Goal: Transaction & Acquisition: Purchase product/service

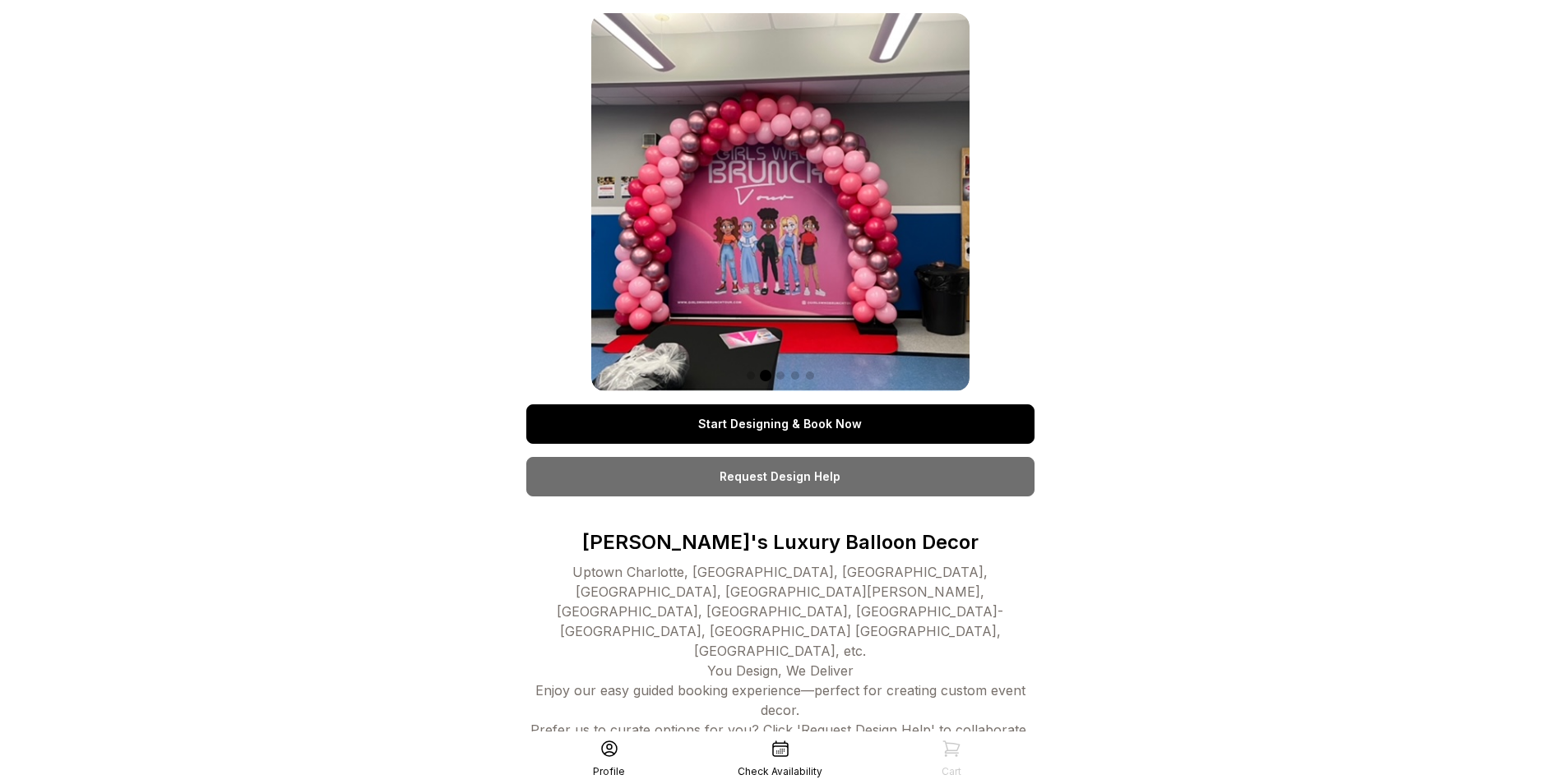
click at [777, 430] on link "Start Designing & Book Now" at bounding box center [780, 424] width 508 height 39
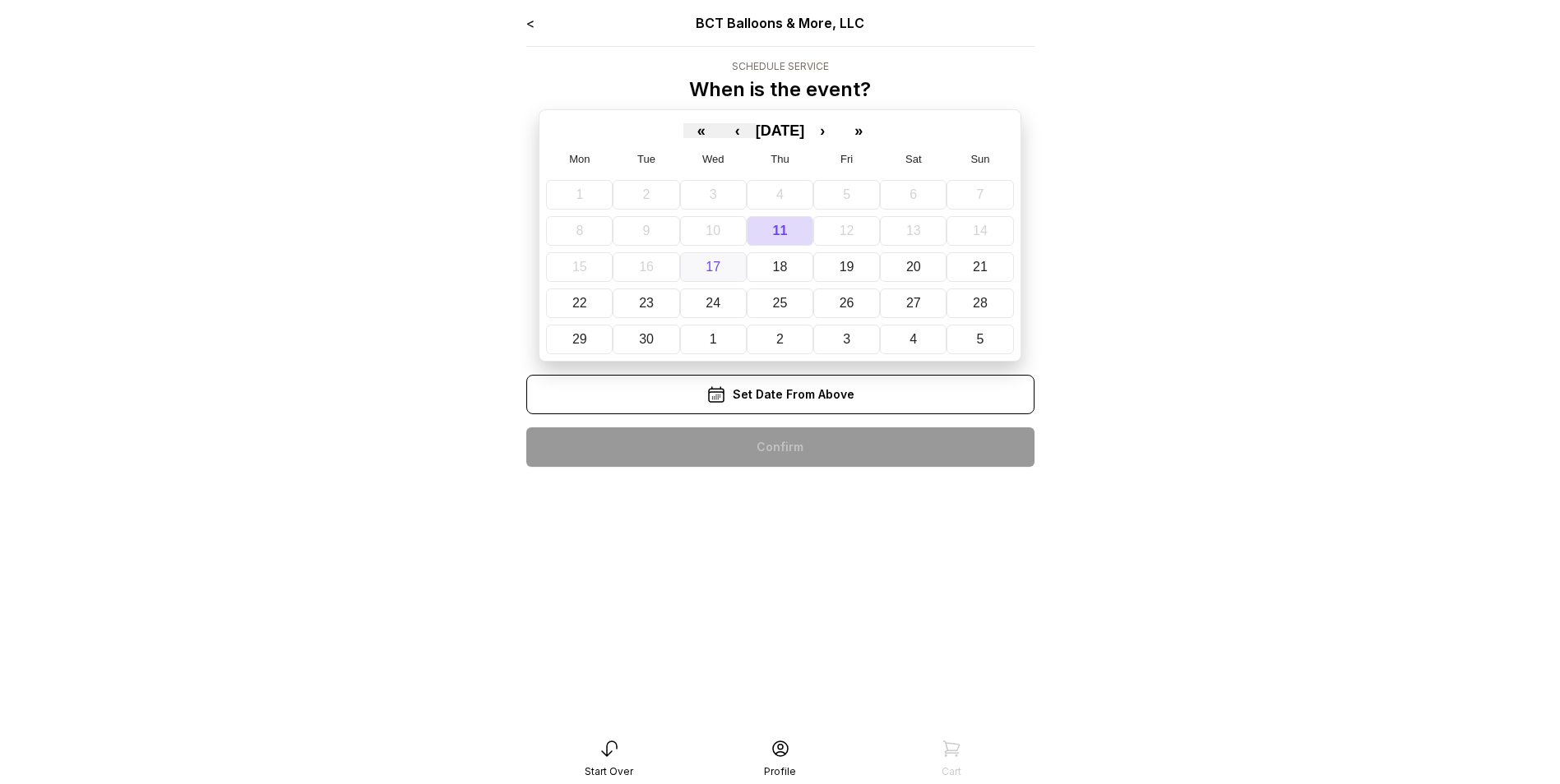
click at [716, 267] on abbr "17" at bounding box center [712, 267] width 15 height 14
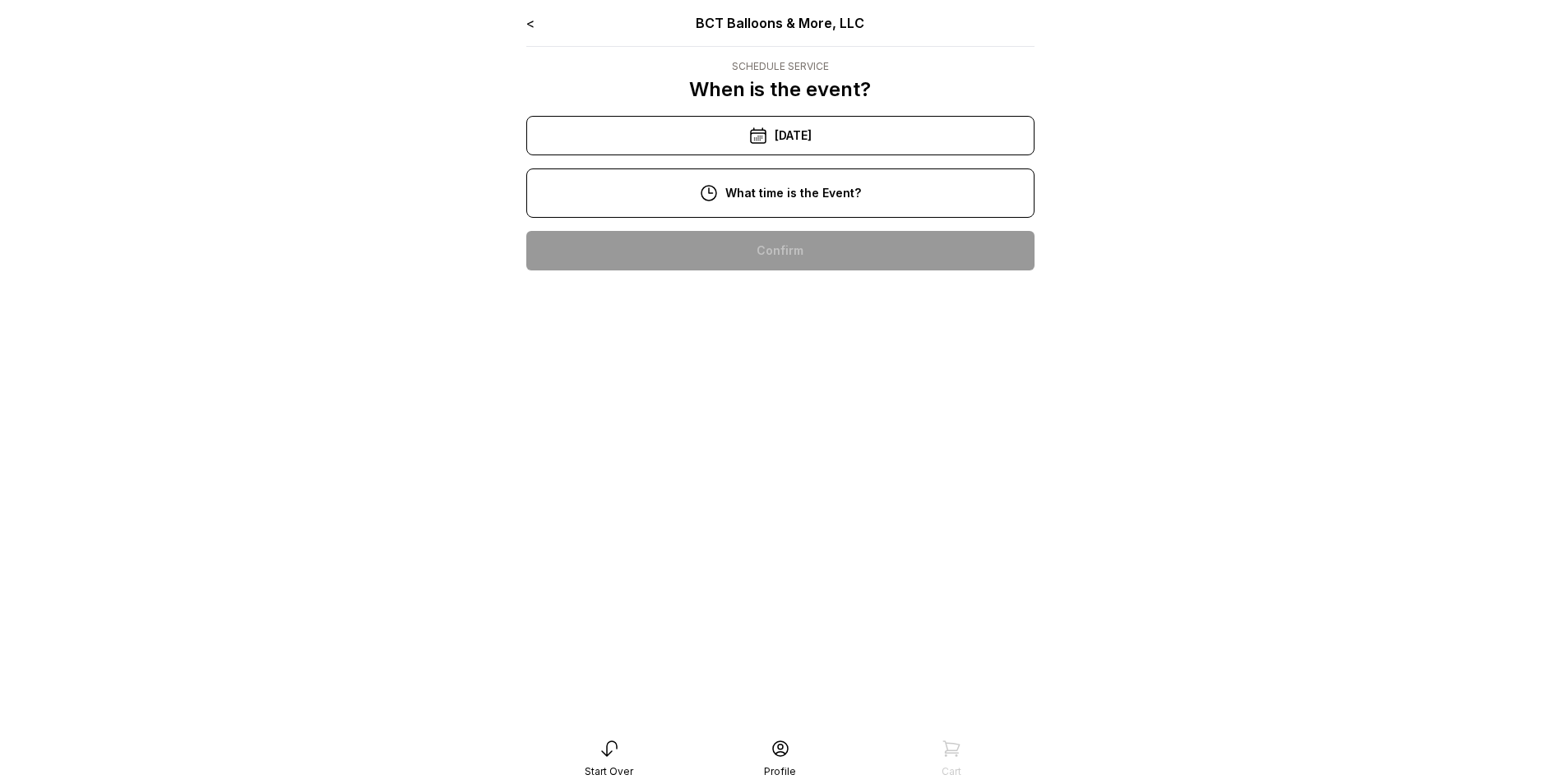
click at [757, 305] on div "11:00 am" at bounding box center [780, 303] width 482 height 39
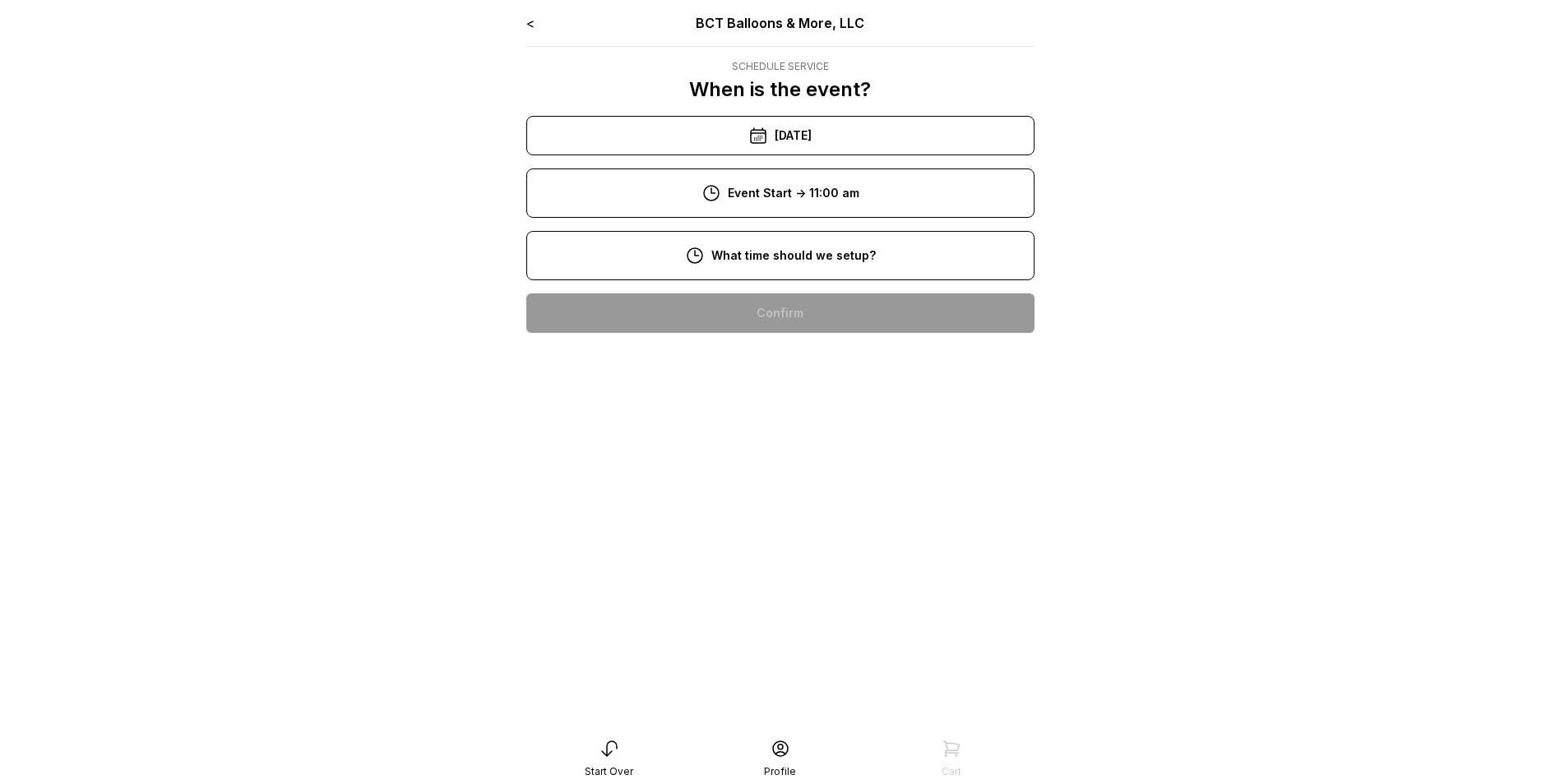
click at [739, 310] on div "8:00 am" at bounding box center [780, 313] width 482 height 39
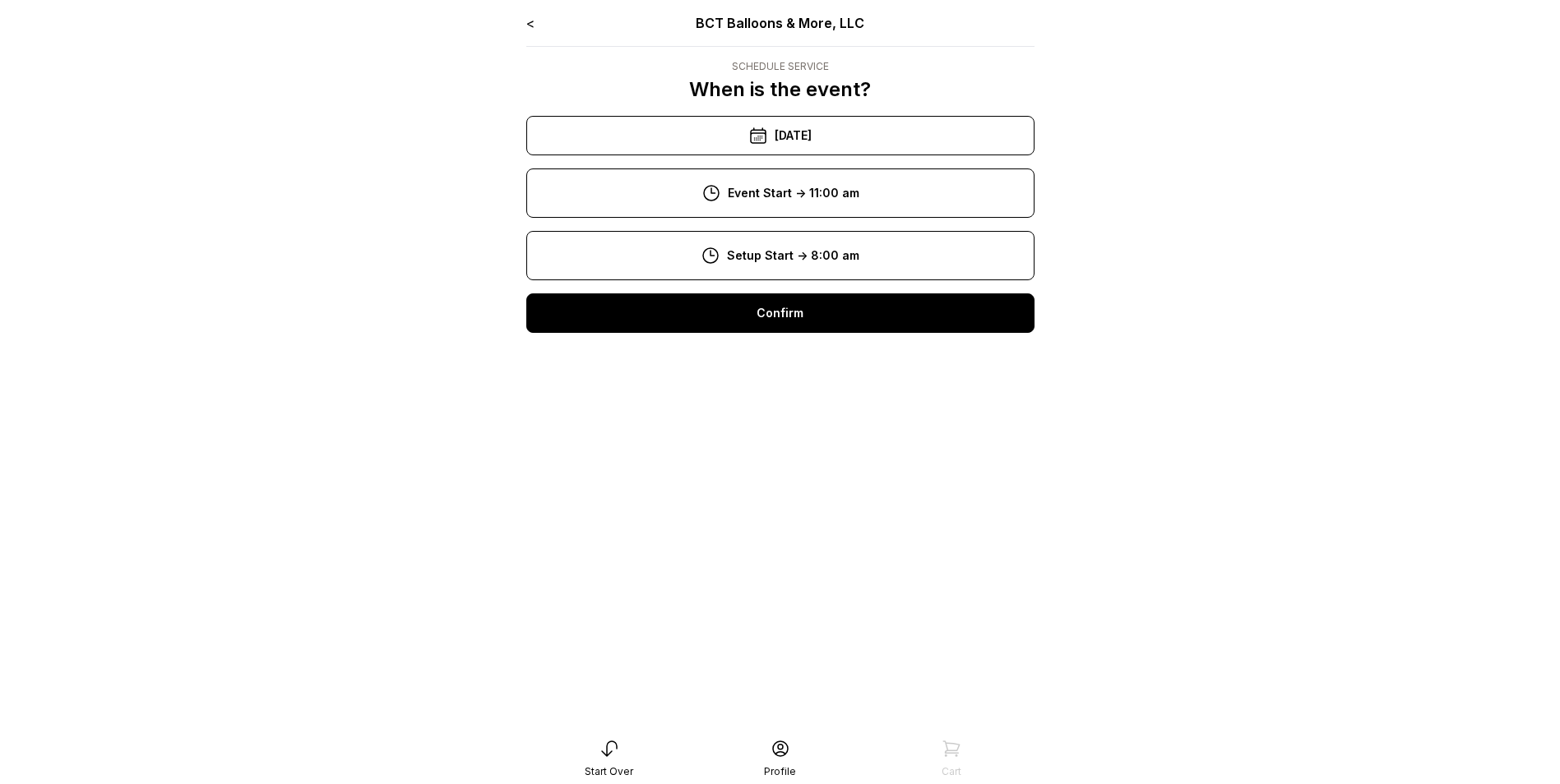
click at [793, 315] on div "Confirm" at bounding box center [780, 313] width 508 height 39
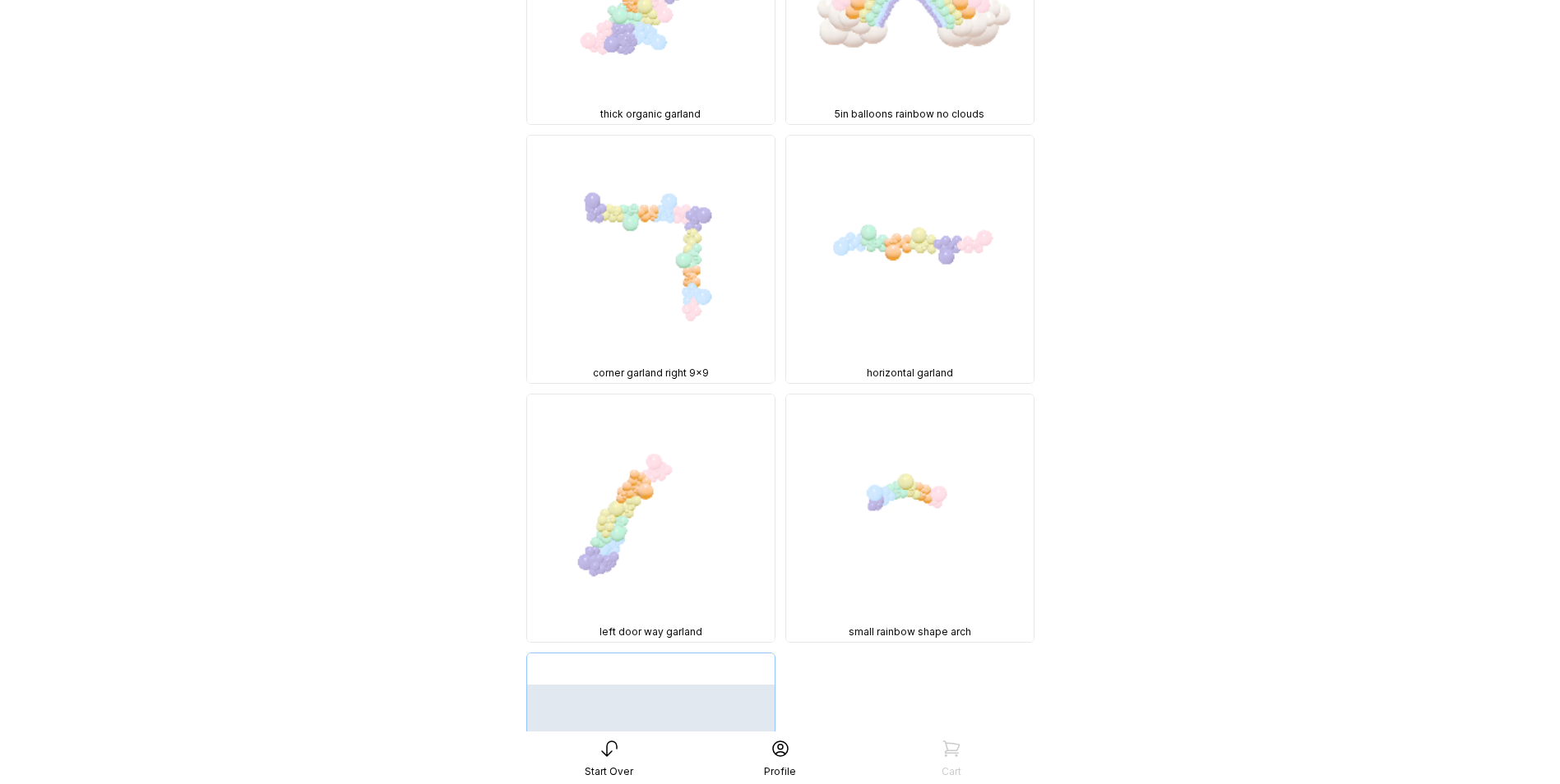
scroll to position [14214, 0]
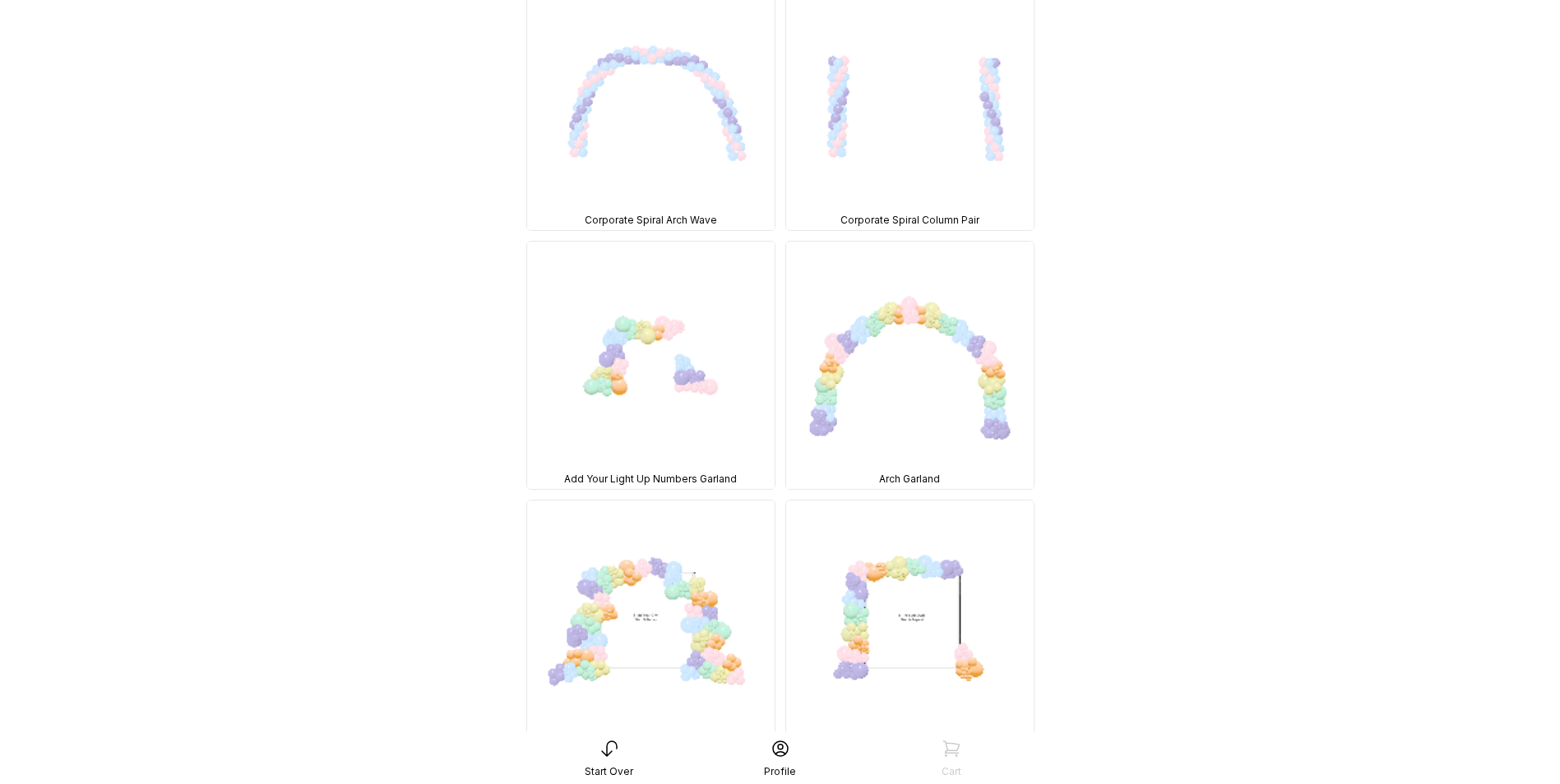
click at [649, 363] on img at bounding box center [651, 365] width 248 height 247
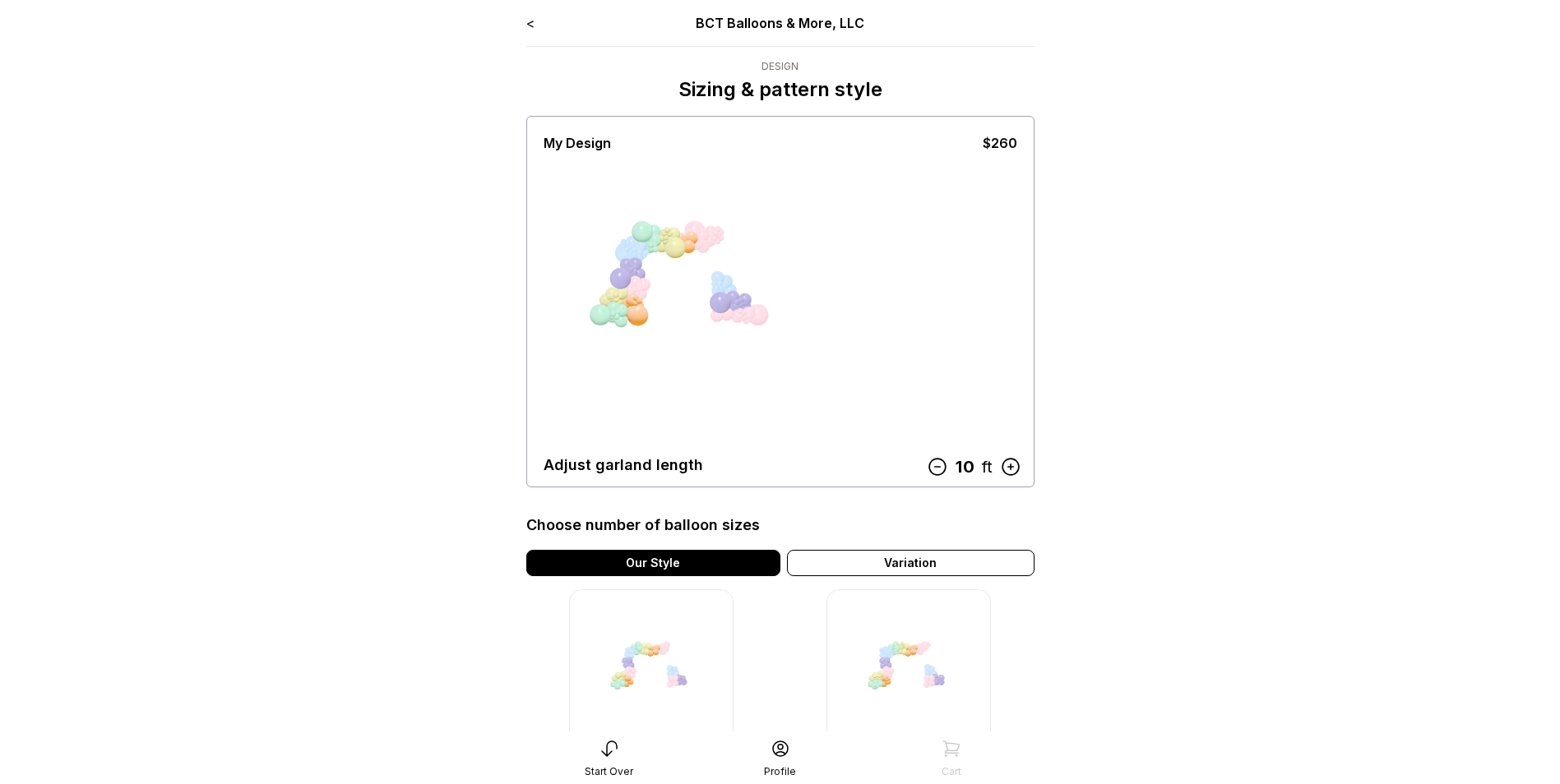
click at [1012, 462] on icon at bounding box center [1009, 466] width 22 height 22
click at [1013, 462] on icon at bounding box center [1009, 466] width 22 height 22
click at [1015, 466] on icon at bounding box center [1009, 466] width 22 height 22
click at [939, 469] on icon at bounding box center [937, 466] width 22 height 22
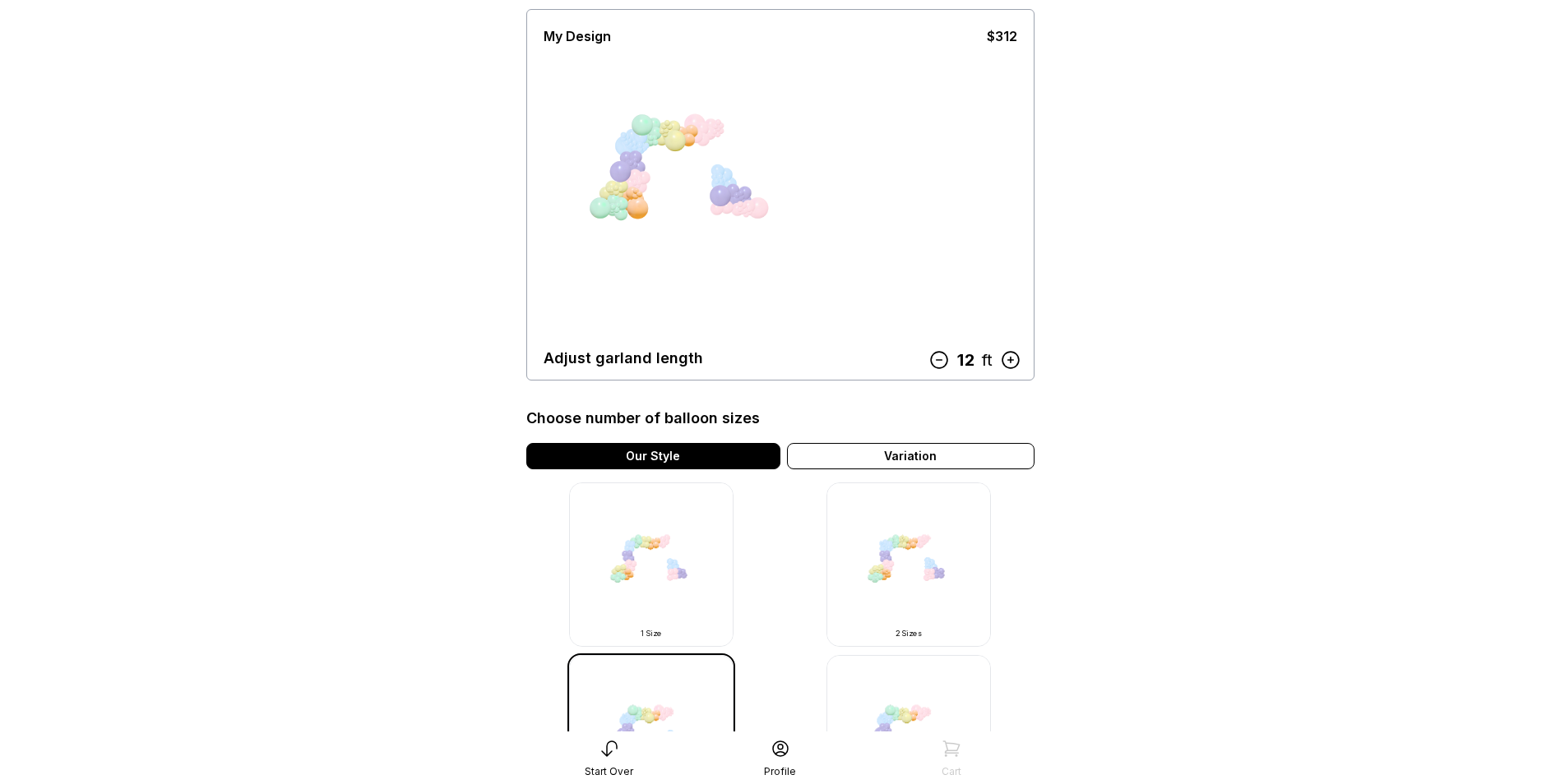
scroll to position [75, 0]
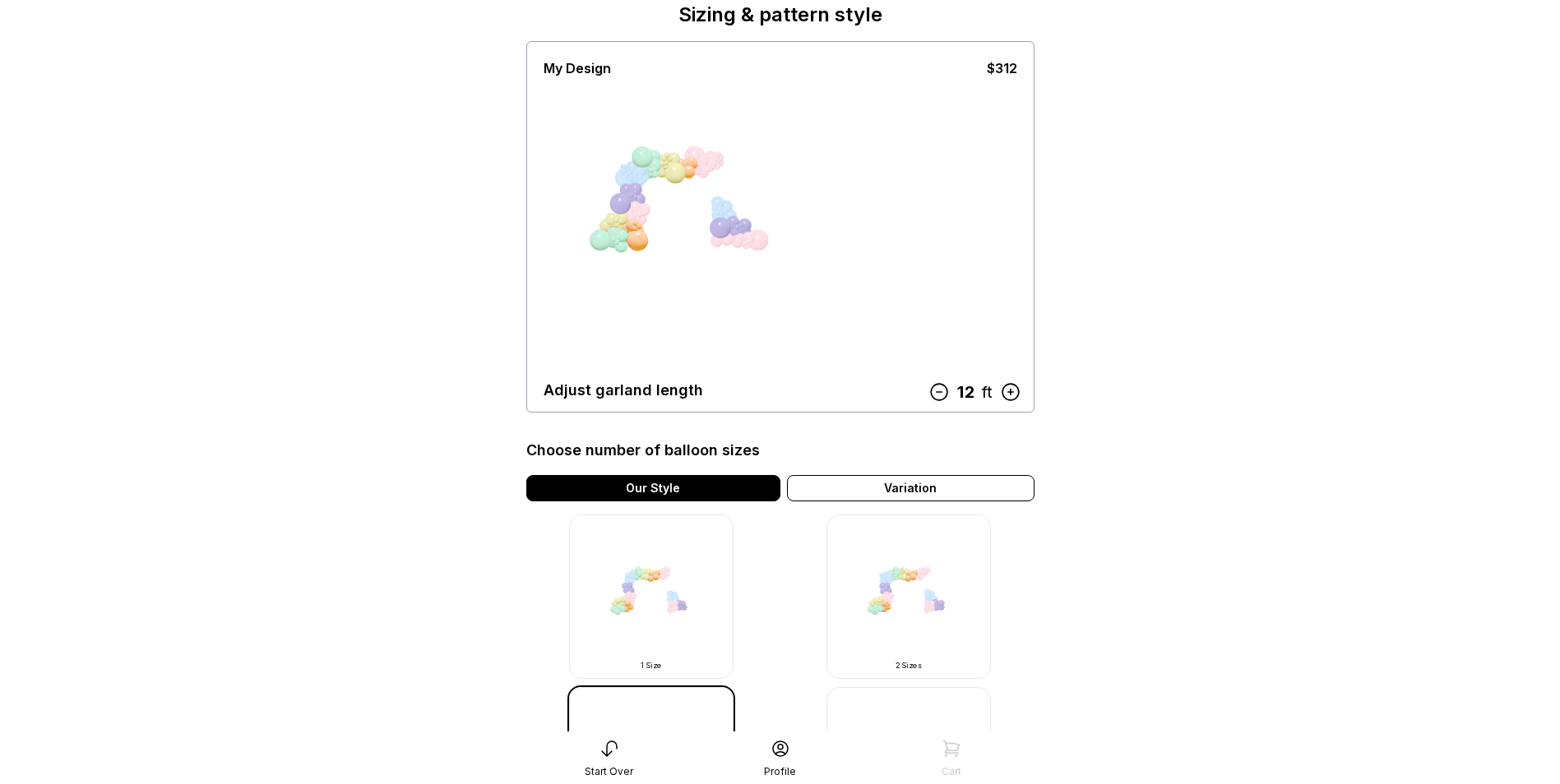
click at [922, 621] on img at bounding box center [908, 596] width 164 height 164
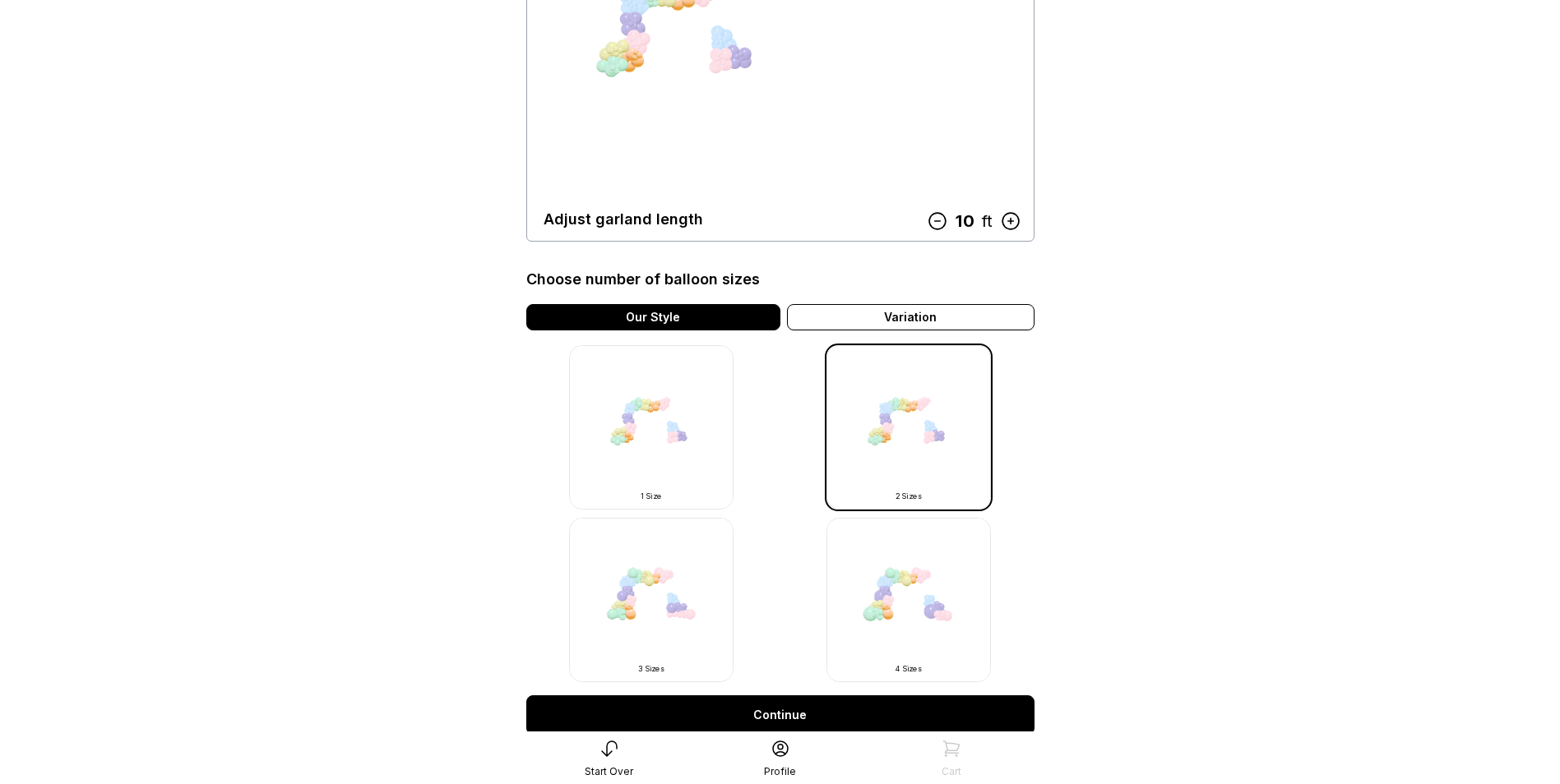
scroll to position [247, 0]
click at [751, 718] on link "Continue" at bounding box center [780, 714] width 508 height 39
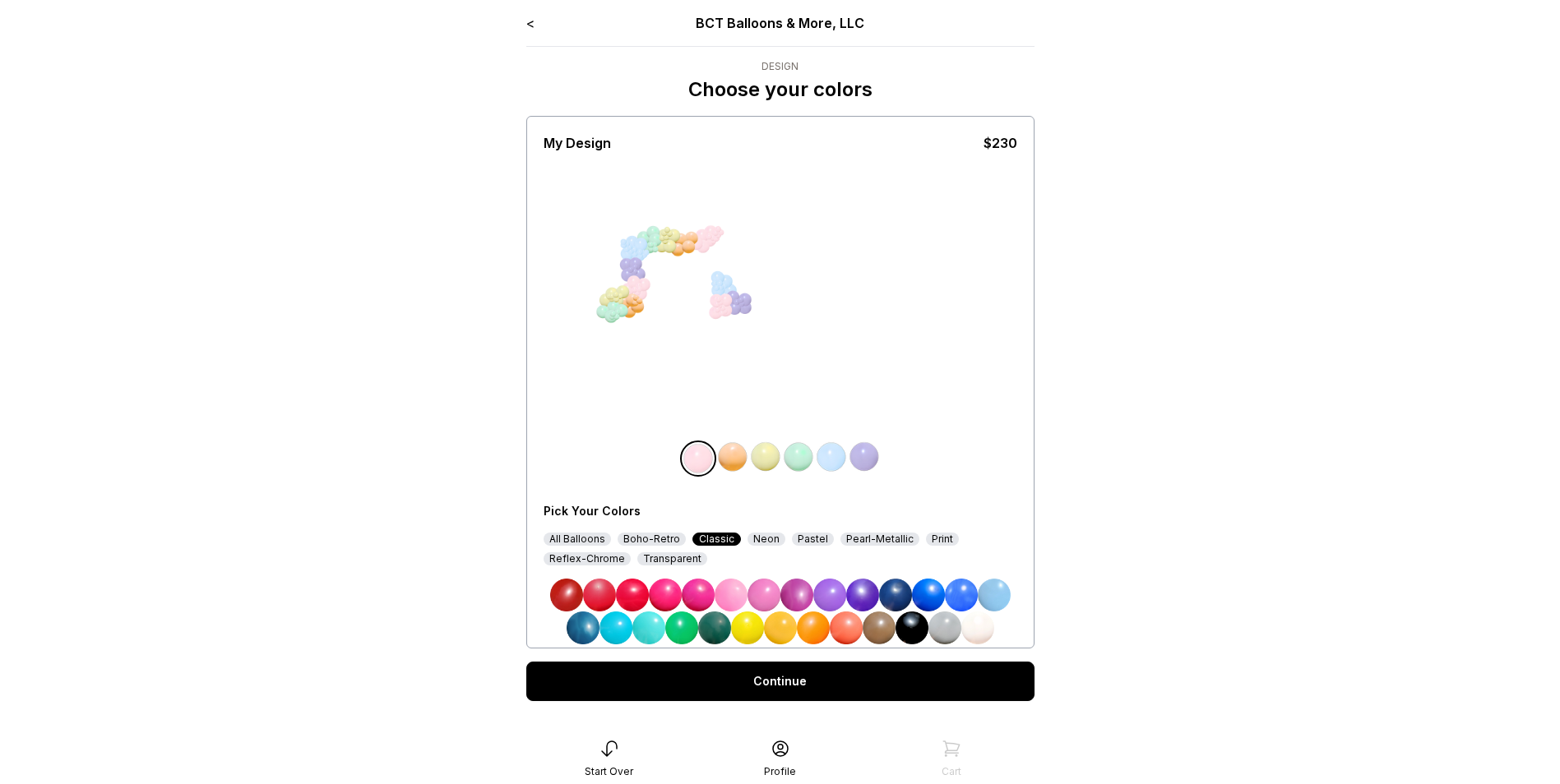
click at [534, 23] on link "<" at bounding box center [530, 23] width 8 height 16
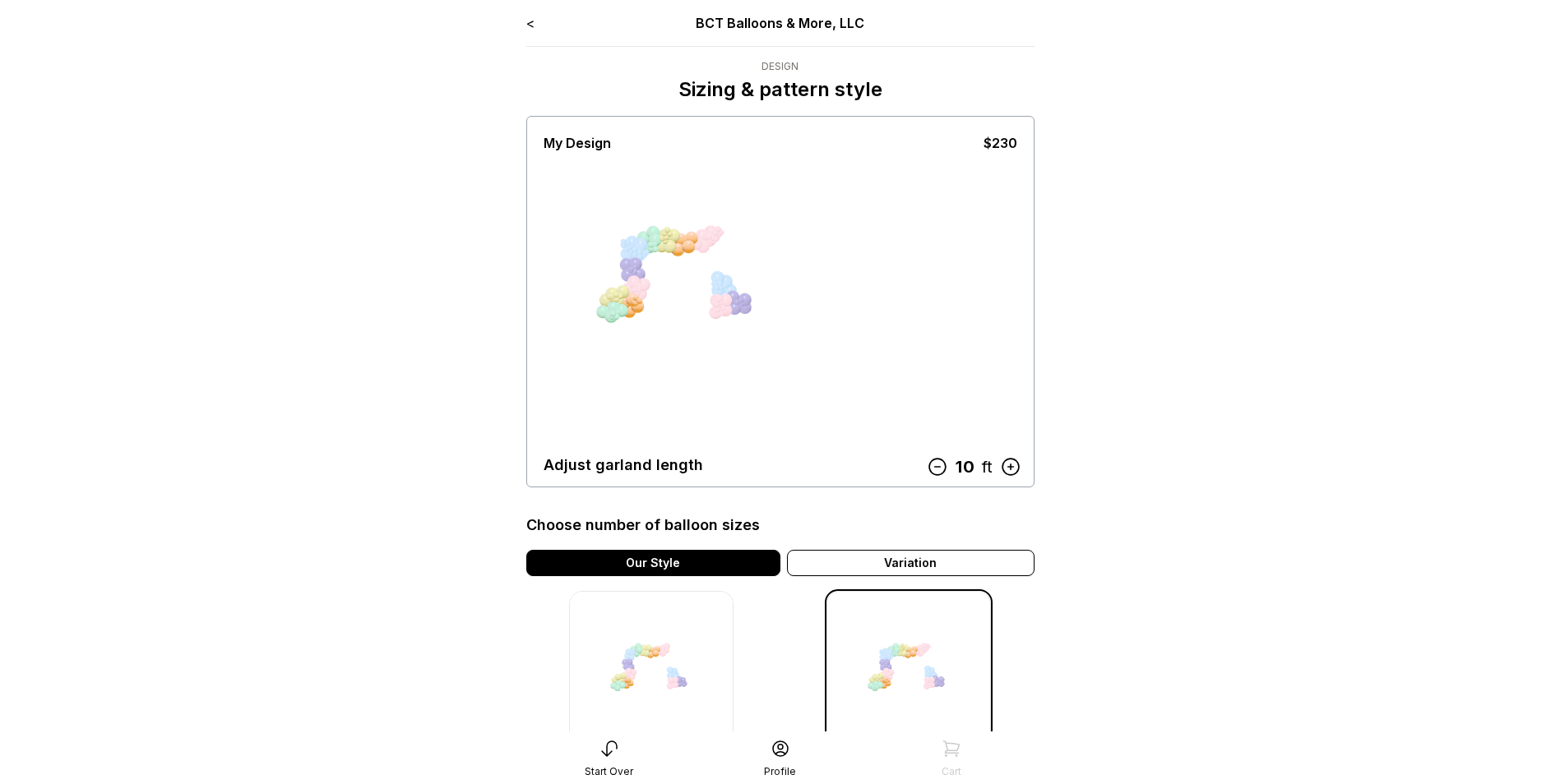
click at [1015, 465] on icon at bounding box center [1009, 466] width 22 height 22
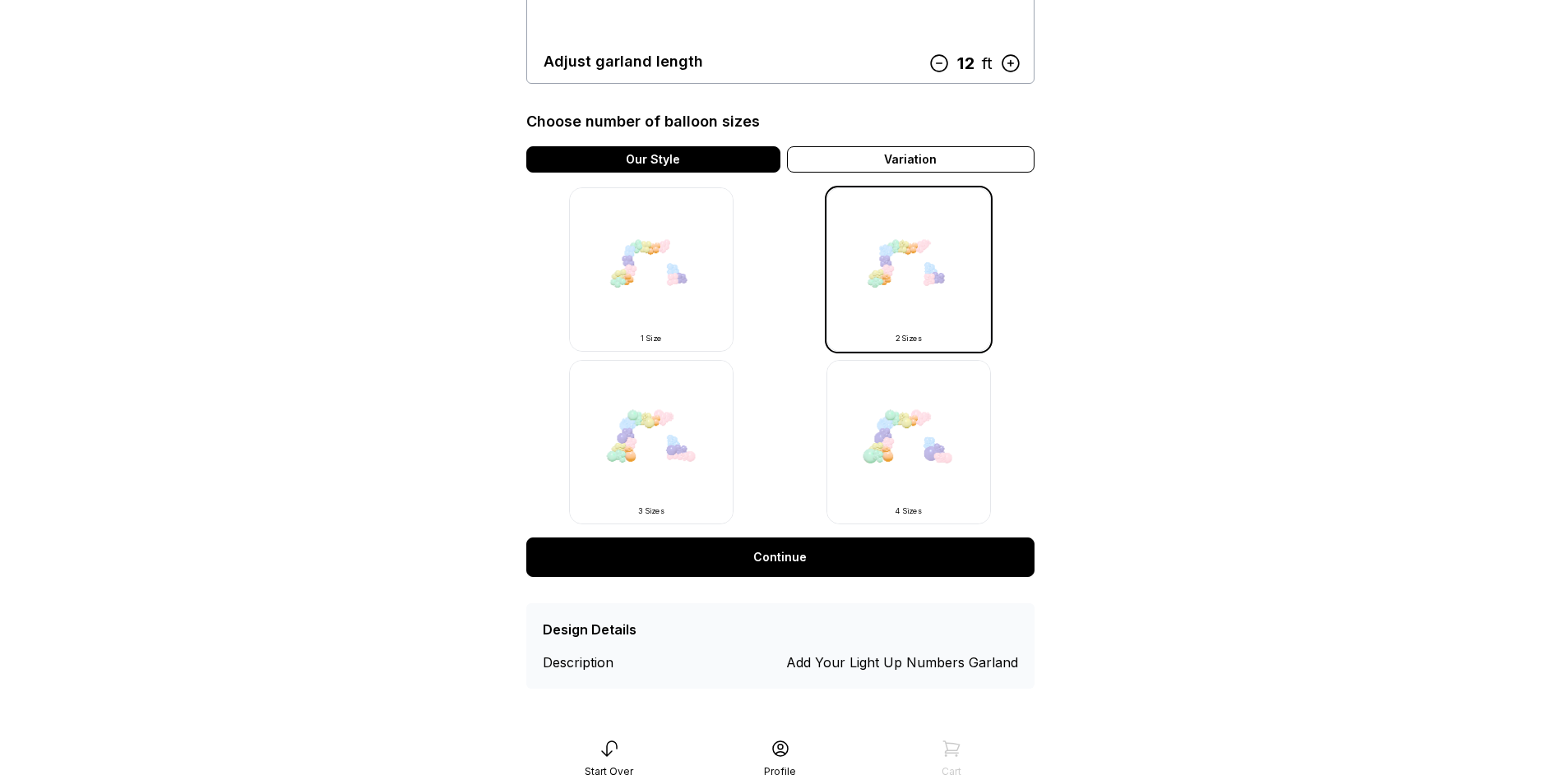
click at [759, 556] on link "Continue" at bounding box center [780, 557] width 508 height 39
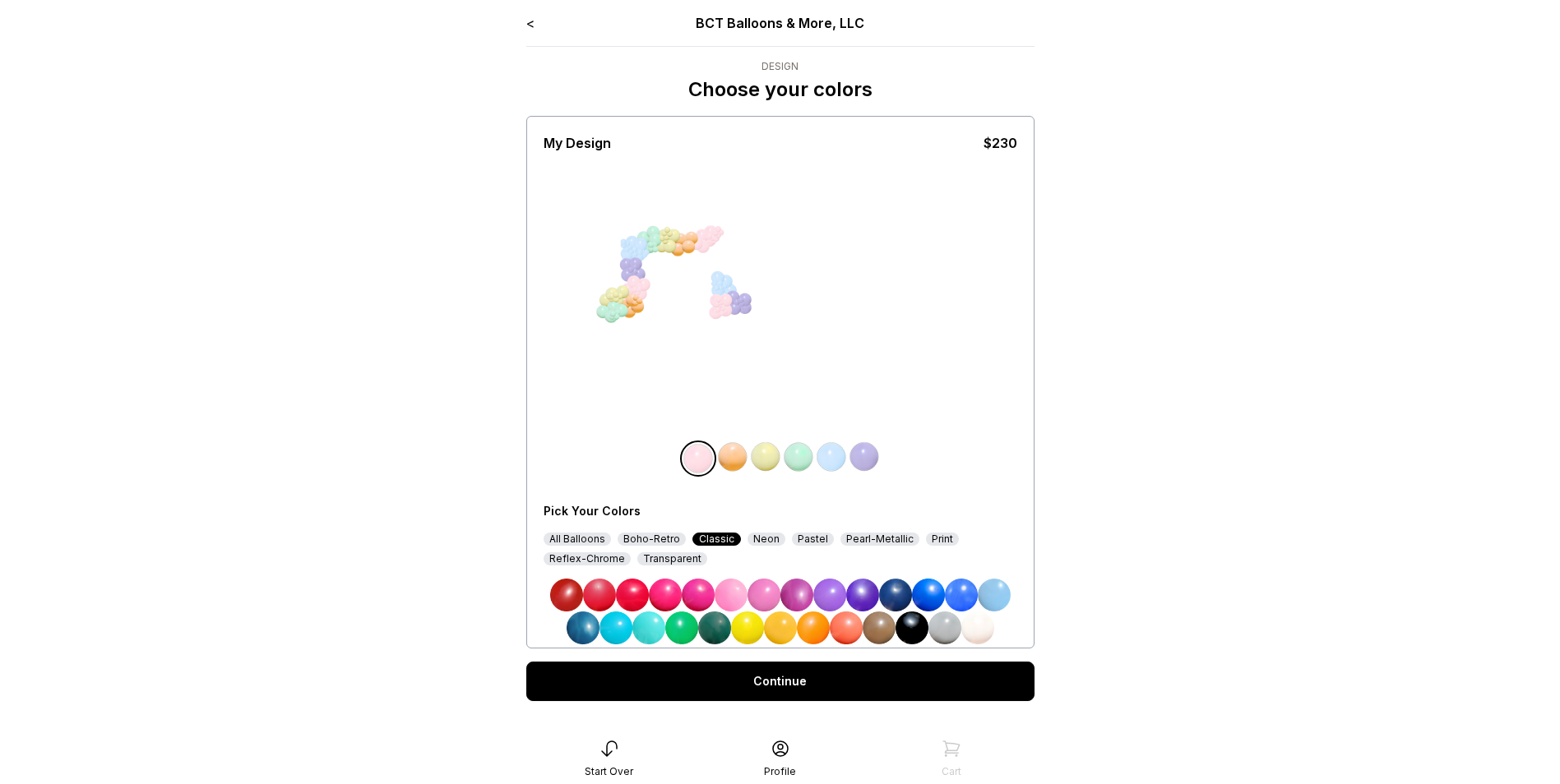
click at [592, 536] on div "All Balloons" at bounding box center [578, 538] width 68 height 13
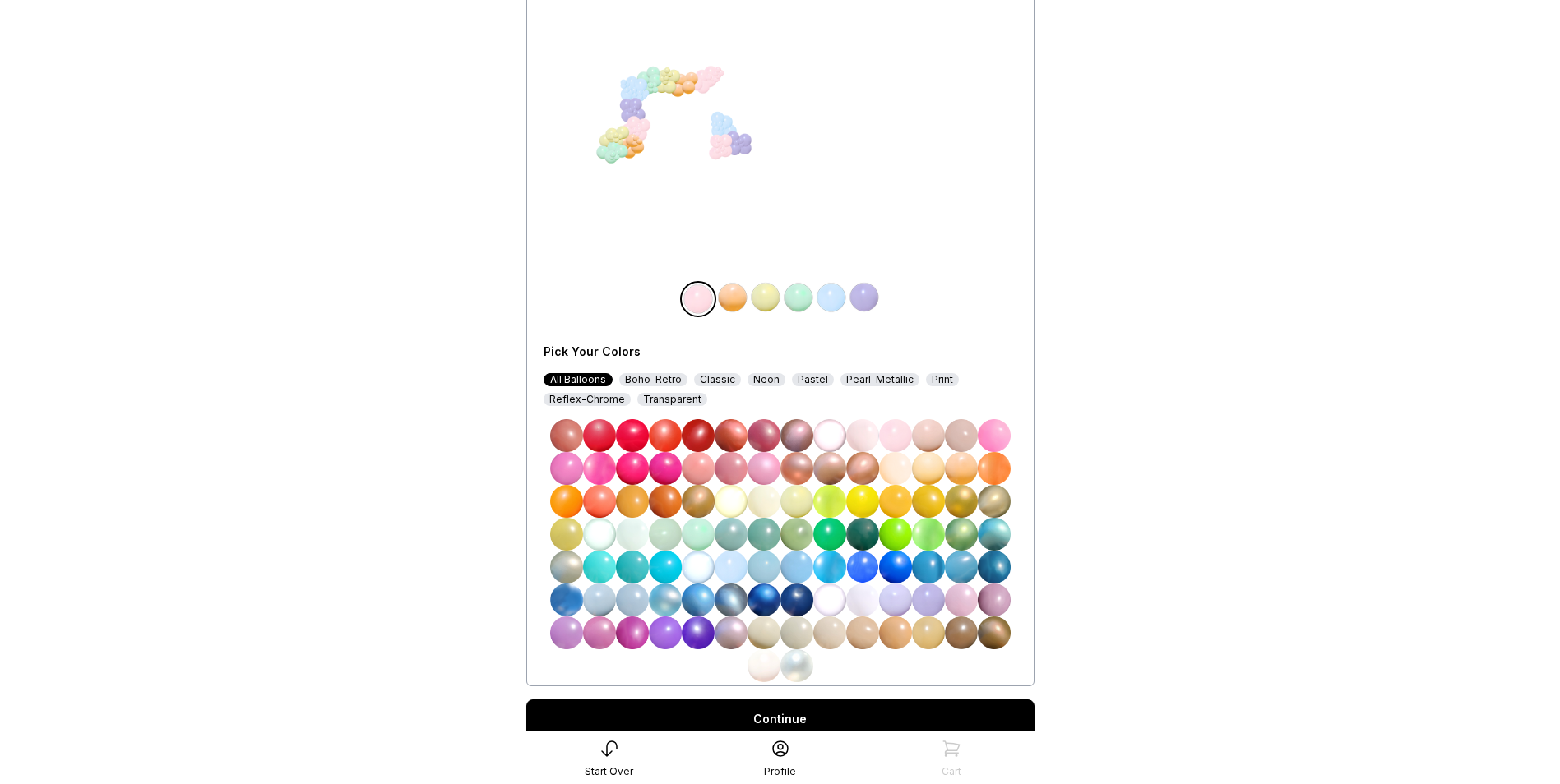
scroll to position [164, 0]
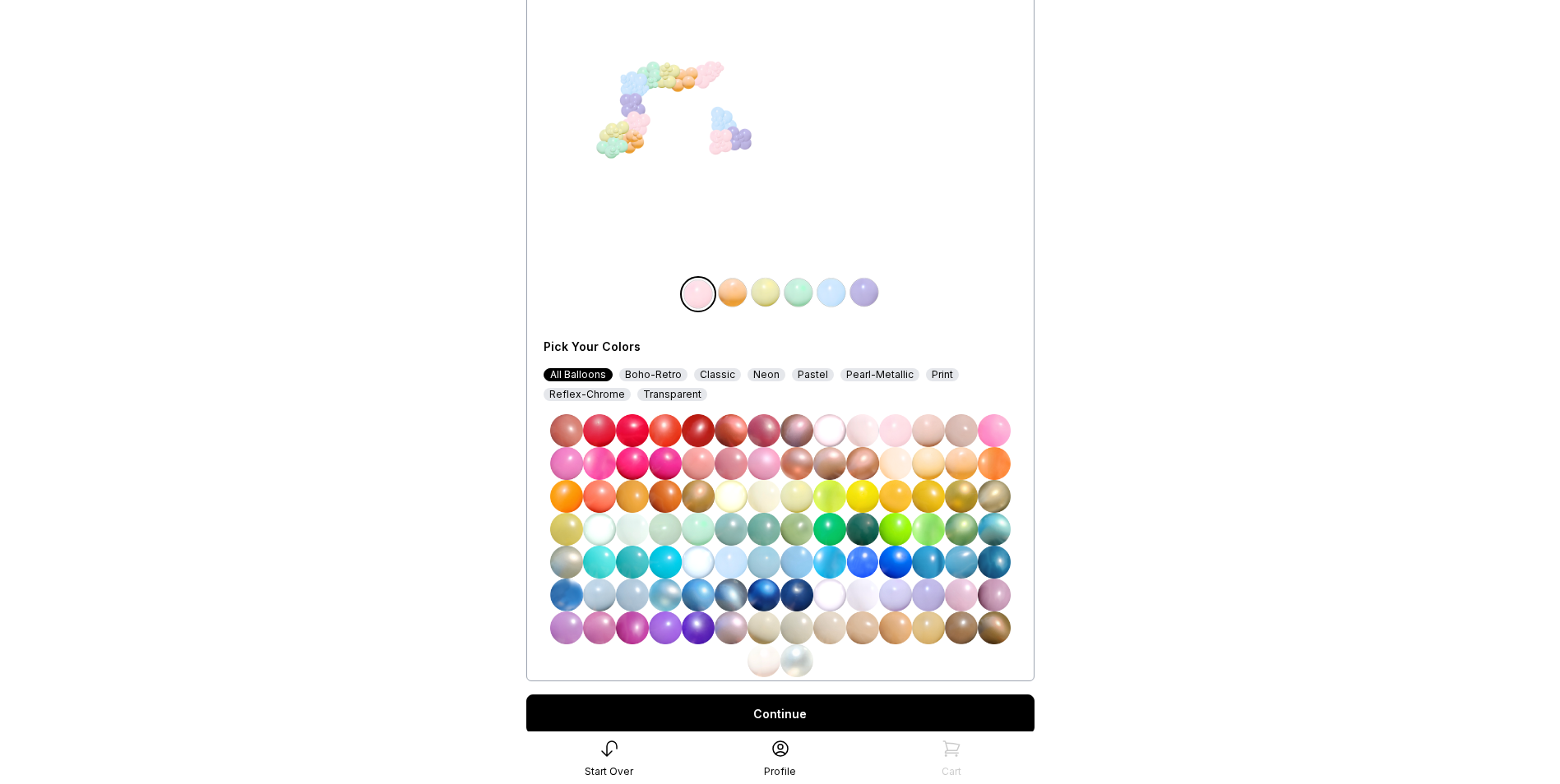
click at [762, 600] on img at bounding box center [763, 595] width 33 height 33
click at [727, 293] on img at bounding box center [732, 293] width 33 height 33
click at [758, 664] on img at bounding box center [763, 661] width 33 height 33
click at [762, 286] on img at bounding box center [765, 293] width 33 height 33
click at [855, 376] on div "Pearl-Metallic" at bounding box center [879, 374] width 79 height 13
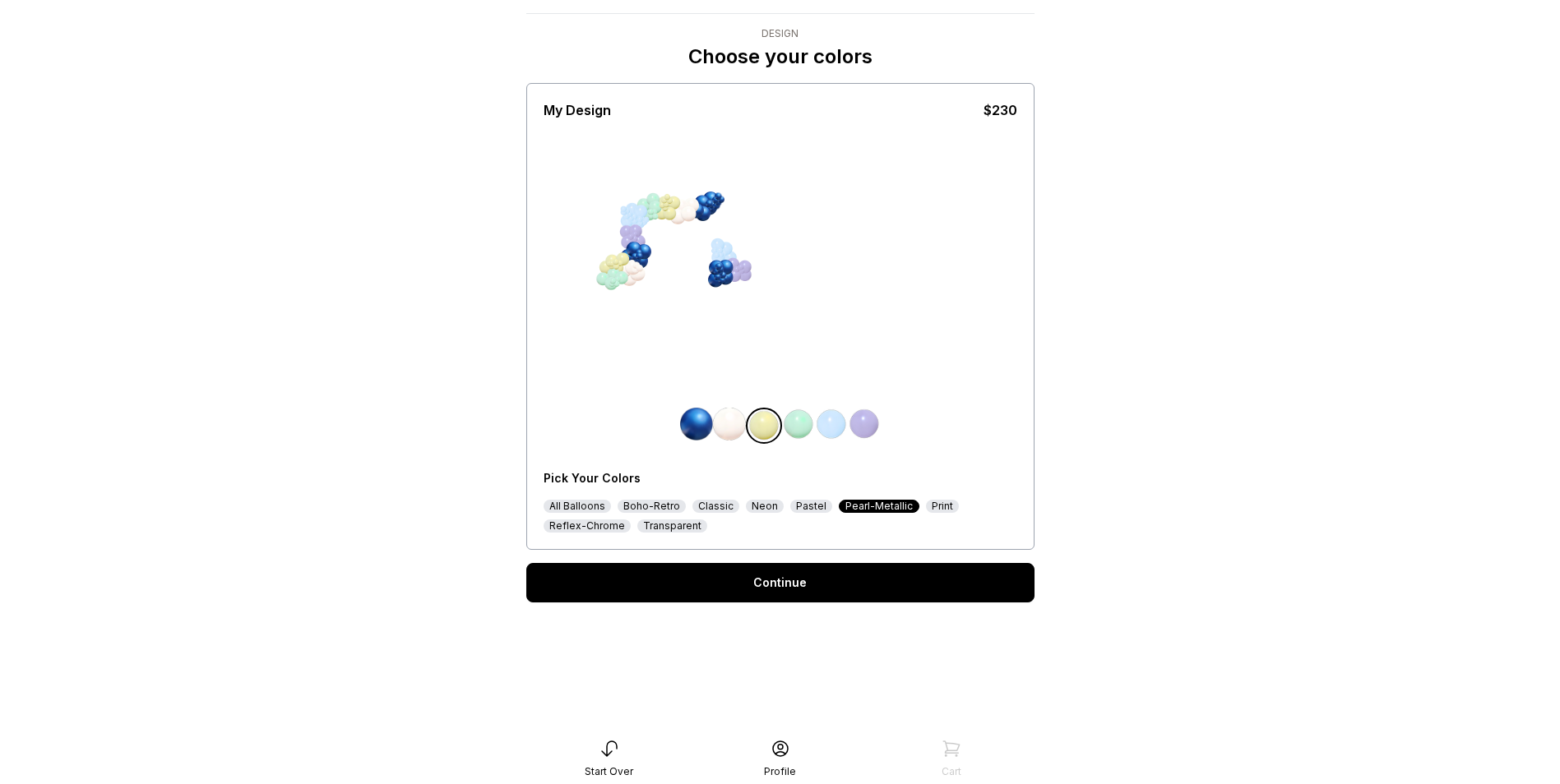
scroll to position [33, 0]
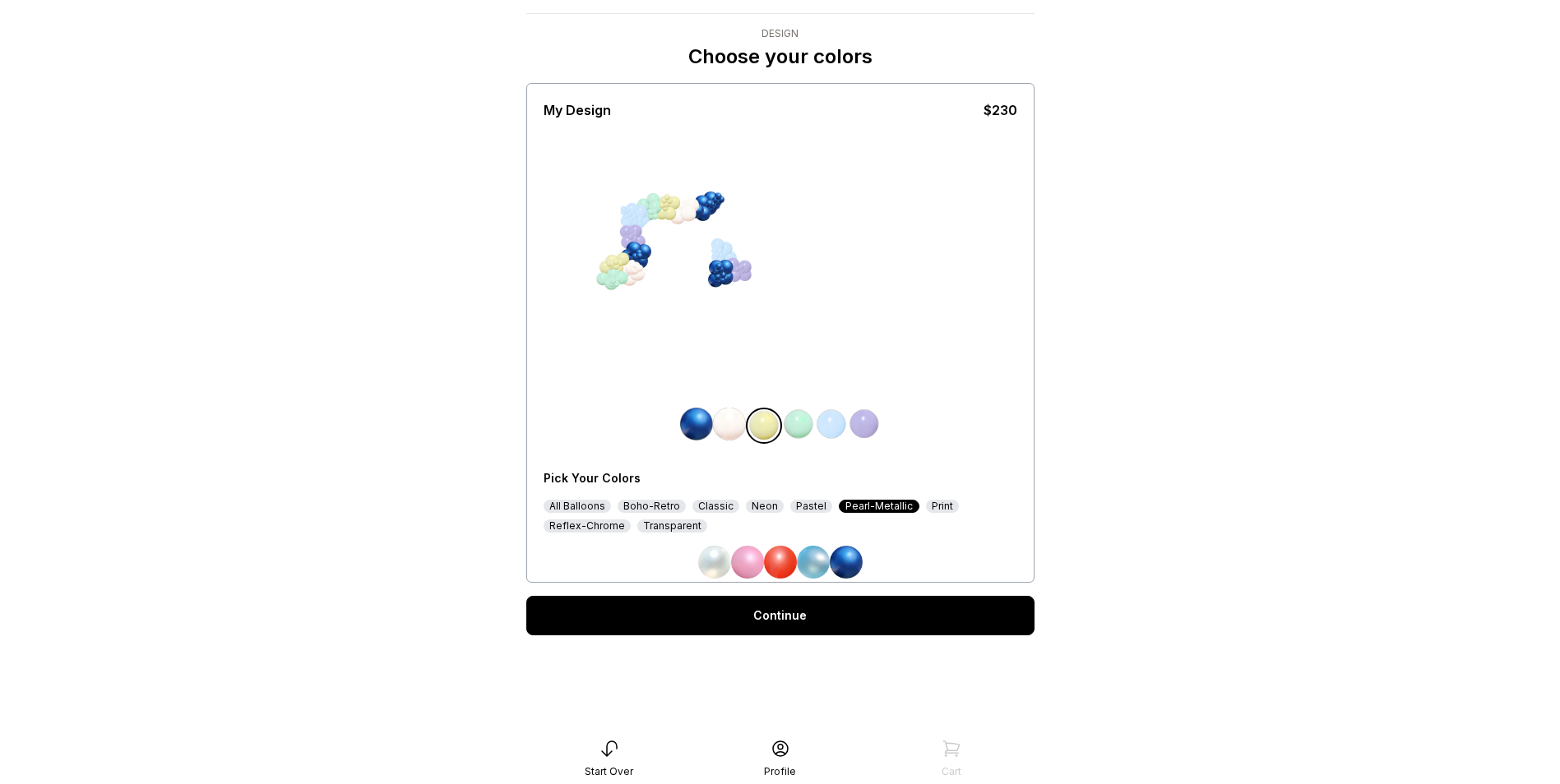
click at [590, 527] on div "Reflex-Chrome" at bounding box center [587, 525] width 87 height 13
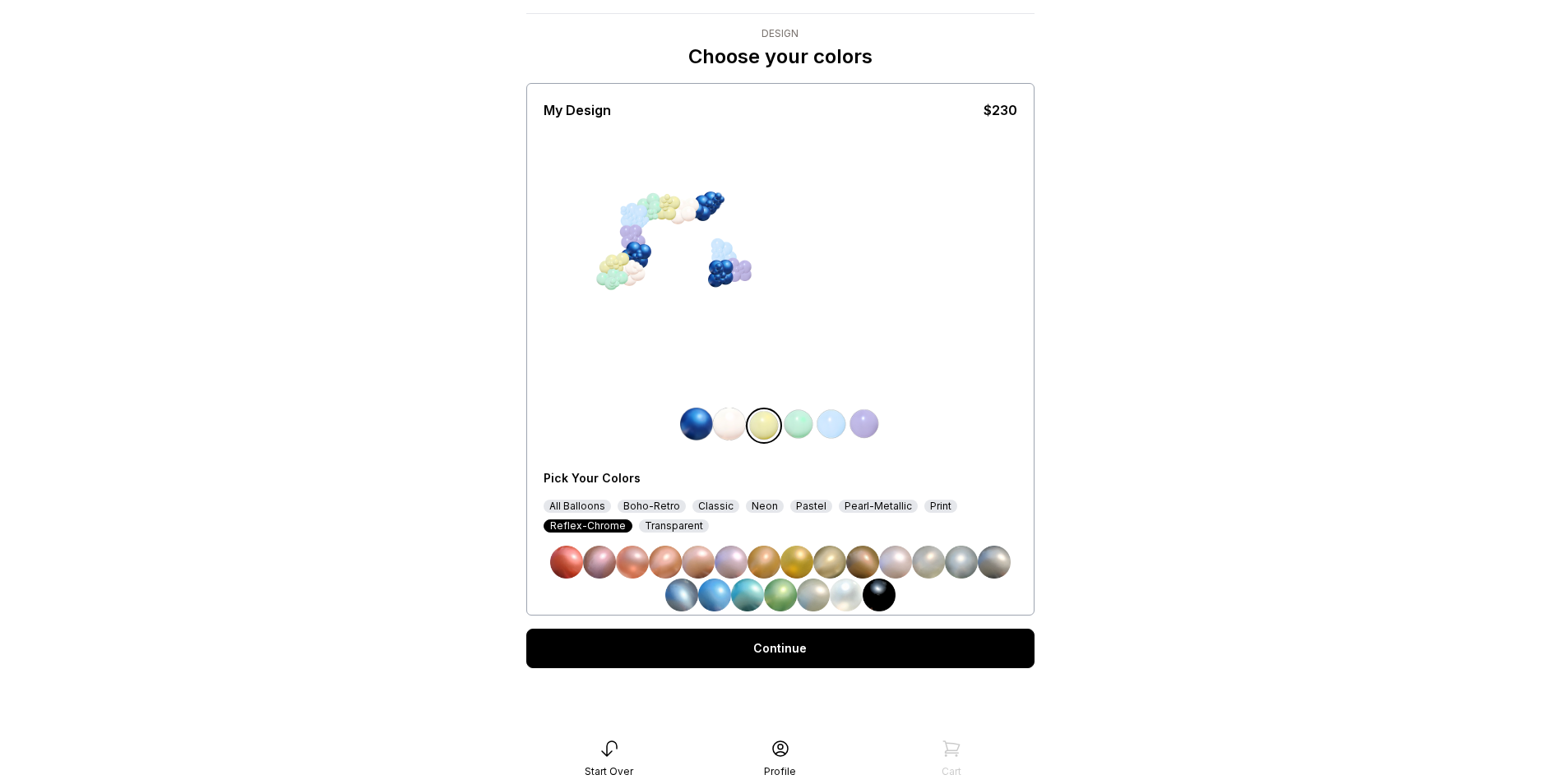
click at [967, 566] on img at bounding box center [962, 563] width 33 height 33
click at [797, 427] on img at bounding box center [798, 425] width 33 height 33
click at [576, 505] on div "All Balloons" at bounding box center [578, 506] width 68 height 13
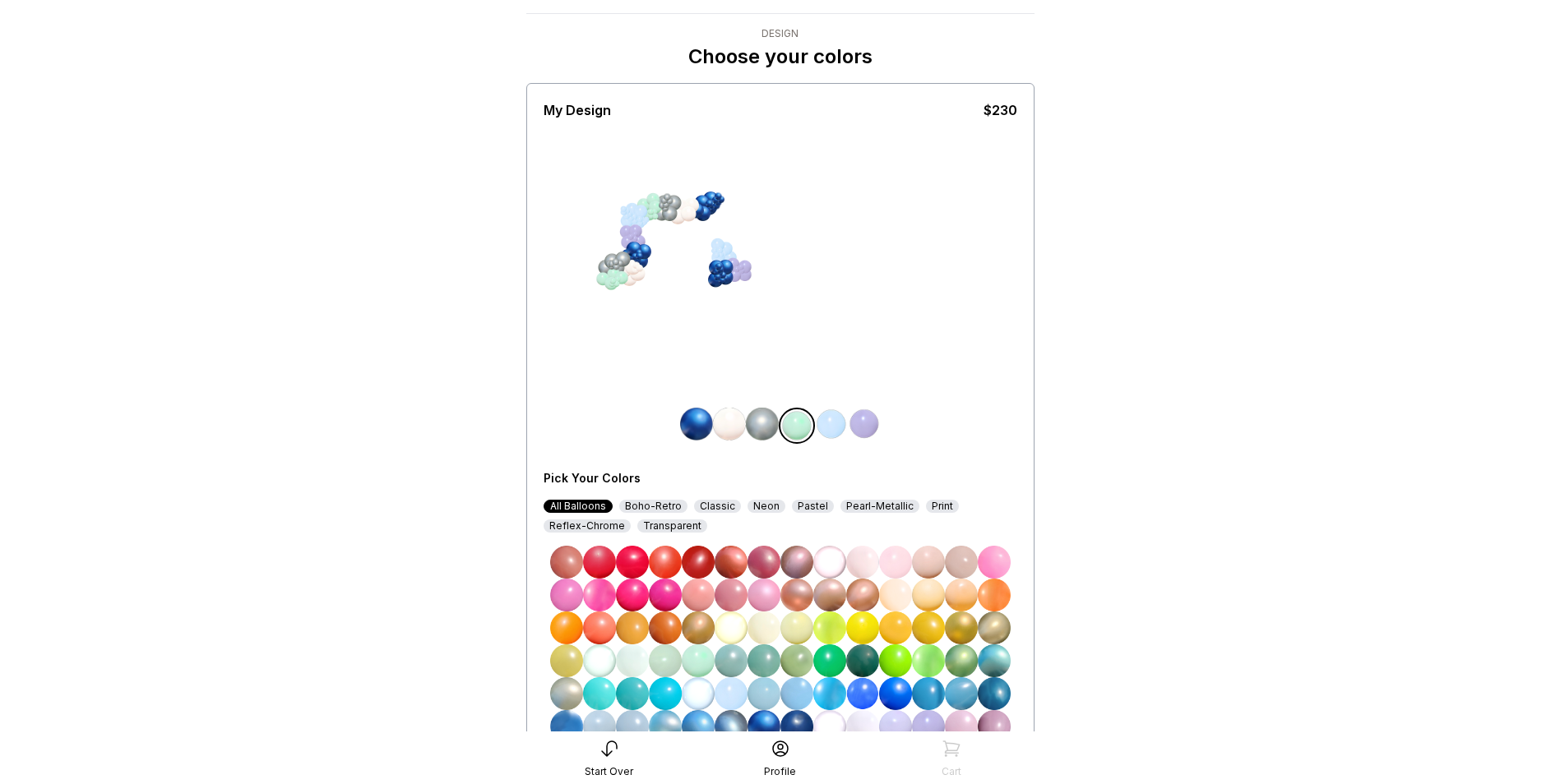
scroll to position [164, 0]
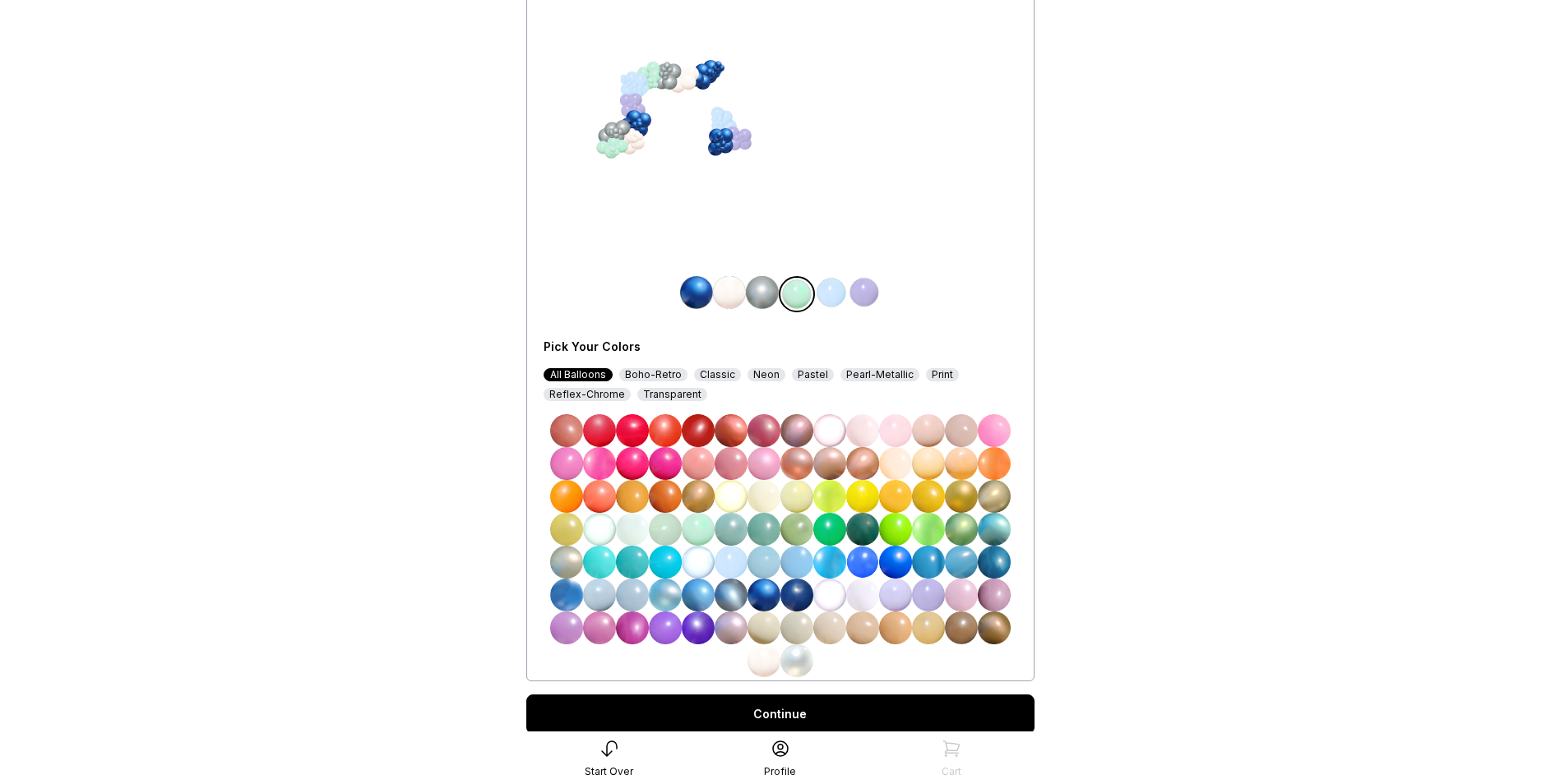
click at [1004, 566] on img at bounding box center [994, 563] width 33 height 33
click at [831, 292] on img at bounding box center [831, 293] width 33 height 33
click at [797, 662] on img at bounding box center [797, 661] width 33 height 33
click at [870, 295] on img at bounding box center [864, 293] width 33 height 33
click at [762, 594] on img at bounding box center [763, 595] width 33 height 33
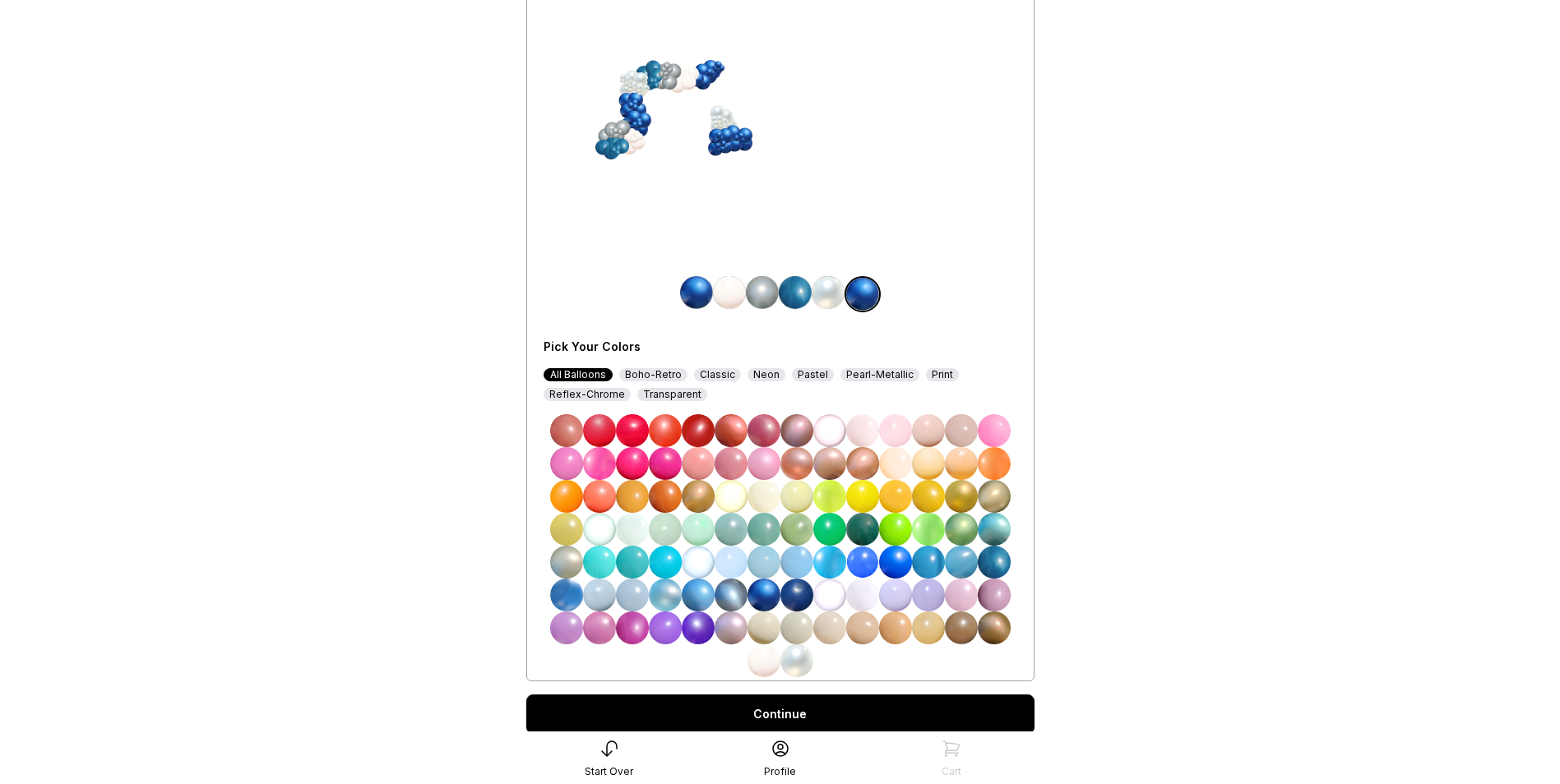
click at [799, 596] on img at bounding box center [797, 595] width 33 height 33
click at [996, 563] on img at bounding box center [994, 563] width 33 height 33
click at [790, 287] on img at bounding box center [795, 293] width 33 height 33
click at [764, 590] on img at bounding box center [763, 595] width 33 height 33
click at [763, 293] on img at bounding box center [763, 293] width 33 height 33
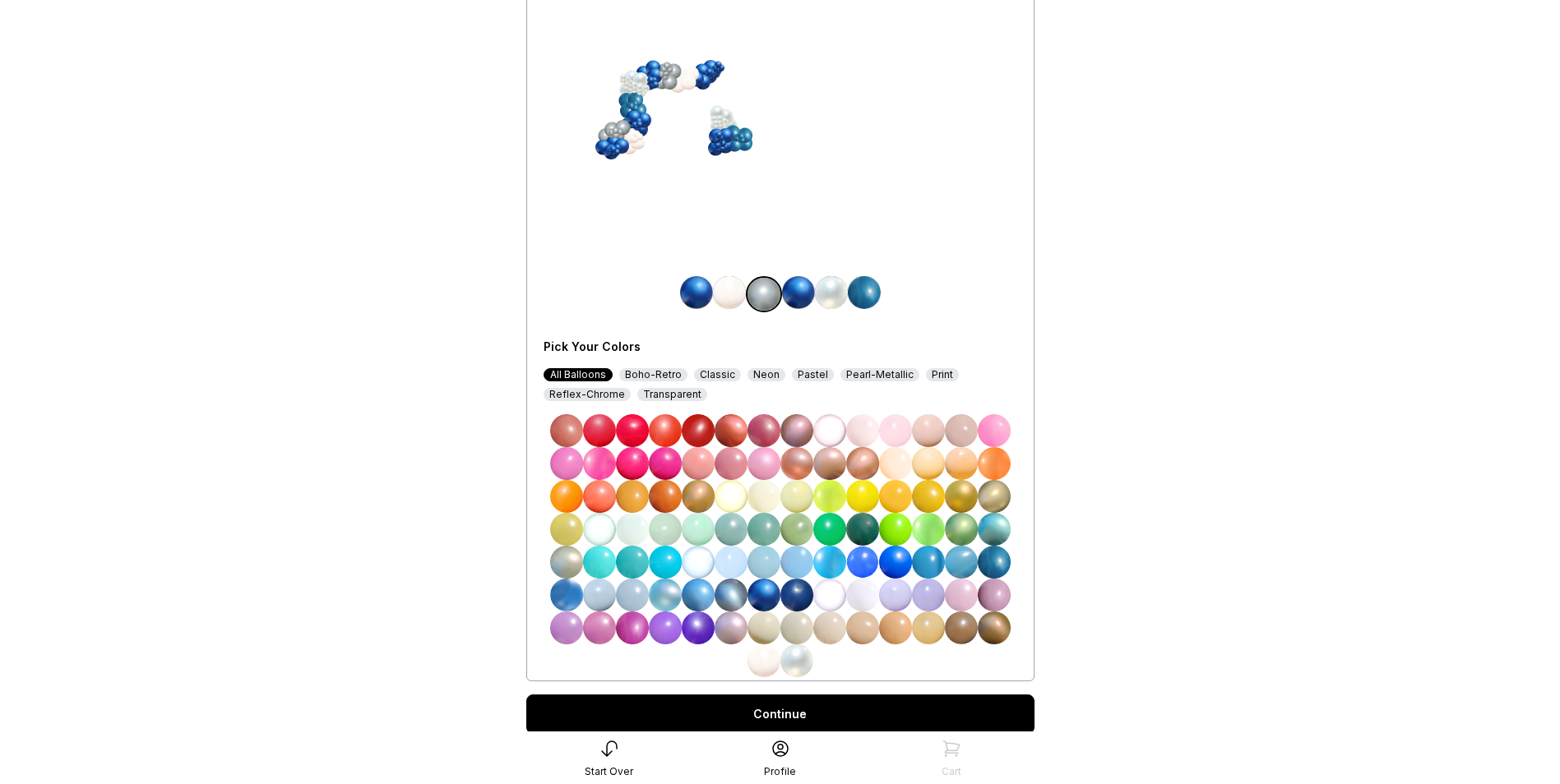
click at [797, 296] on img at bounding box center [798, 293] width 33 height 33
click at [730, 295] on img at bounding box center [730, 293] width 33 height 33
click at [700, 293] on img at bounding box center [697, 293] width 33 height 33
click at [765, 657] on img at bounding box center [763, 661] width 33 height 33
click at [734, 288] on img at bounding box center [732, 293] width 33 height 33
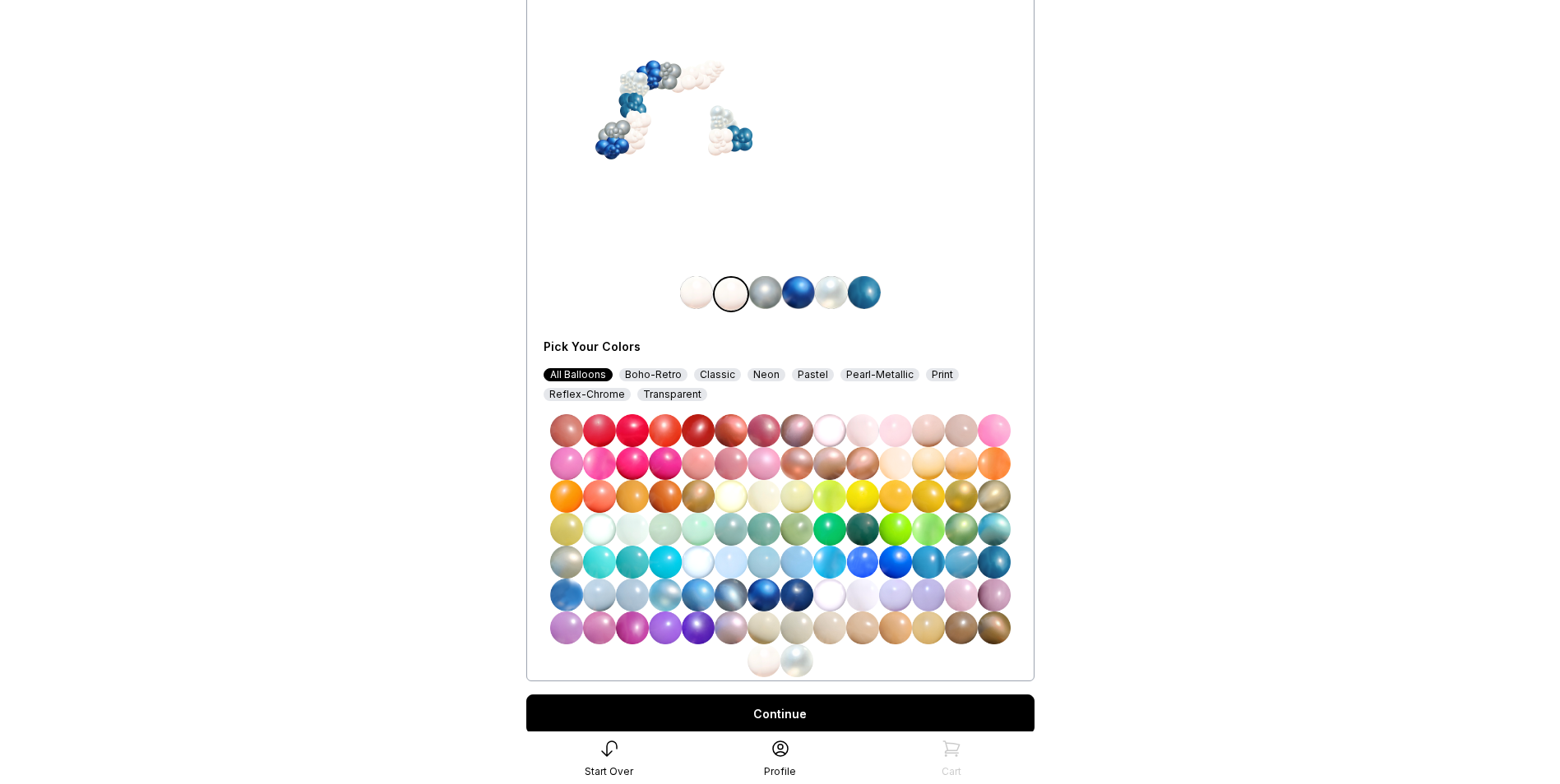
click at [763, 594] on img at bounding box center [763, 595] width 33 height 33
click at [869, 294] on img at bounding box center [864, 293] width 33 height 33
drag, startPoint x: 760, startPoint y: 595, endPoint x: 769, endPoint y: 585, distance: 13.5
click at [761, 595] on img at bounding box center [763, 595] width 33 height 33
click at [808, 293] on img at bounding box center [795, 293] width 33 height 33
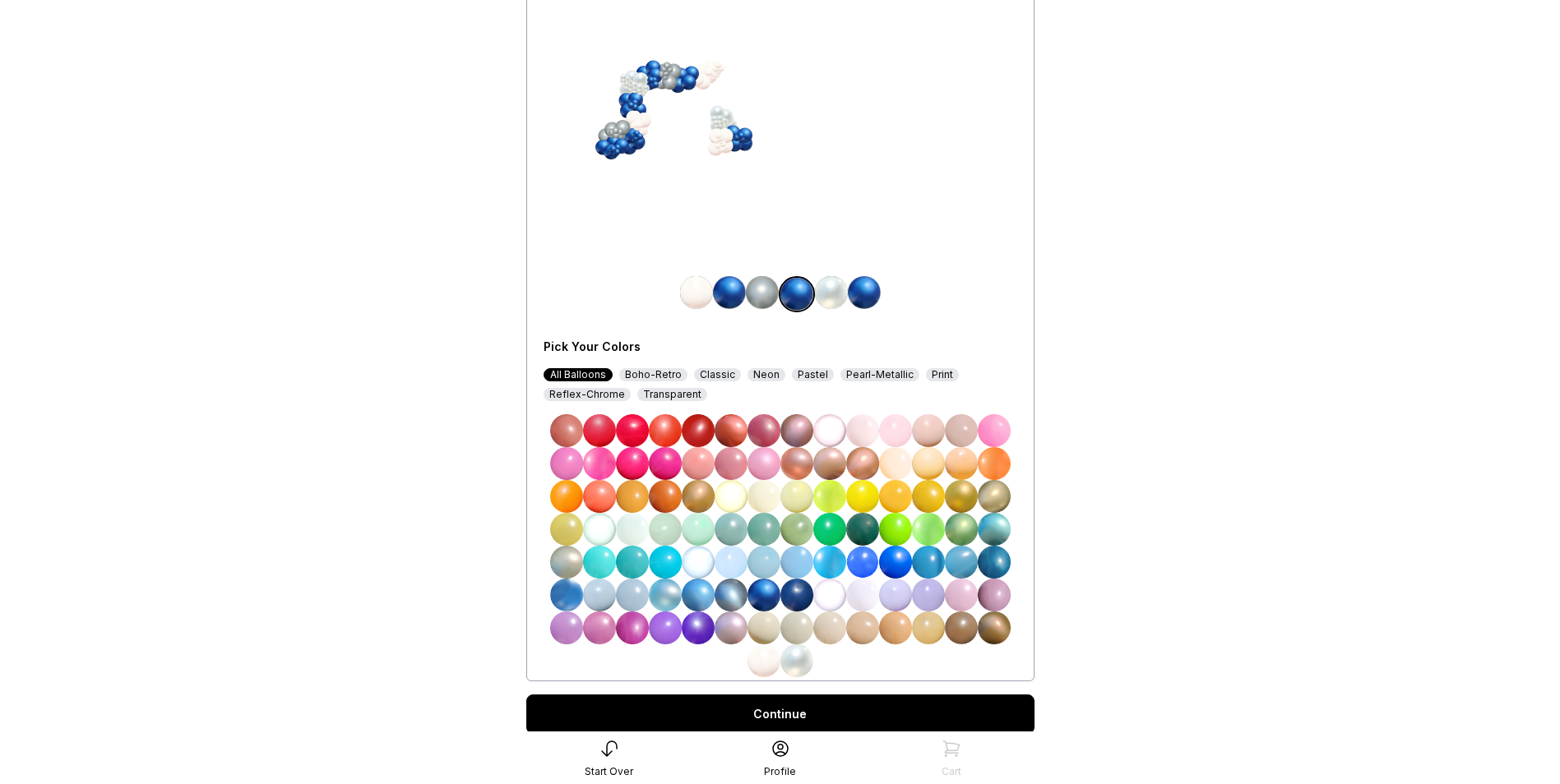
click at [994, 564] on img at bounding box center [994, 563] width 33 height 33
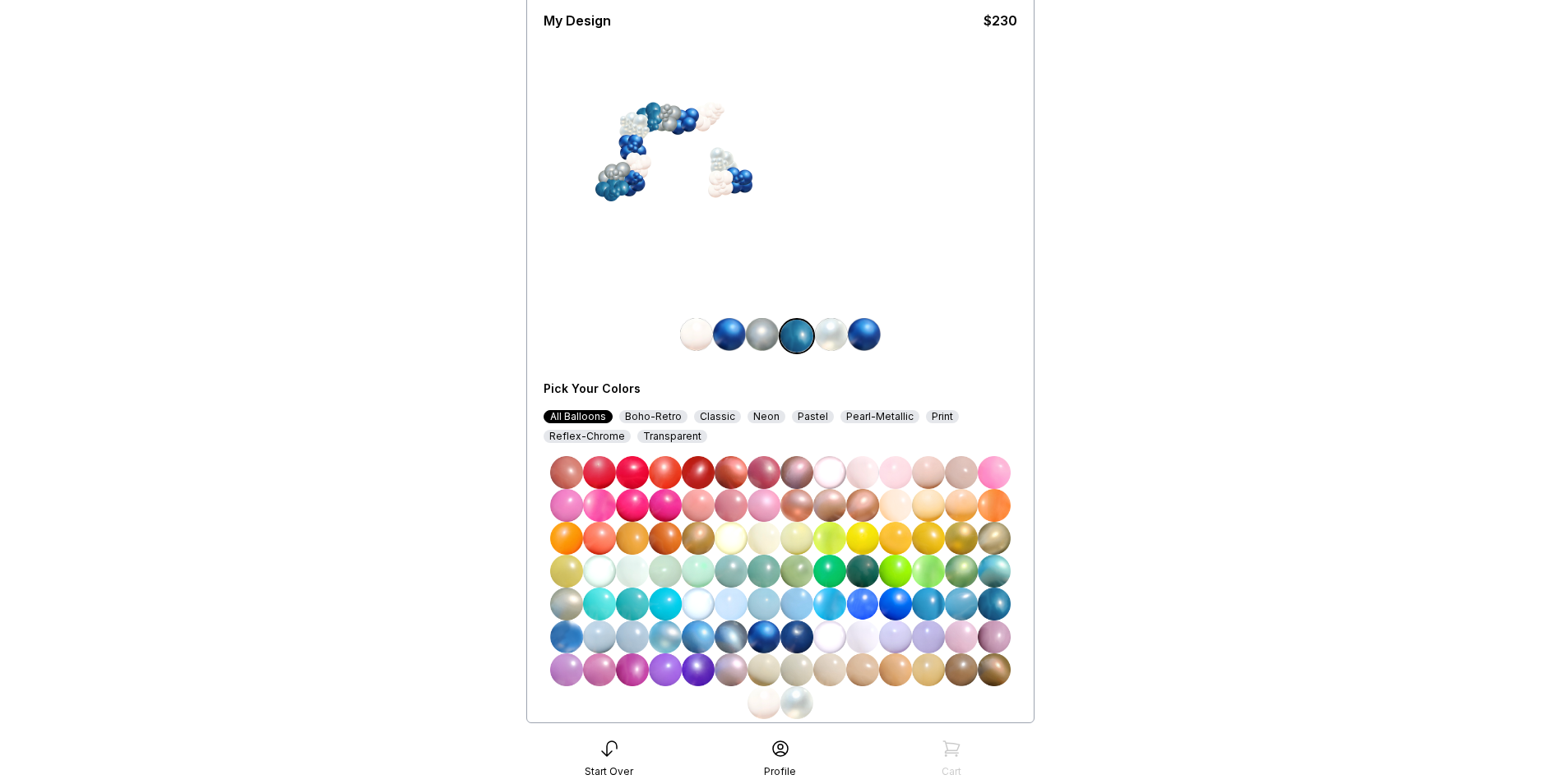
scroll to position [82, 0]
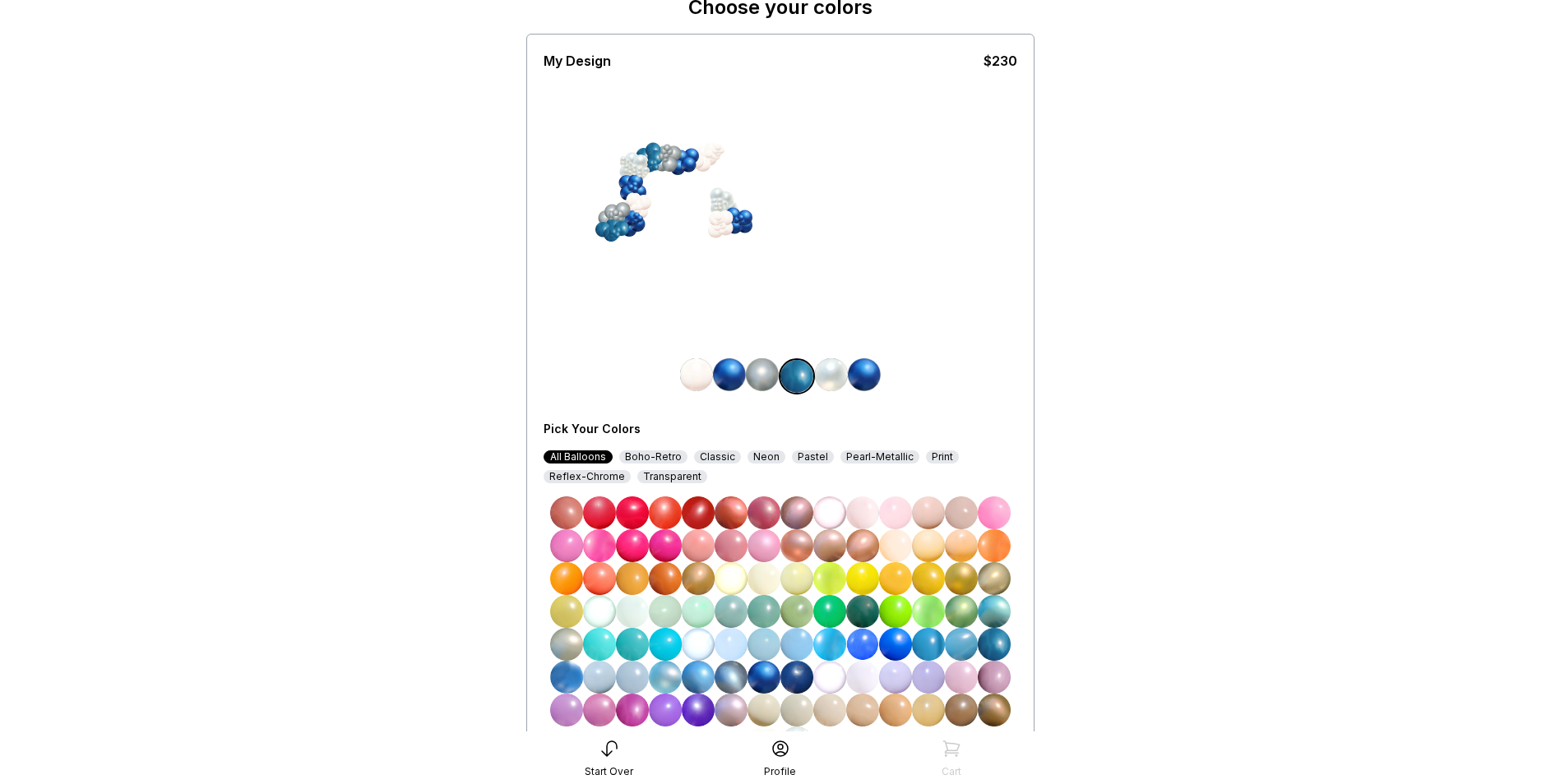
click at [763, 677] on img at bounding box center [763, 677] width 33 height 33
click at [633, 685] on img at bounding box center [632, 677] width 33 height 33
click at [698, 372] on img at bounding box center [697, 375] width 33 height 33
click at [583, 479] on div "Reflex-Chrome" at bounding box center [587, 476] width 87 height 13
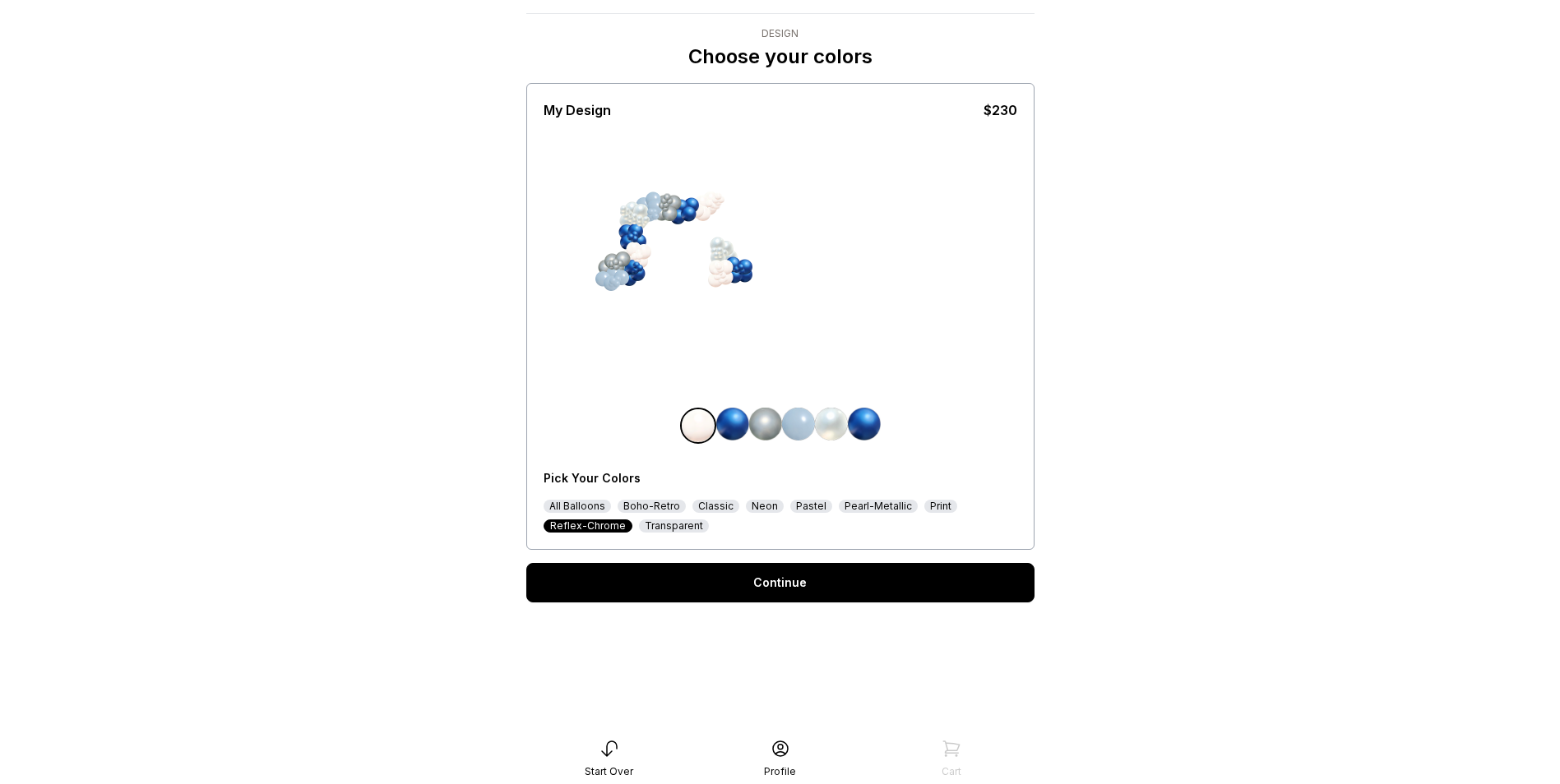
scroll to position [33, 0]
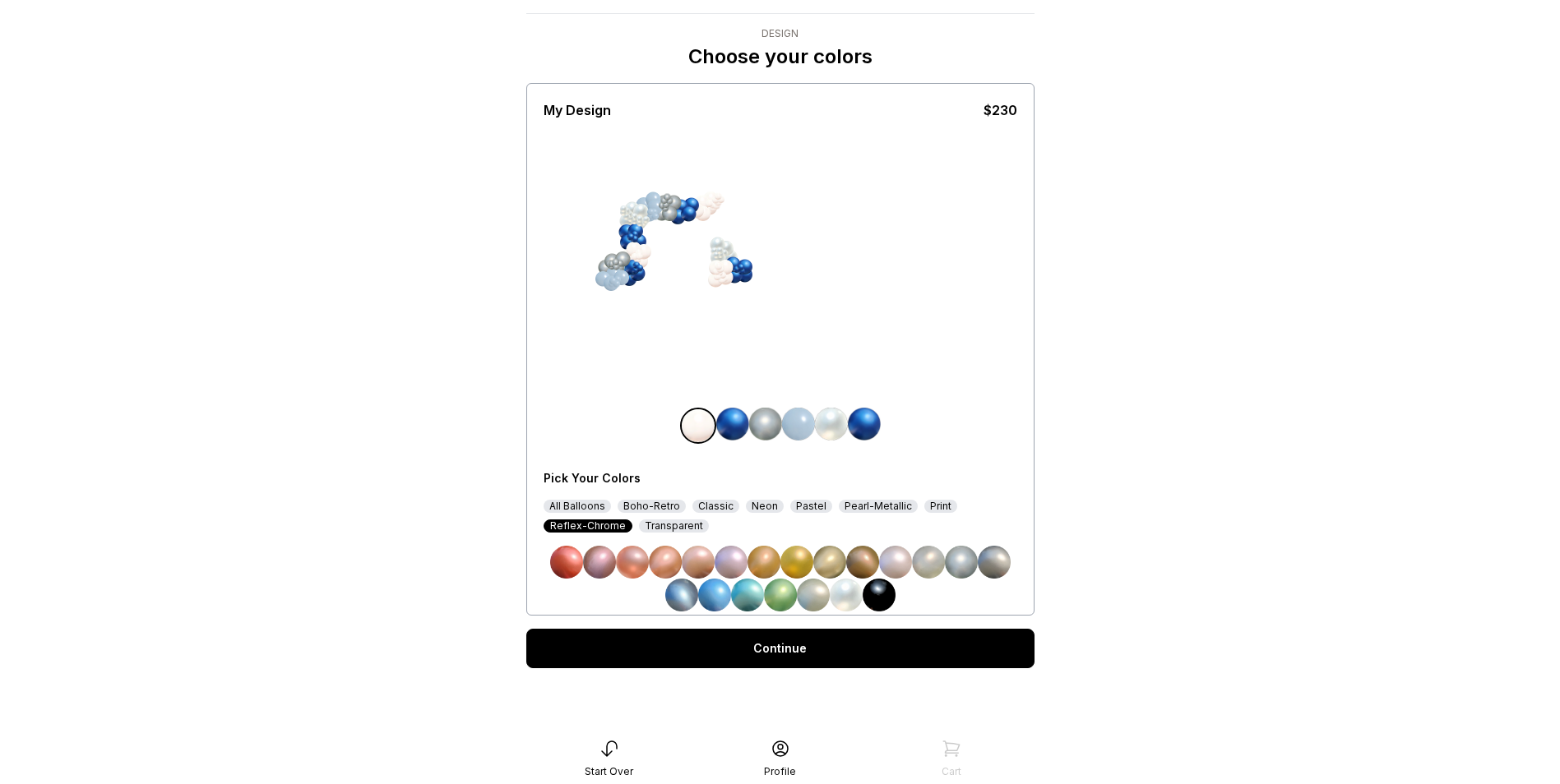
click at [999, 562] on img at bounding box center [994, 563] width 33 height 33
click at [599, 506] on div "All Balloons" at bounding box center [578, 506] width 68 height 13
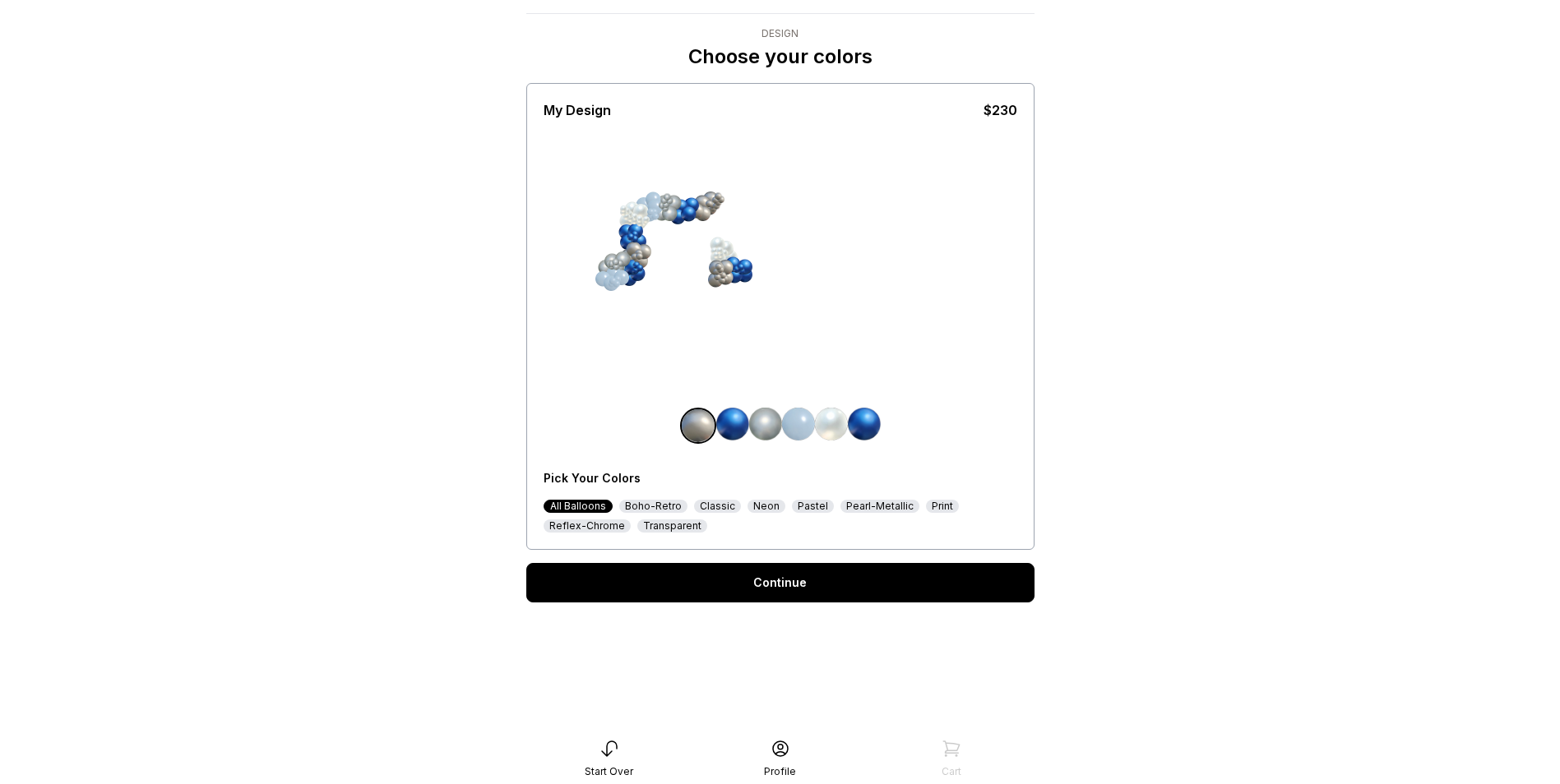
scroll to position [82, 0]
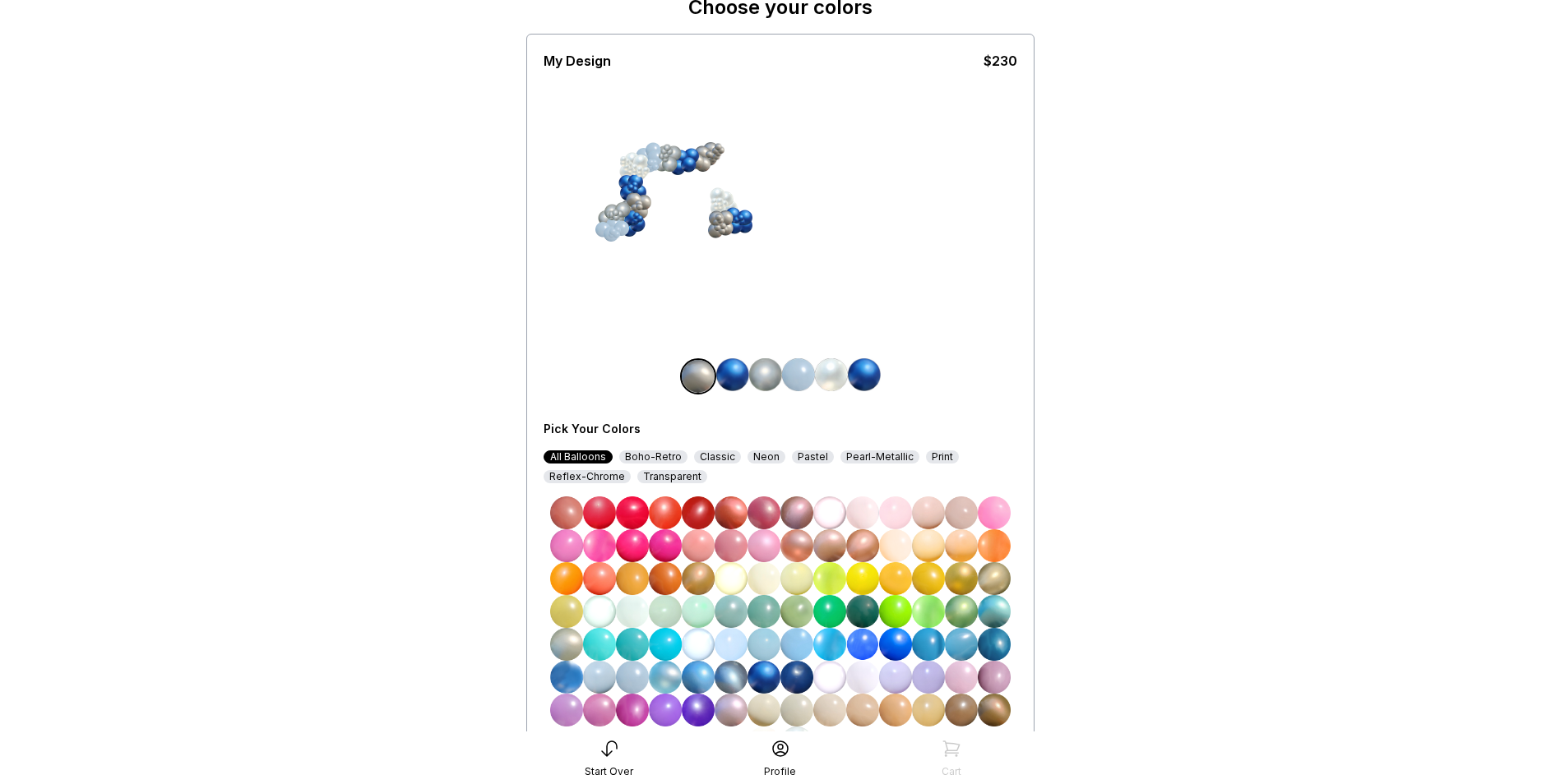
click at [770, 373] on img at bounding box center [765, 375] width 33 height 33
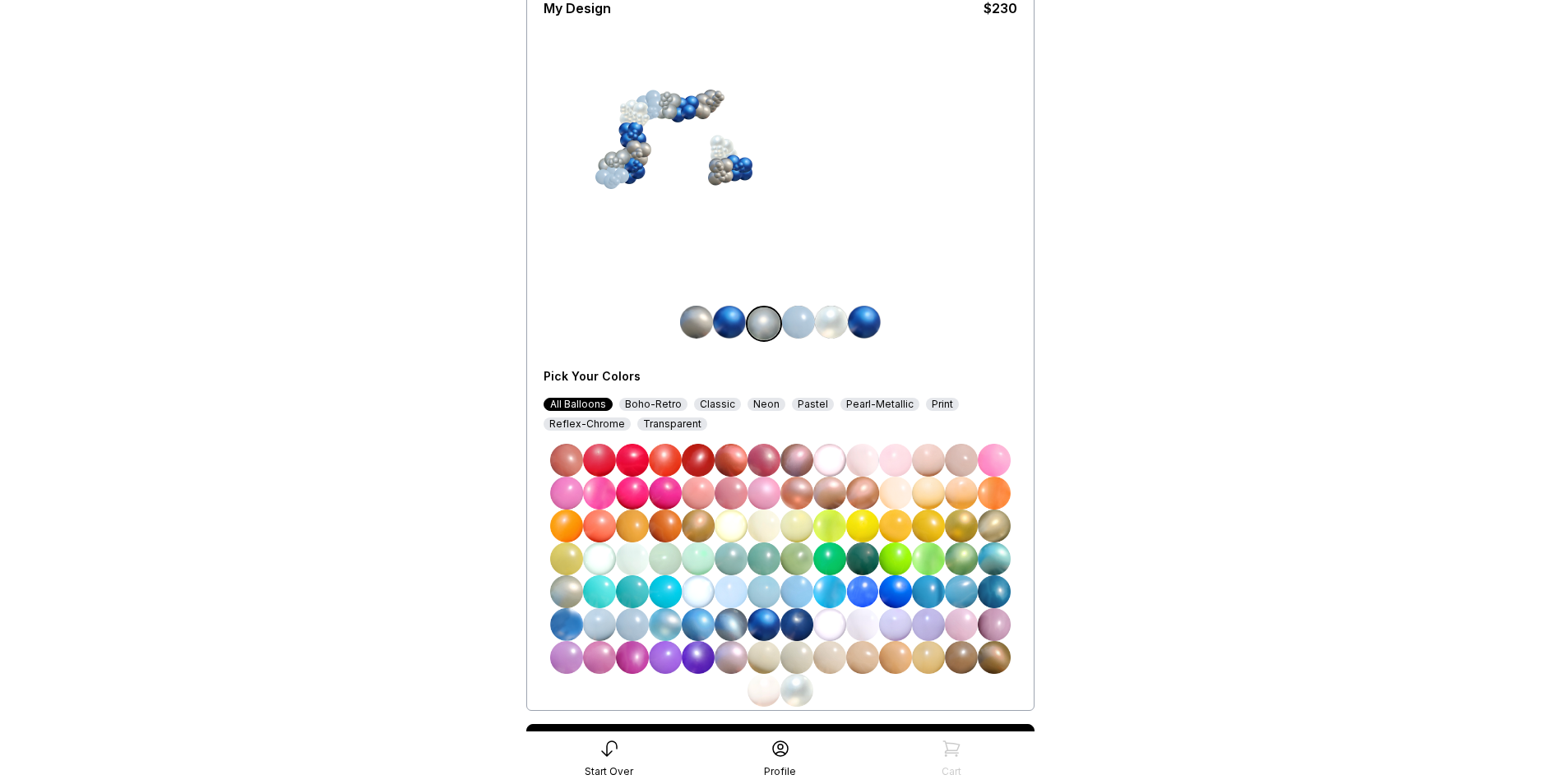
scroll to position [164, 0]
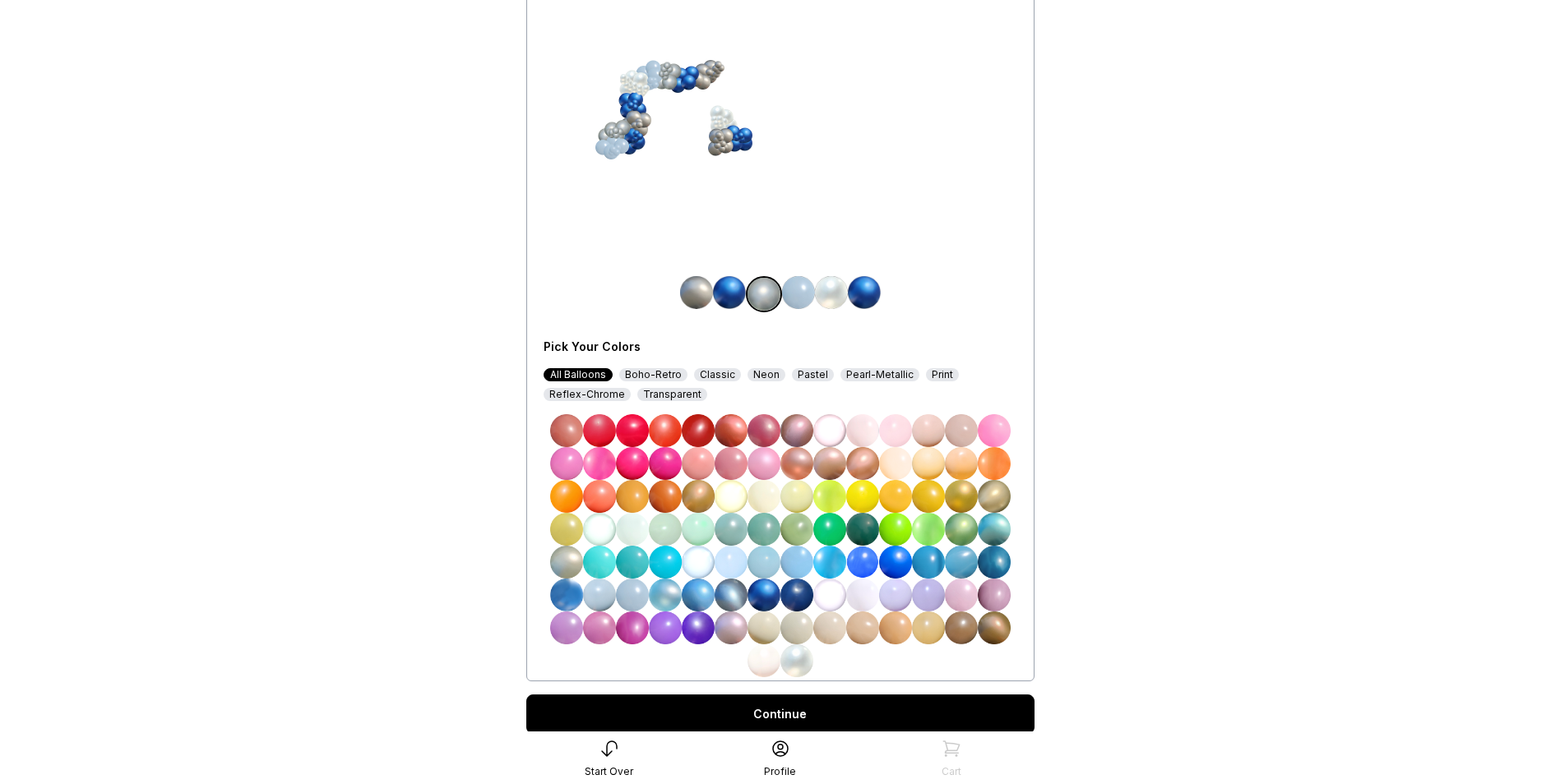
click at [767, 657] on img at bounding box center [763, 661] width 33 height 33
click at [834, 297] on img at bounding box center [831, 293] width 33 height 33
click at [768, 662] on img at bounding box center [763, 661] width 33 height 33
click at [764, 280] on img at bounding box center [763, 293] width 33 height 33
click at [799, 668] on img at bounding box center [797, 661] width 33 height 33
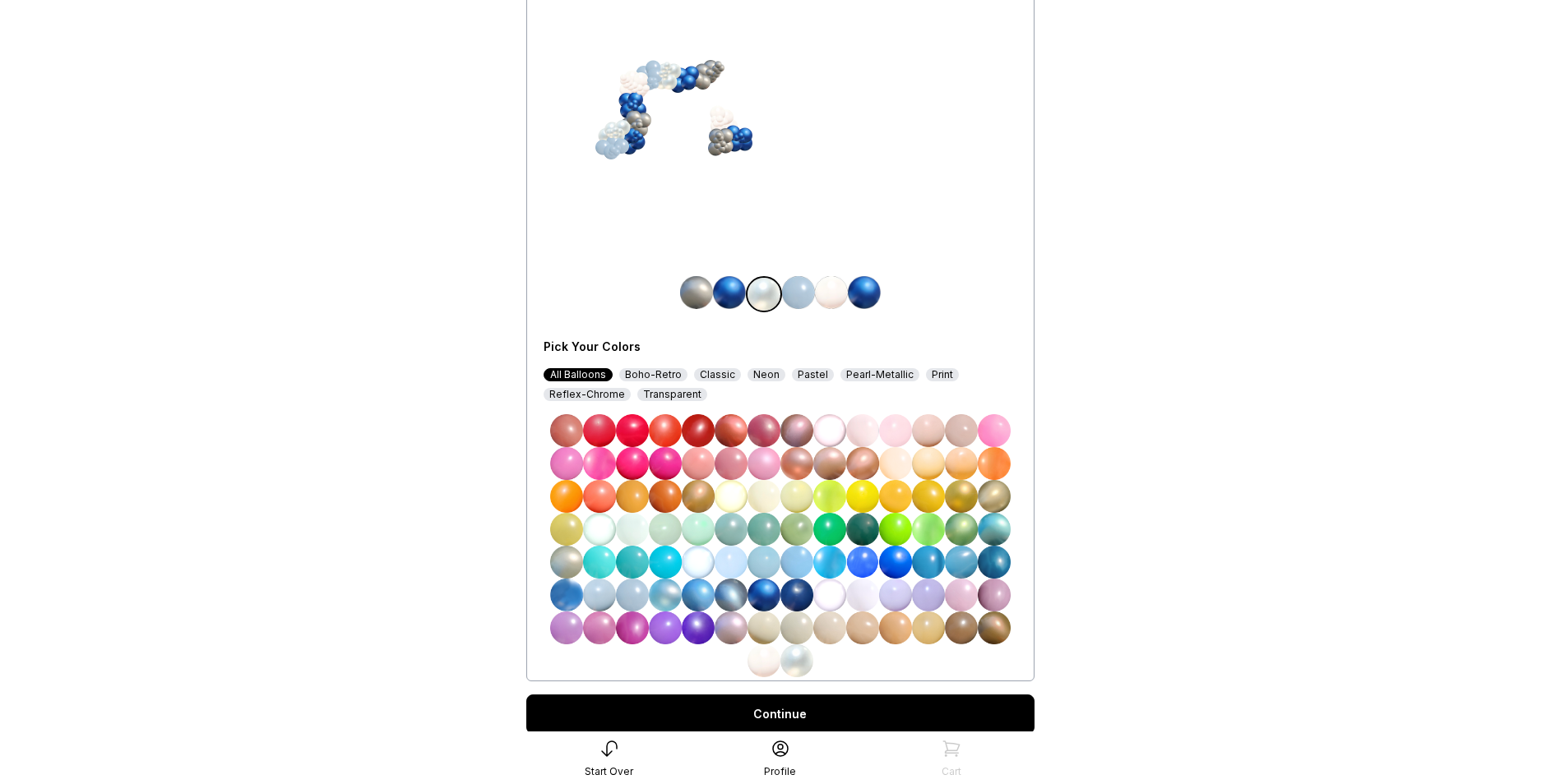
click at [803, 295] on img at bounding box center [798, 293] width 33 height 33
click at [754, 596] on img at bounding box center [763, 595] width 33 height 33
click at [839, 285] on img at bounding box center [831, 293] width 33 height 33
click at [801, 658] on img at bounding box center [797, 661] width 33 height 33
click at [796, 715] on link "Continue" at bounding box center [780, 714] width 508 height 39
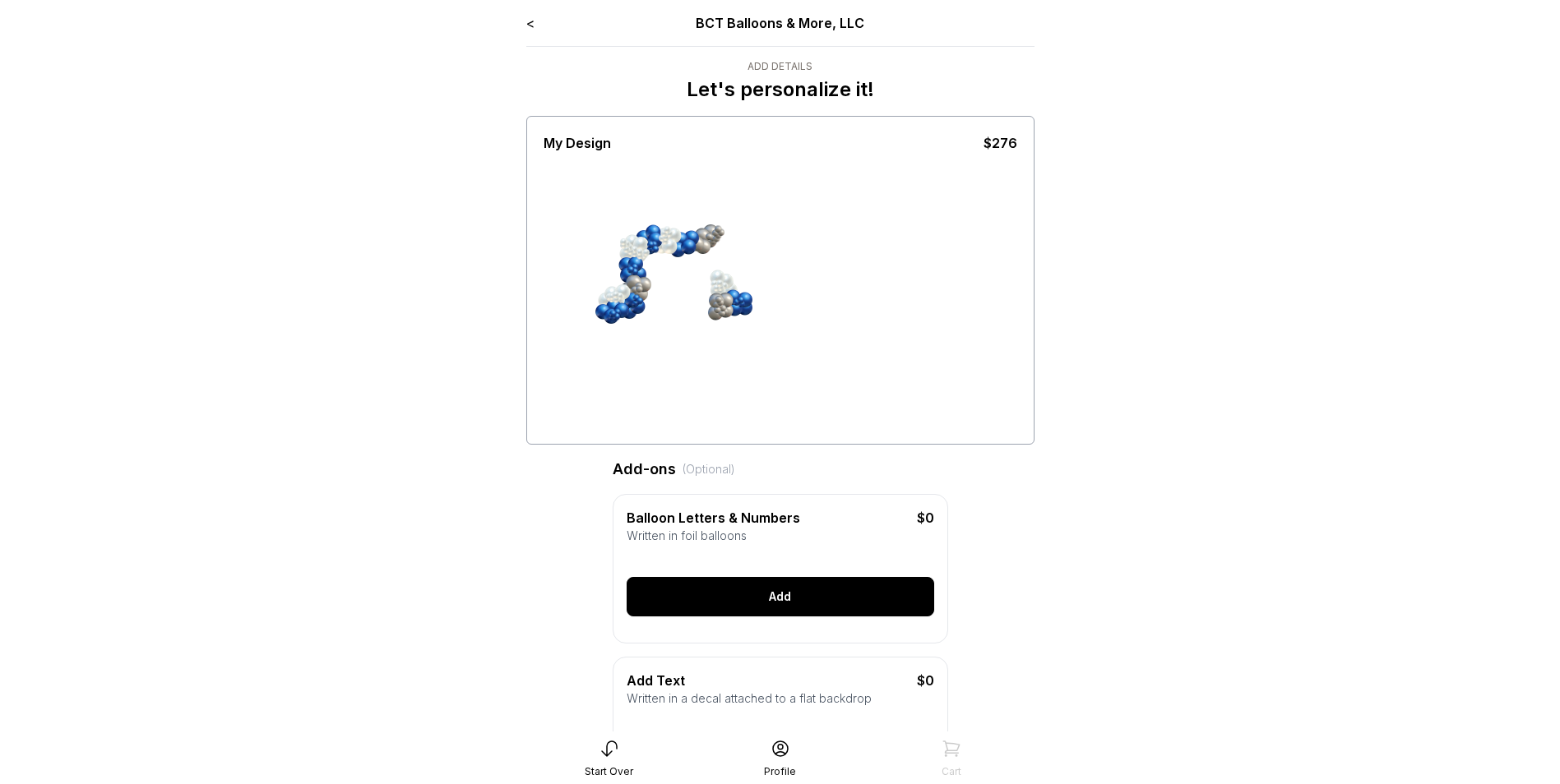
click at [787, 608] on div "Add" at bounding box center [780, 596] width 307 height 39
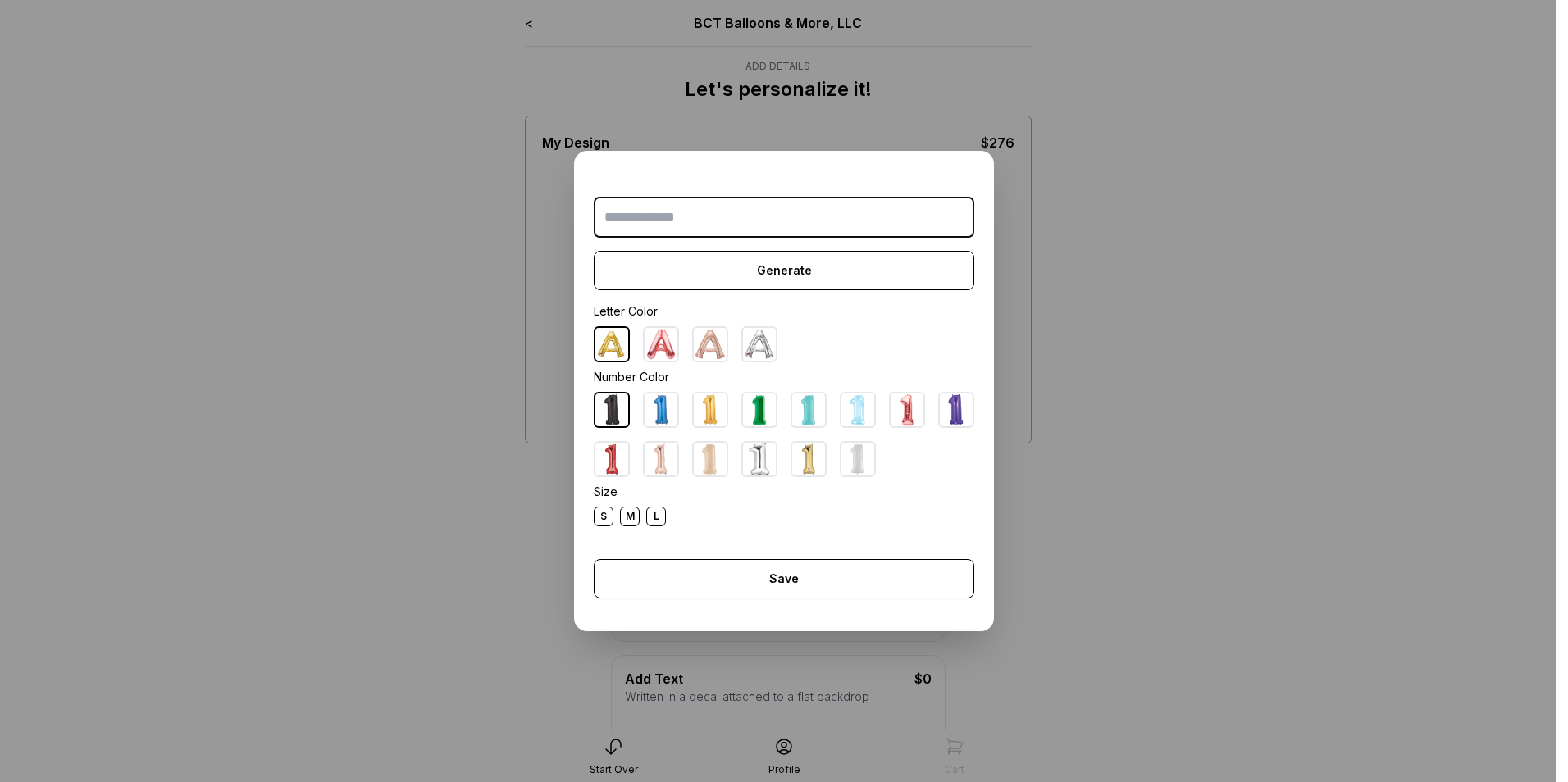
click at [755, 343] on img at bounding box center [760, 345] width 33 height 33
click at [651, 209] on input "text" at bounding box center [783, 217] width 380 height 41
type input "***"
click at [596, 515] on div "S" at bounding box center [603, 516] width 20 height 20
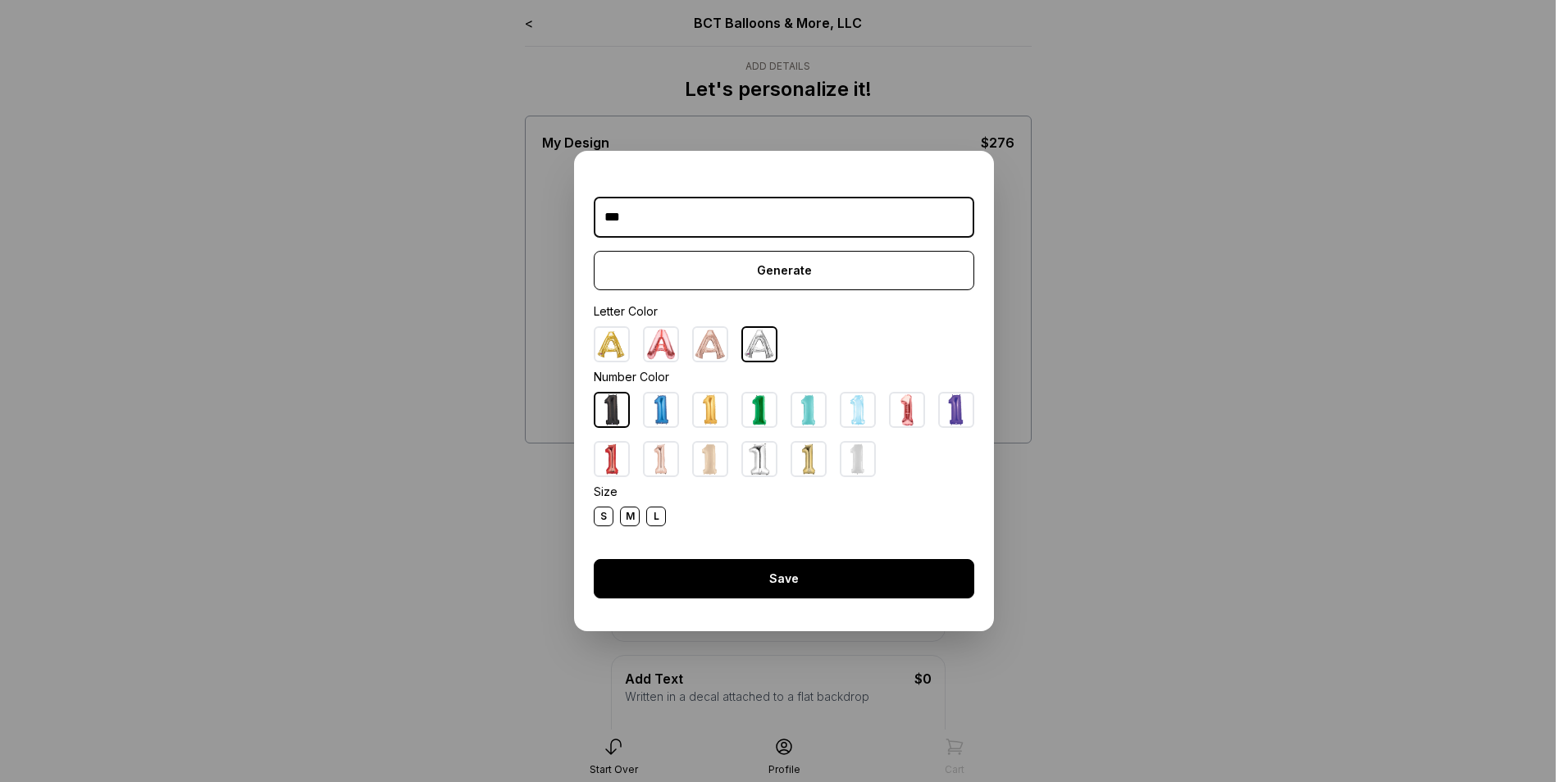
click at [770, 569] on div "Save" at bounding box center [783, 578] width 380 height 39
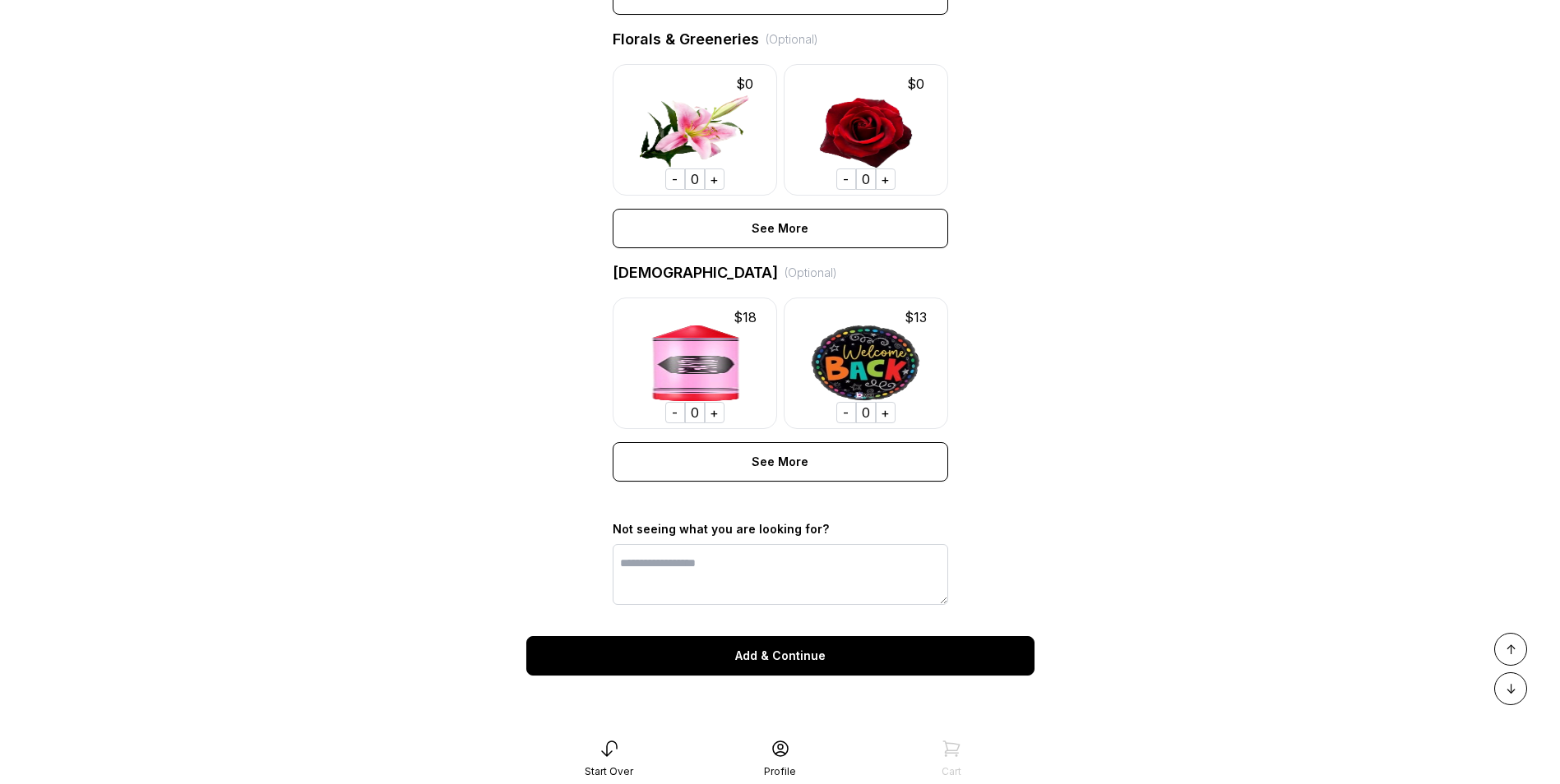
scroll to position [1099, 0]
click at [823, 657] on div "Add & Continue" at bounding box center [780, 656] width 508 height 39
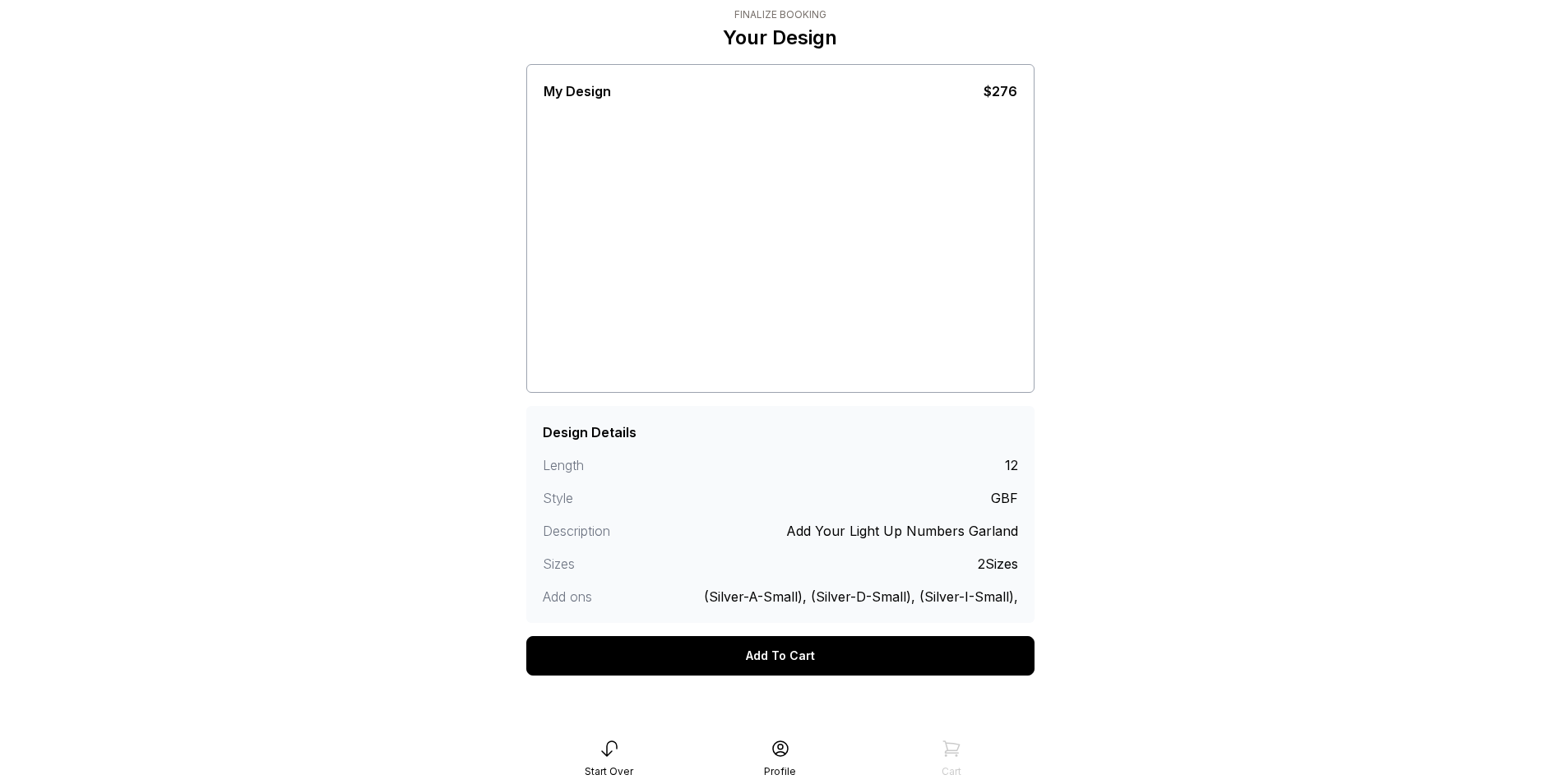
scroll to position [57, 0]
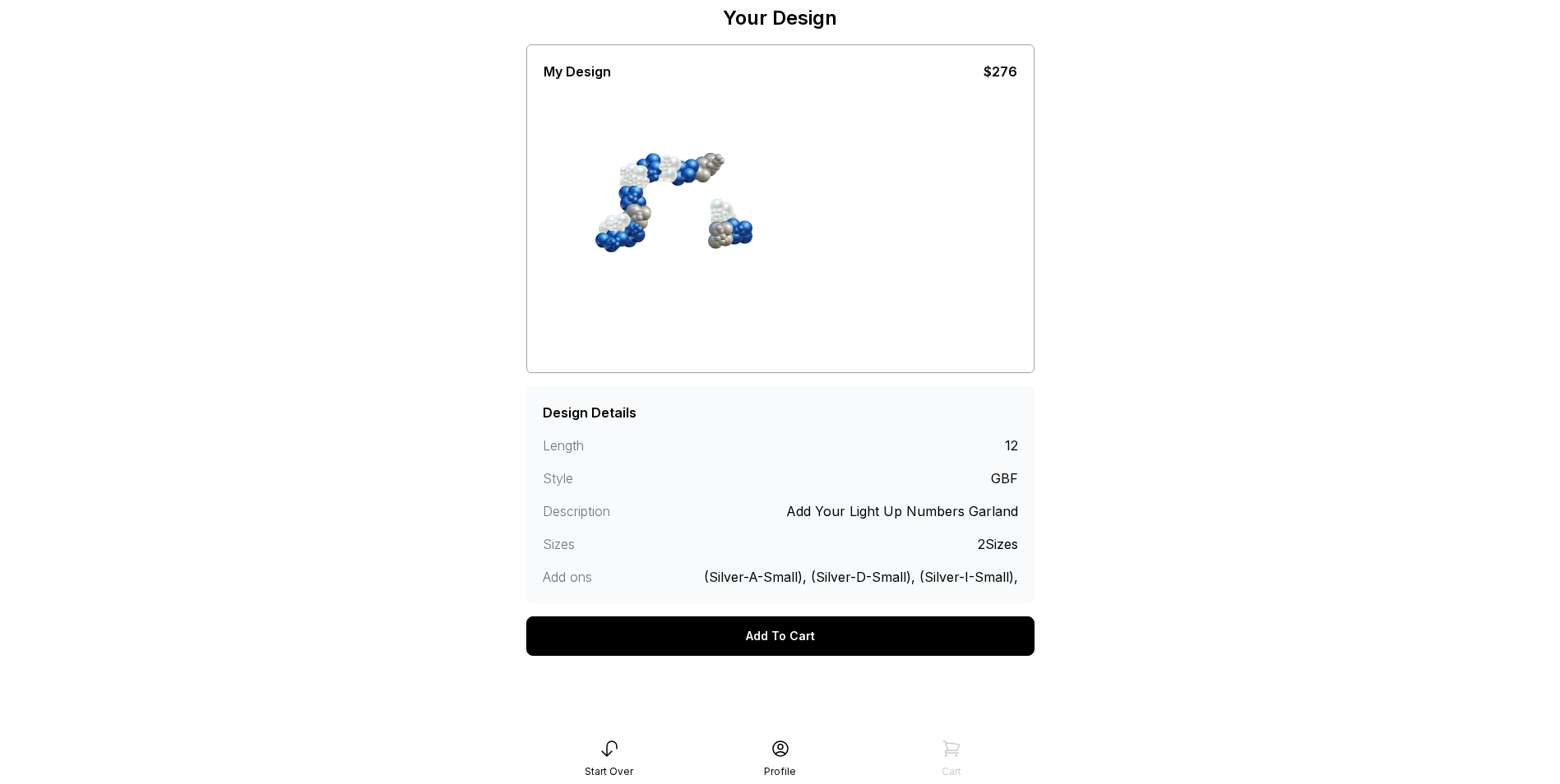
click at [797, 645] on div "Add To Cart" at bounding box center [780, 636] width 508 height 39
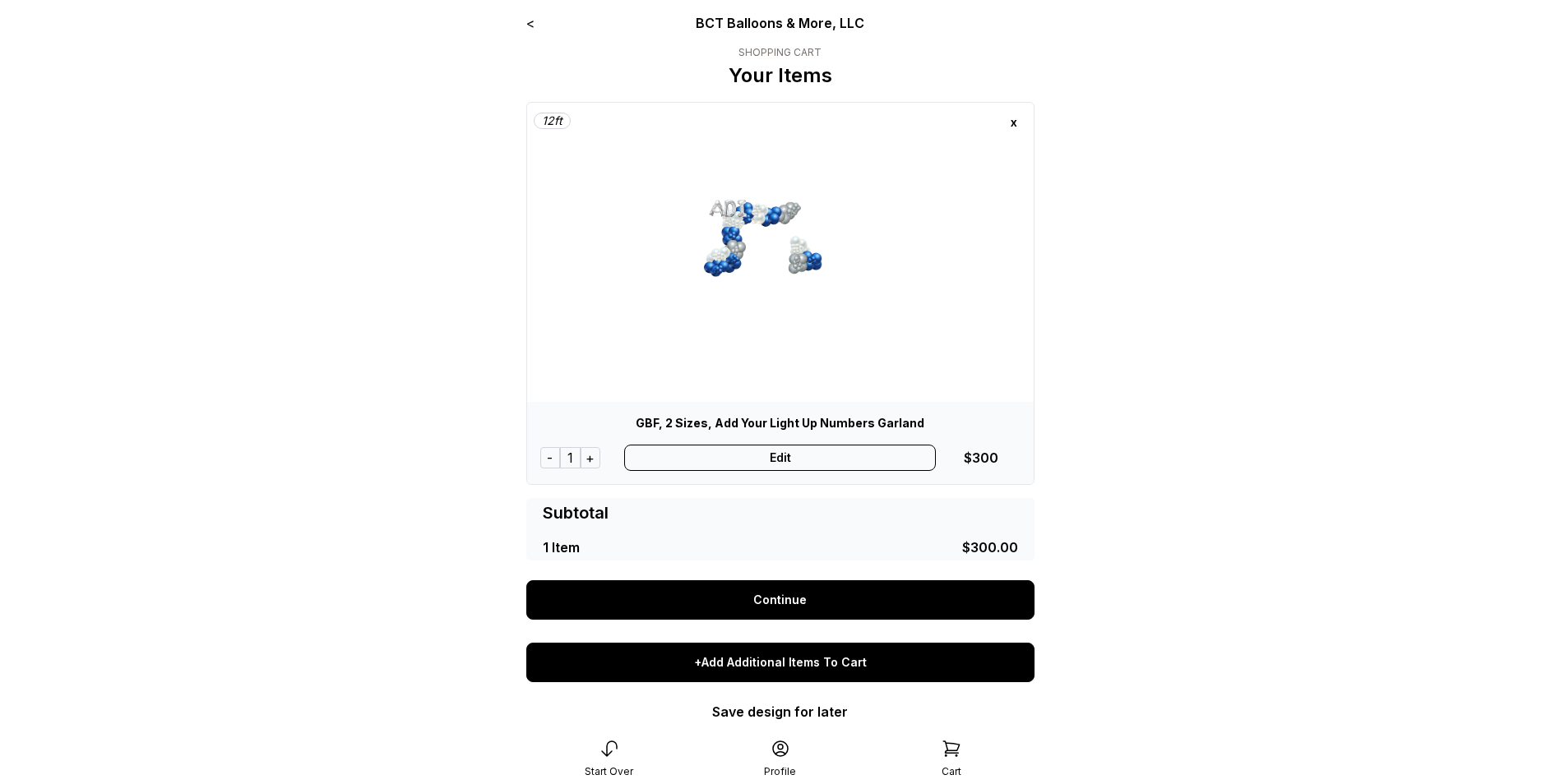
click at [803, 661] on div "+Add Additional Items To Cart" at bounding box center [780, 662] width 508 height 39
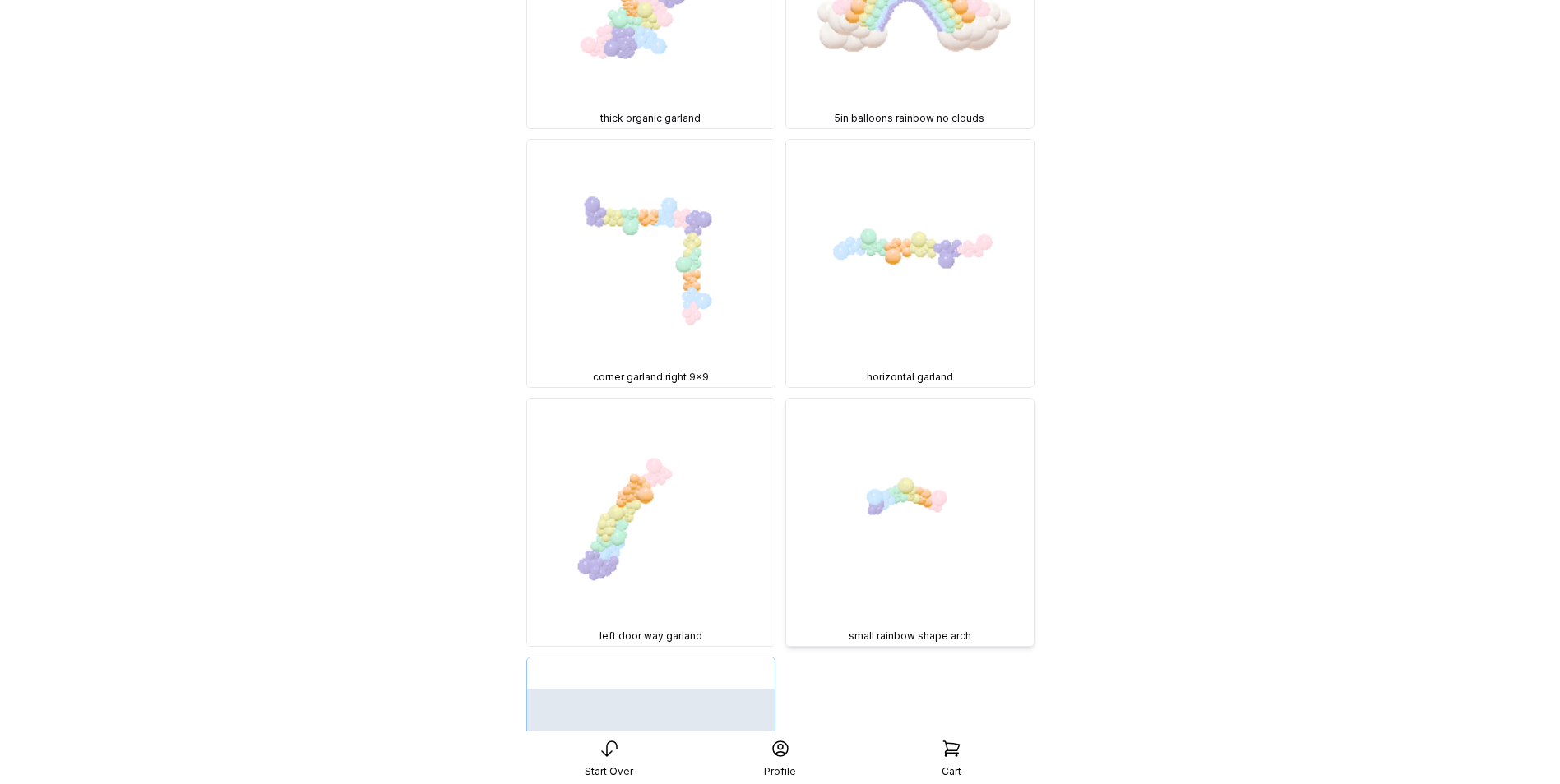
scroll to position [14103, 0]
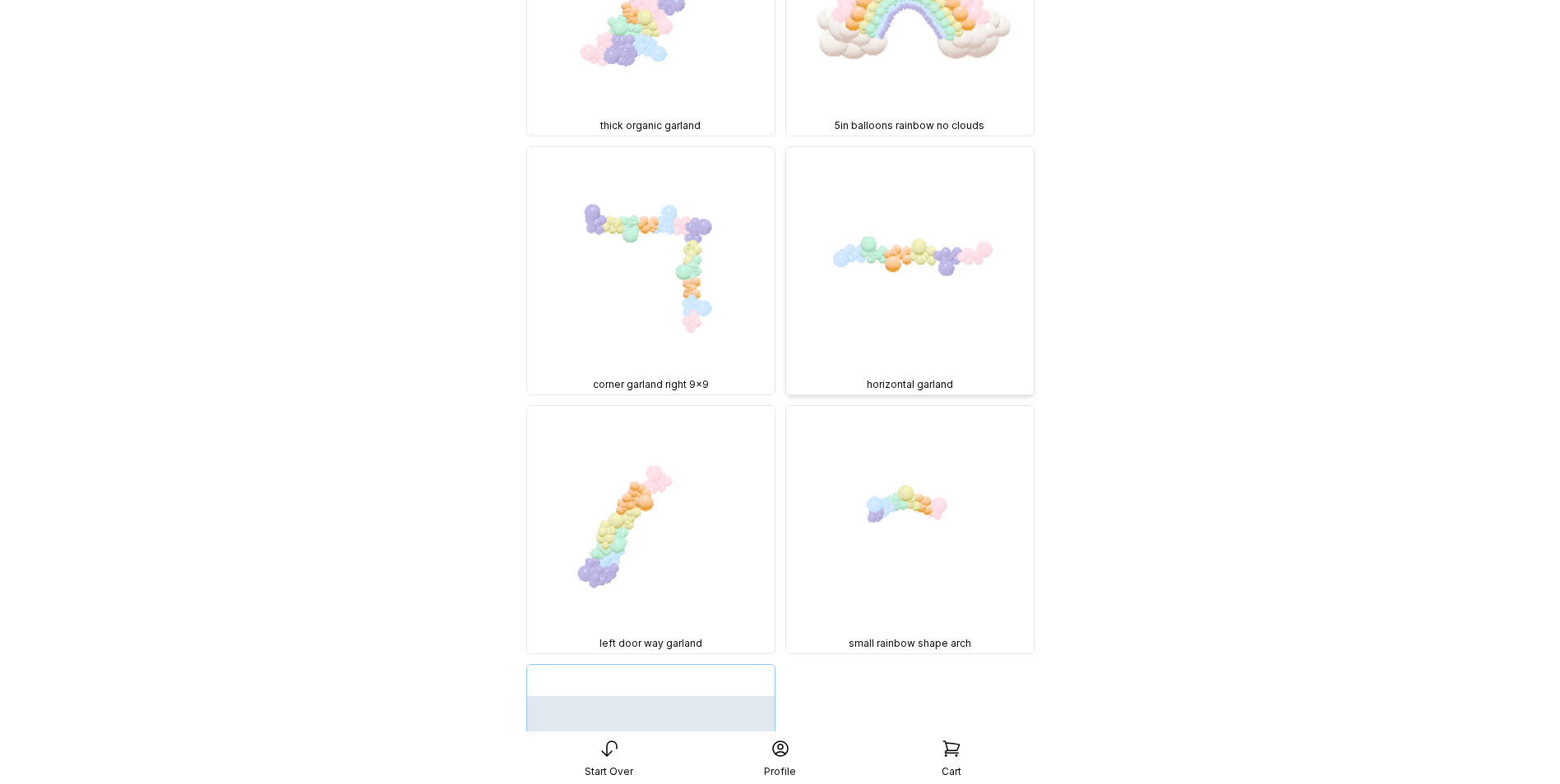
click at [911, 242] on img at bounding box center [909, 270] width 248 height 247
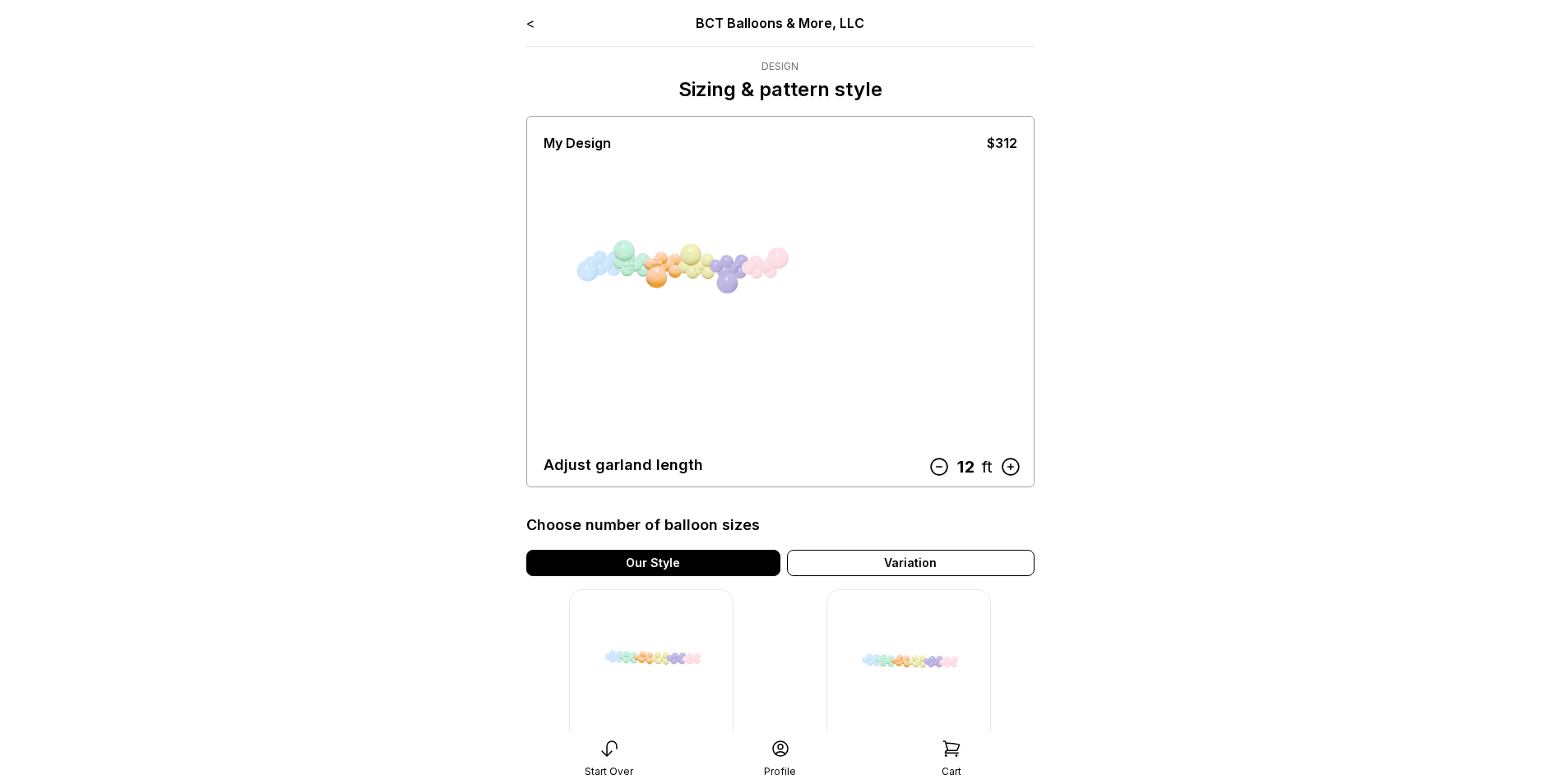
click at [936, 465] on icon at bounding box center [938, 466] width 22 height 22
click at [936, 465] on icon at bounding box center [942, 466] width 22 height 22
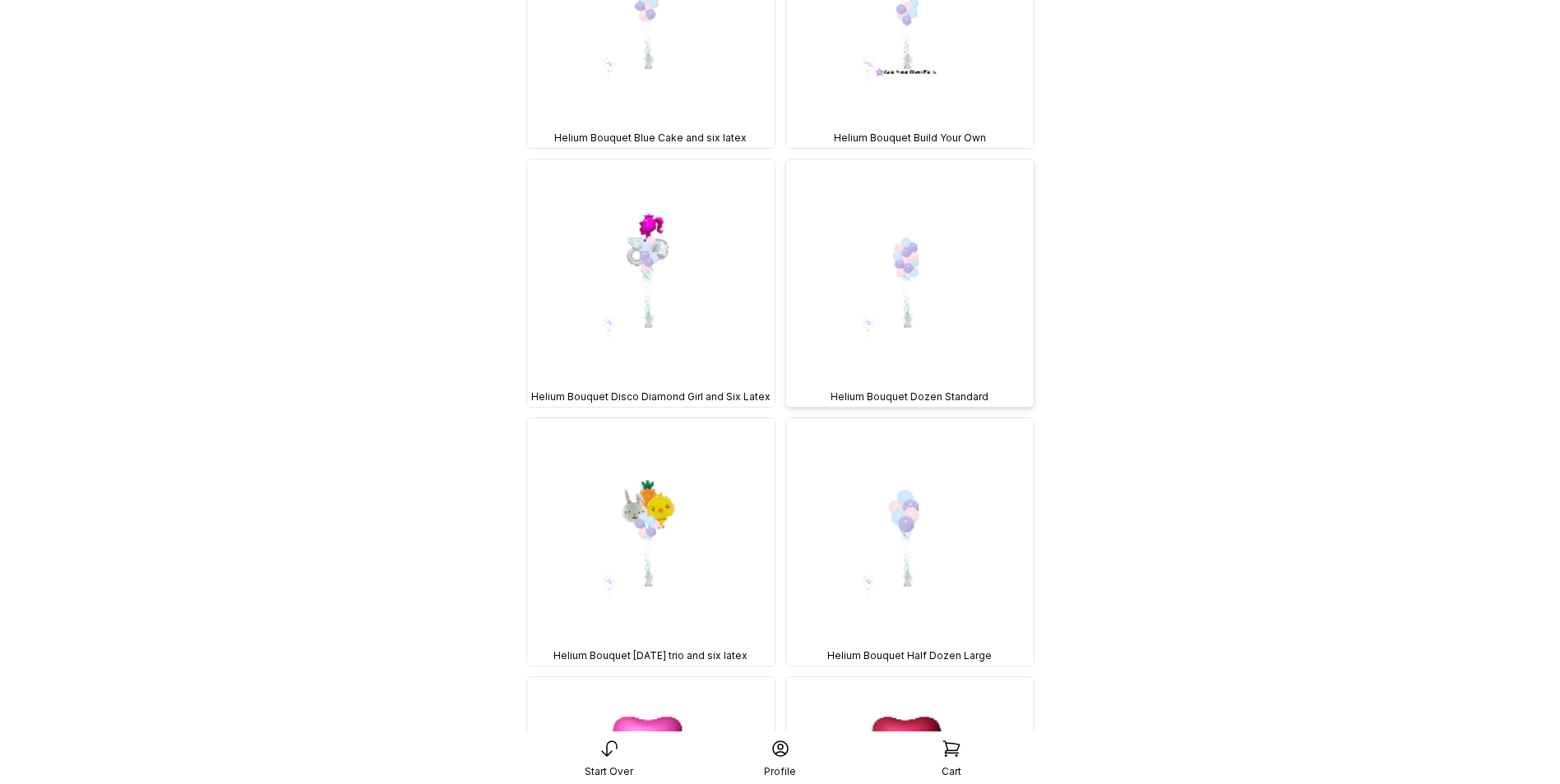
scroll to position [16059, 0]
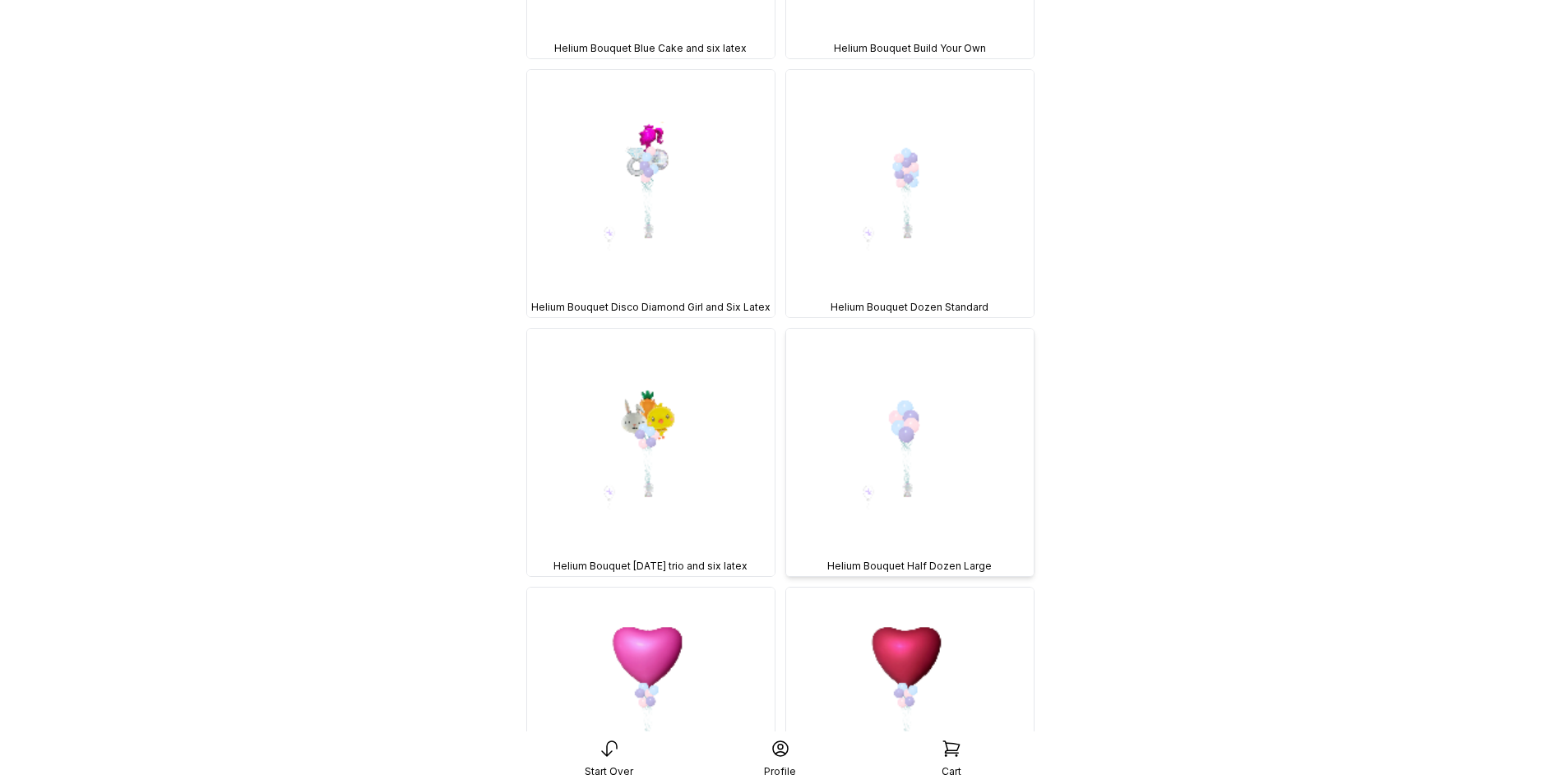
click at [928, 434] on img at bounding box center [909, 452] width 248 height 247
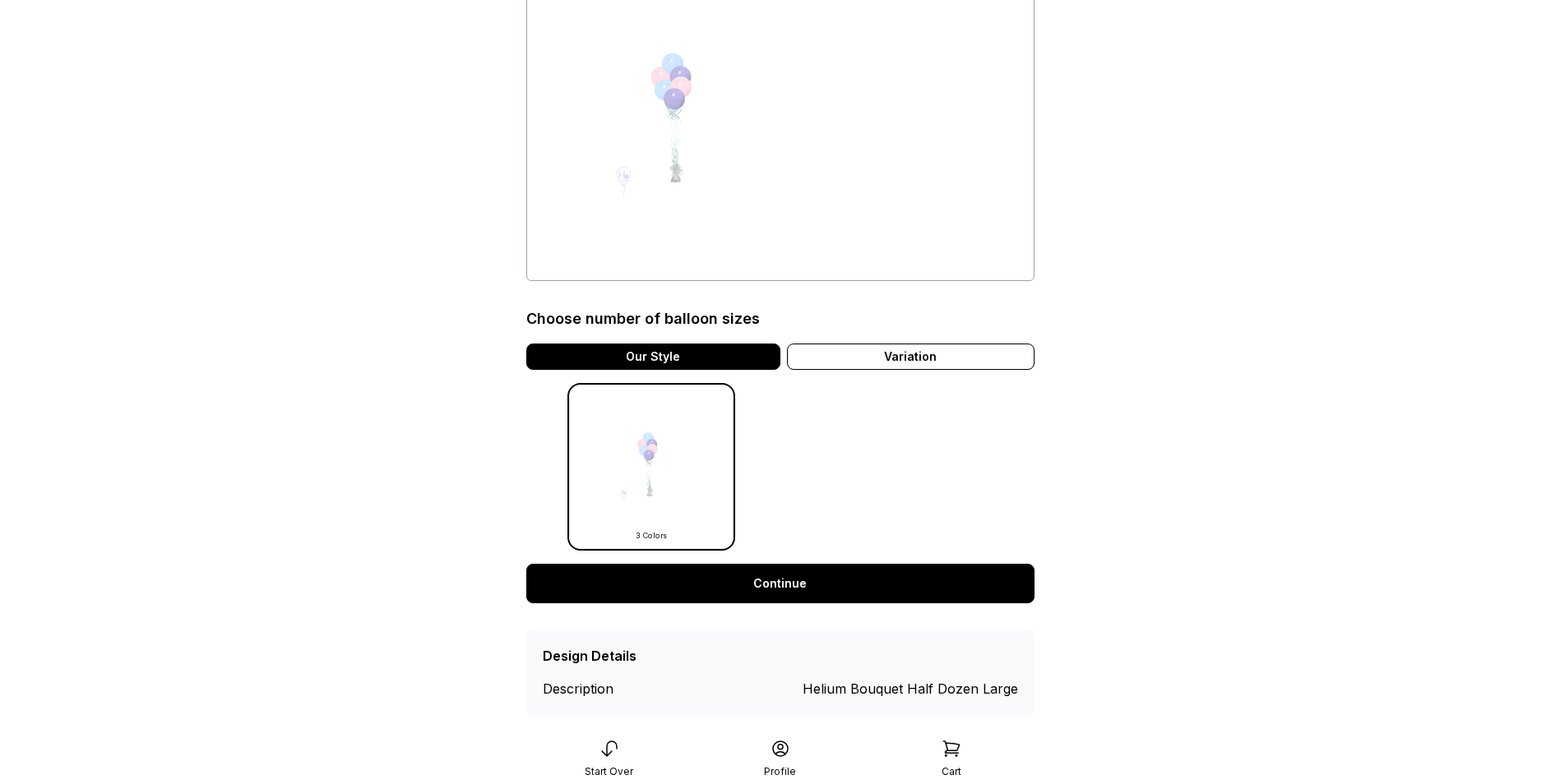
scroll to position [164, 0]
click at [762, 576] on link "Continue" at bounding box center [780, 582] width 508 height 39
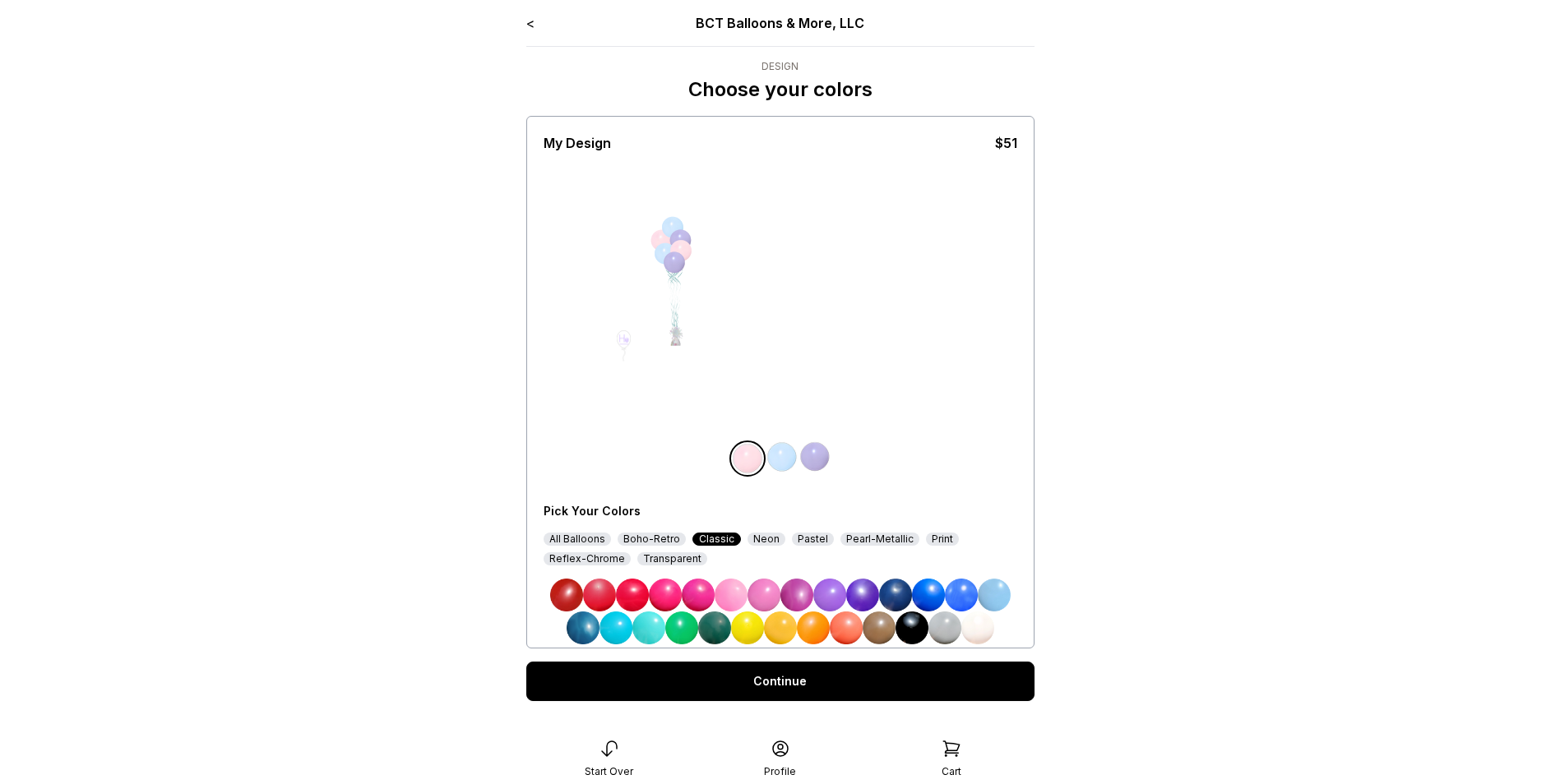
scroll to position [33, 0]
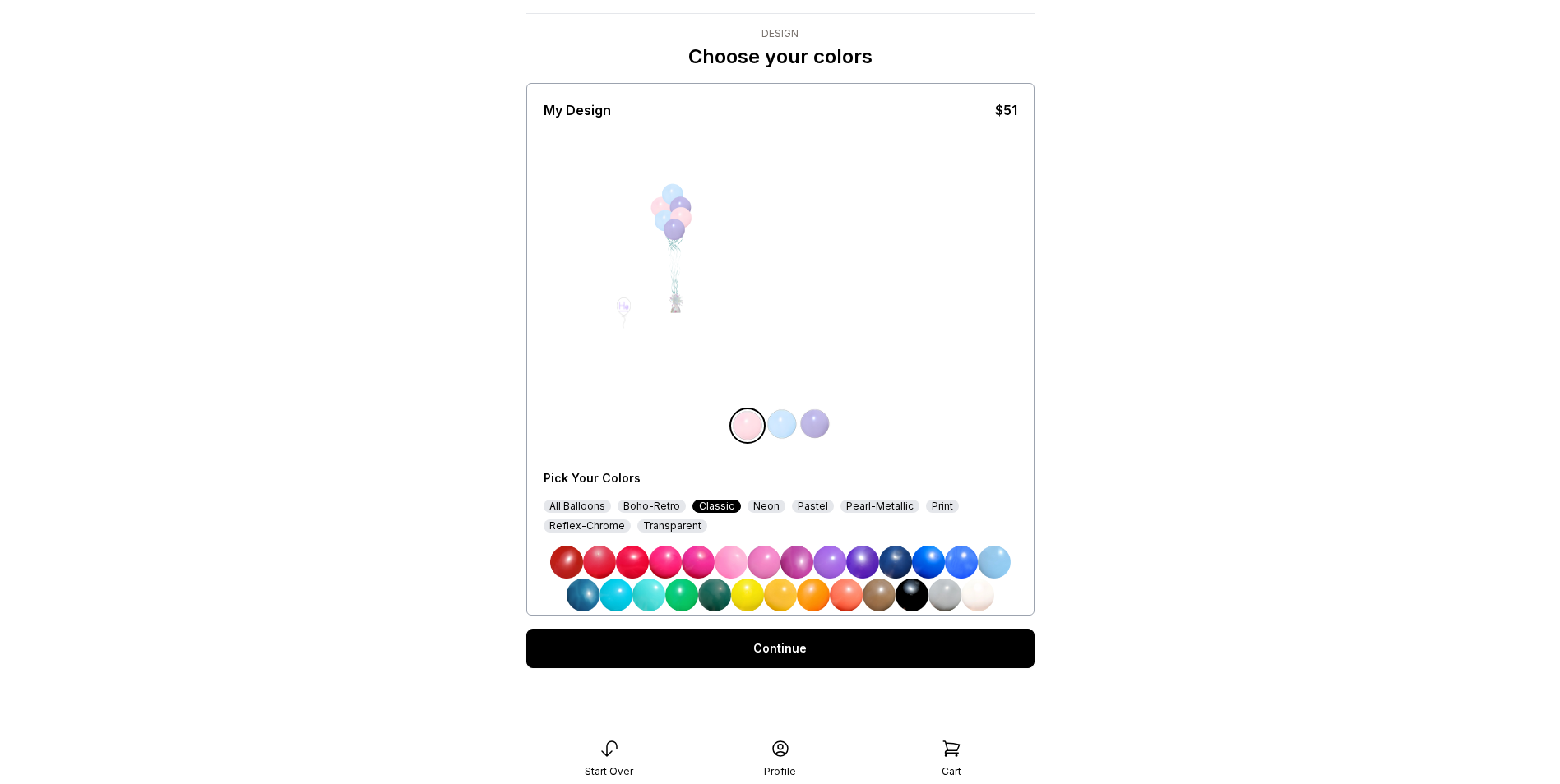
click at [594, 528] on div "Reflex-Chrome" at bounding box center [587, 525] width 87 height 13
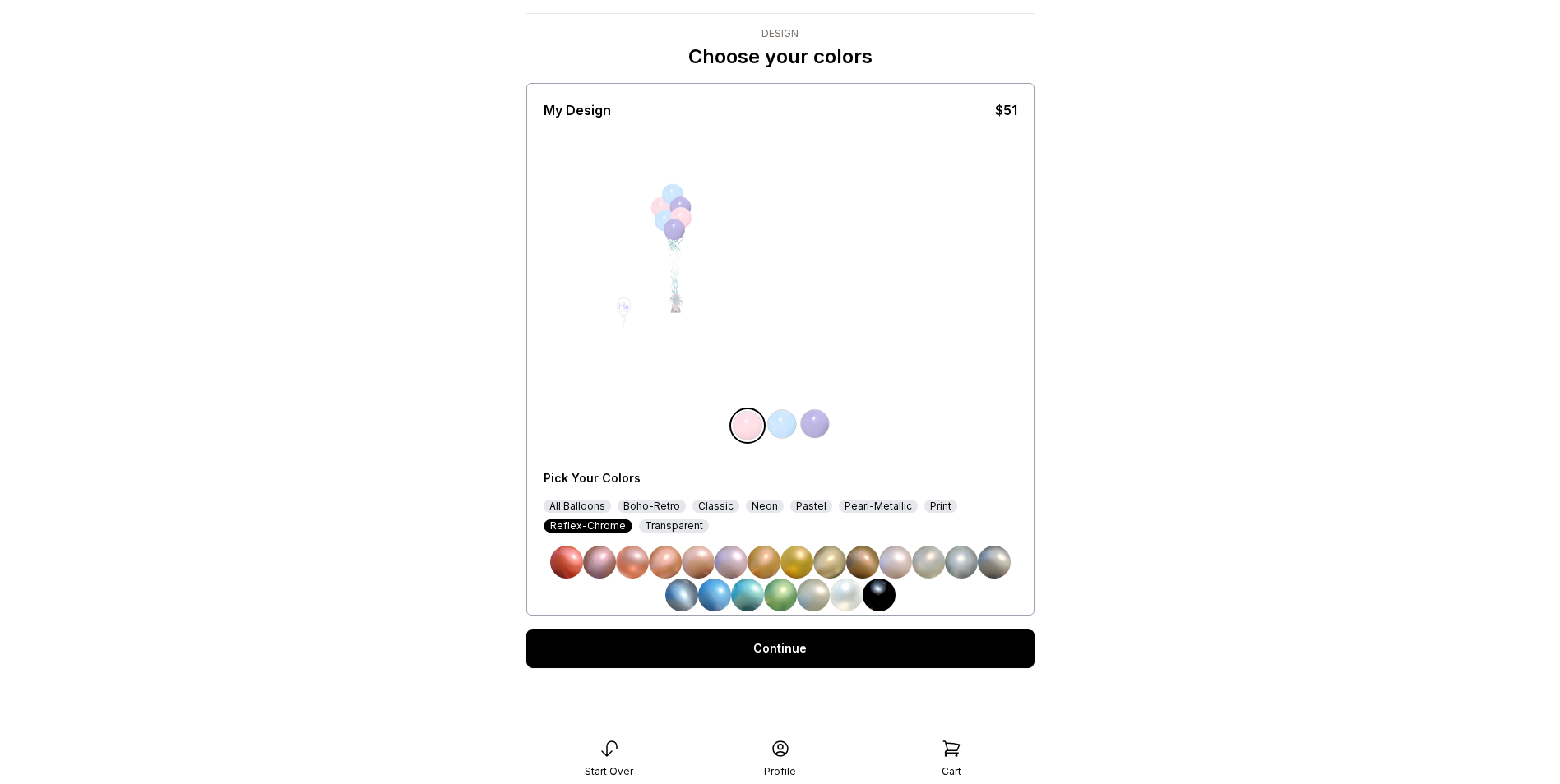
click at [974, 565] on img at bounding box center [962, 563] width 33 height 33
click at [843, 506] on div "Pearl-Metallic" at bounding box center [878, 506] width 79 height 13
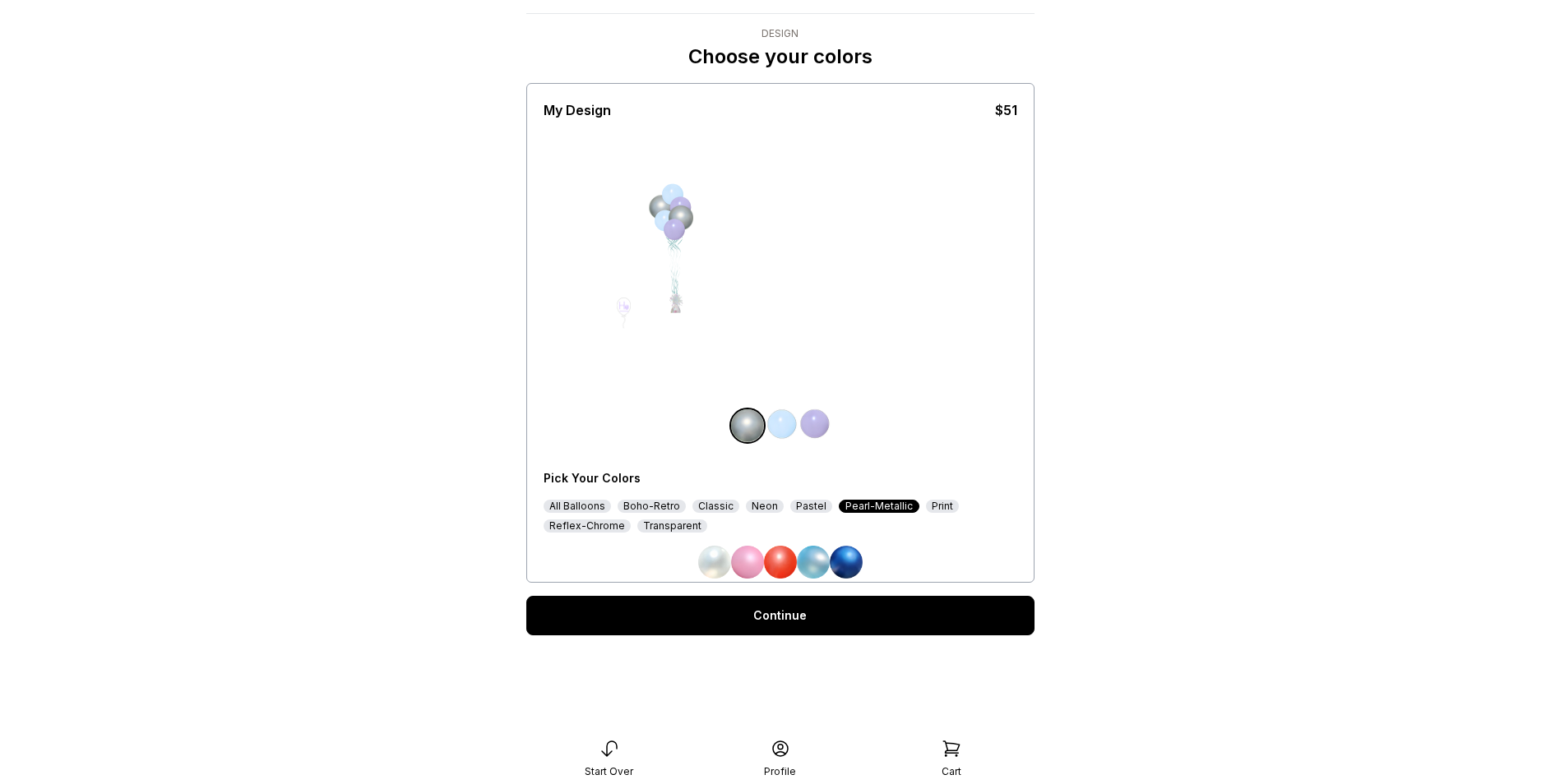
click at [709, 561] on img at bounding box center [715, 563] width 33 height 33
click at [583, 503] on div "All Balloons" at bounding box center [578, 506] width 68 height 13
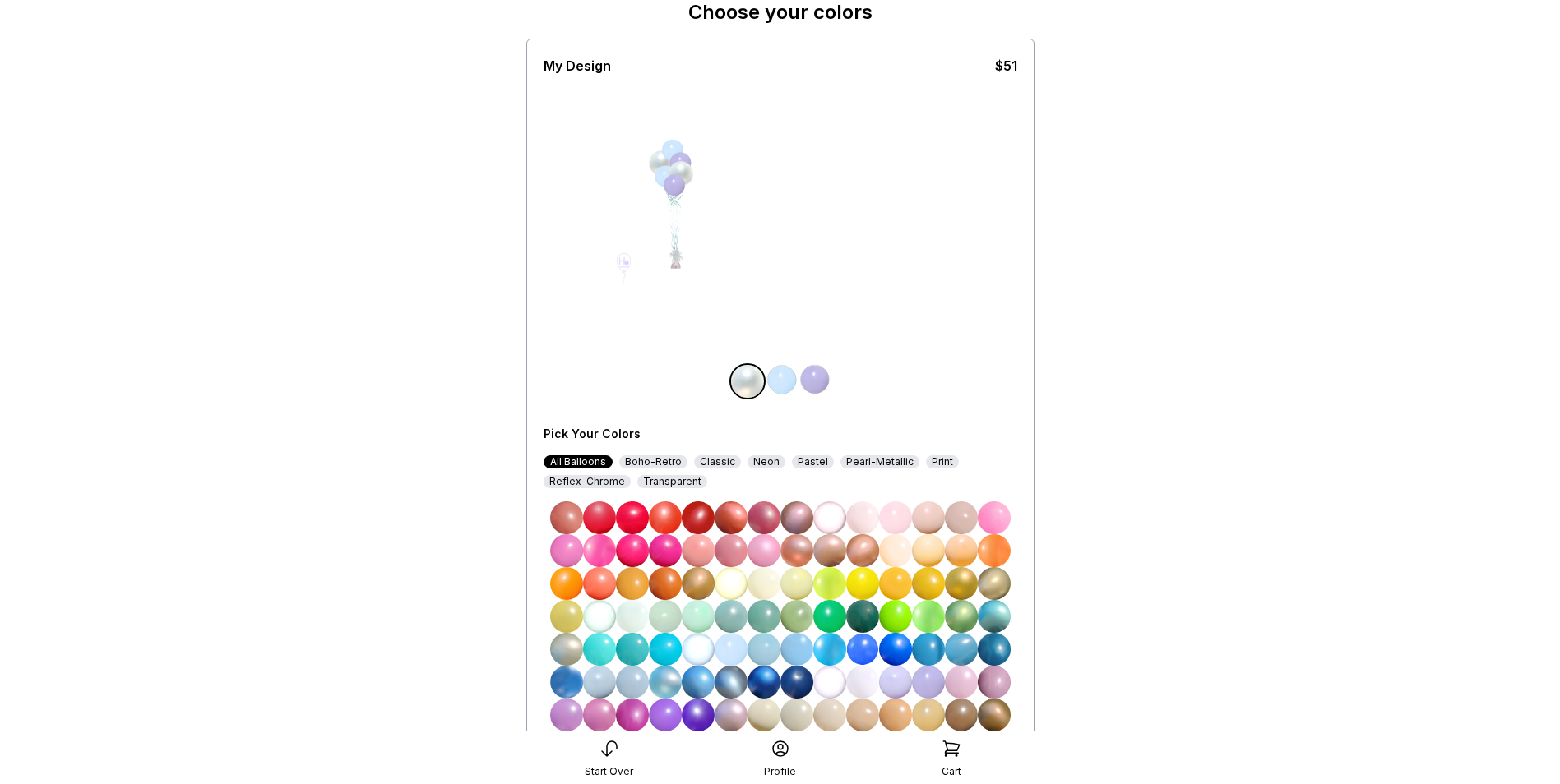
scroll to position [197, 0]
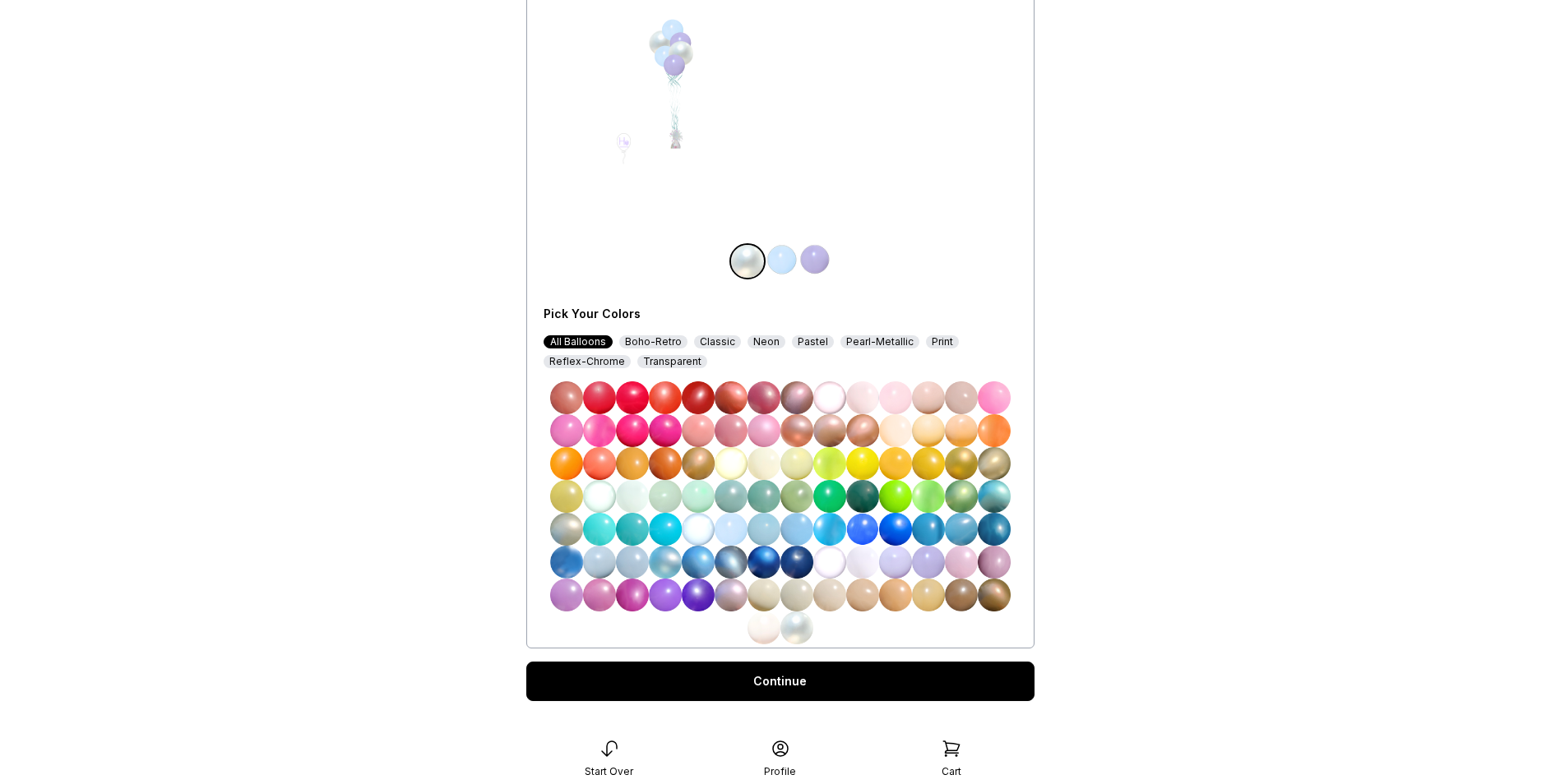
click at [774, 563] on img at bounding box center [763, 563] width 33 height 33
click at [781, 263] on img at bounding box center [782, 260] width 33 height 33
click at [801, 637] on img at bounding box center [797, 628] width 33 height 33
click at [819, 254] on img at bounding box center [815, 260] width 33 height 33
click at [562, 361] on div "Reflex-Chrome" at bounding box center [587, 361] width 87 height 13
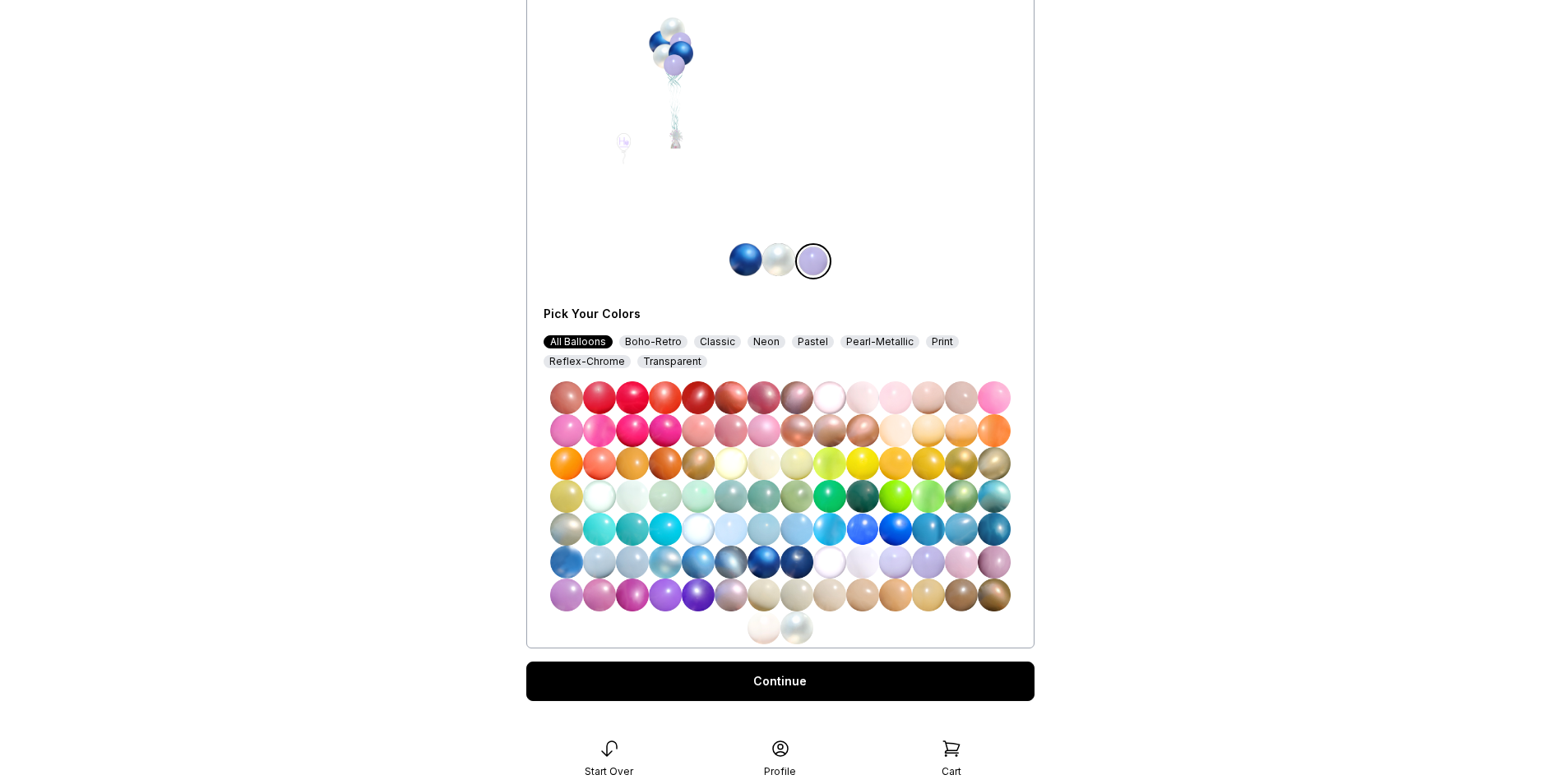
scroll to position [33, 0]
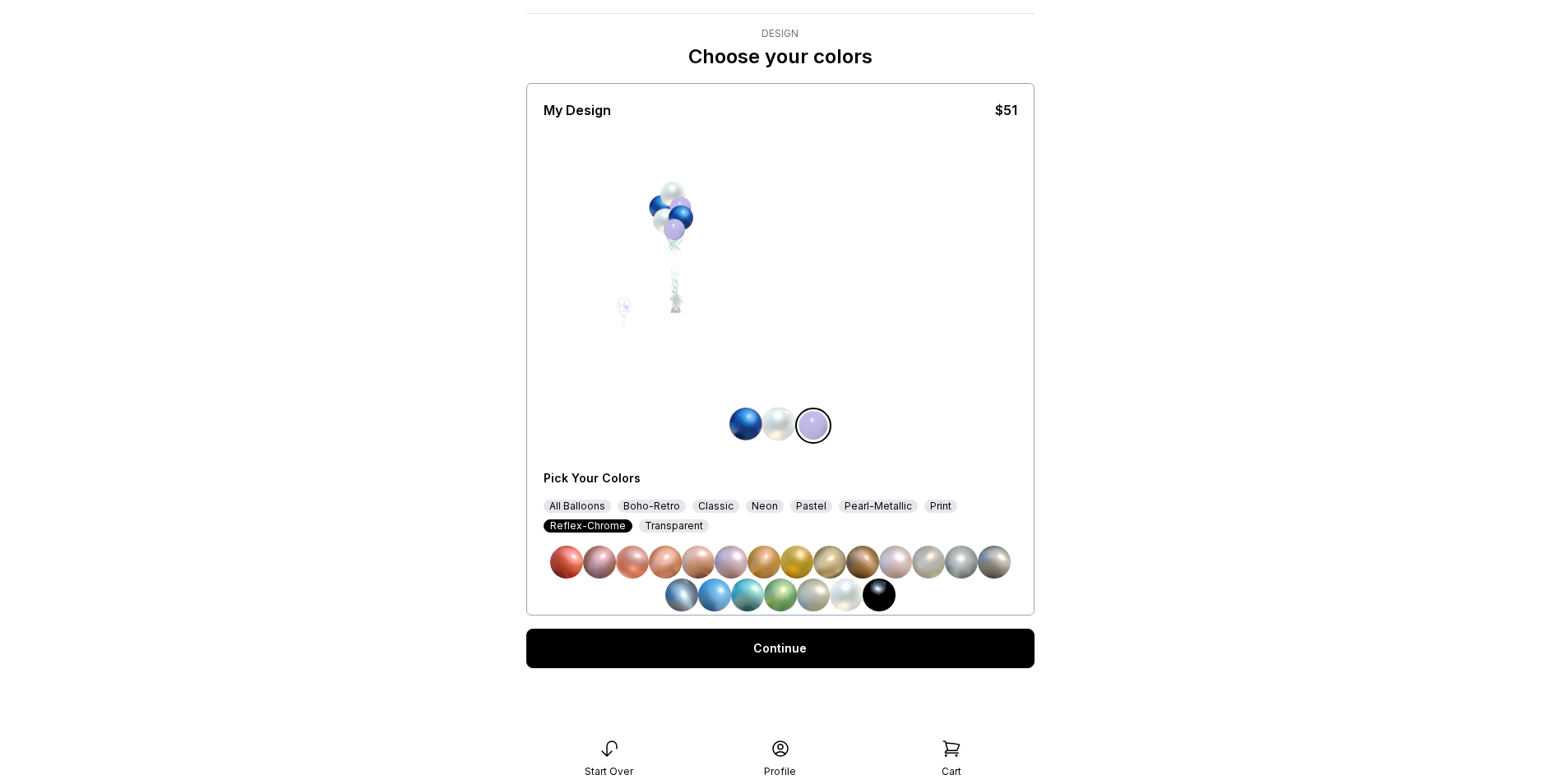
click at [962, 558] on img at bounding box center [962, 563] width 33 height 33
click at [772, 654] on link "Continue" at bounding box center [780, 648] width 508 height 39
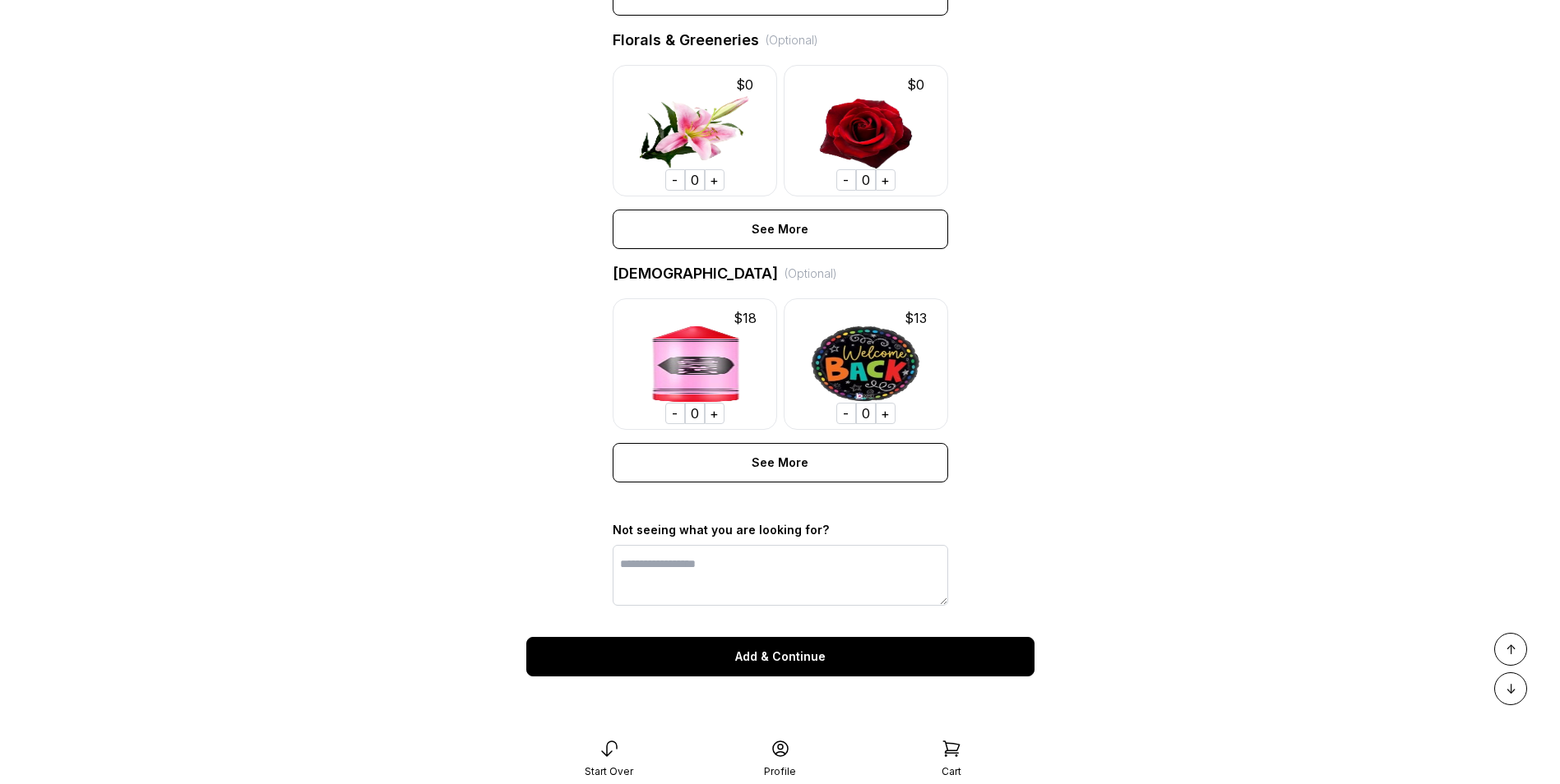
scroll to position [1066, 0]
click at [731, 662] on div "Add & Continue" at bounding box center [780, 656] width 508 height 39
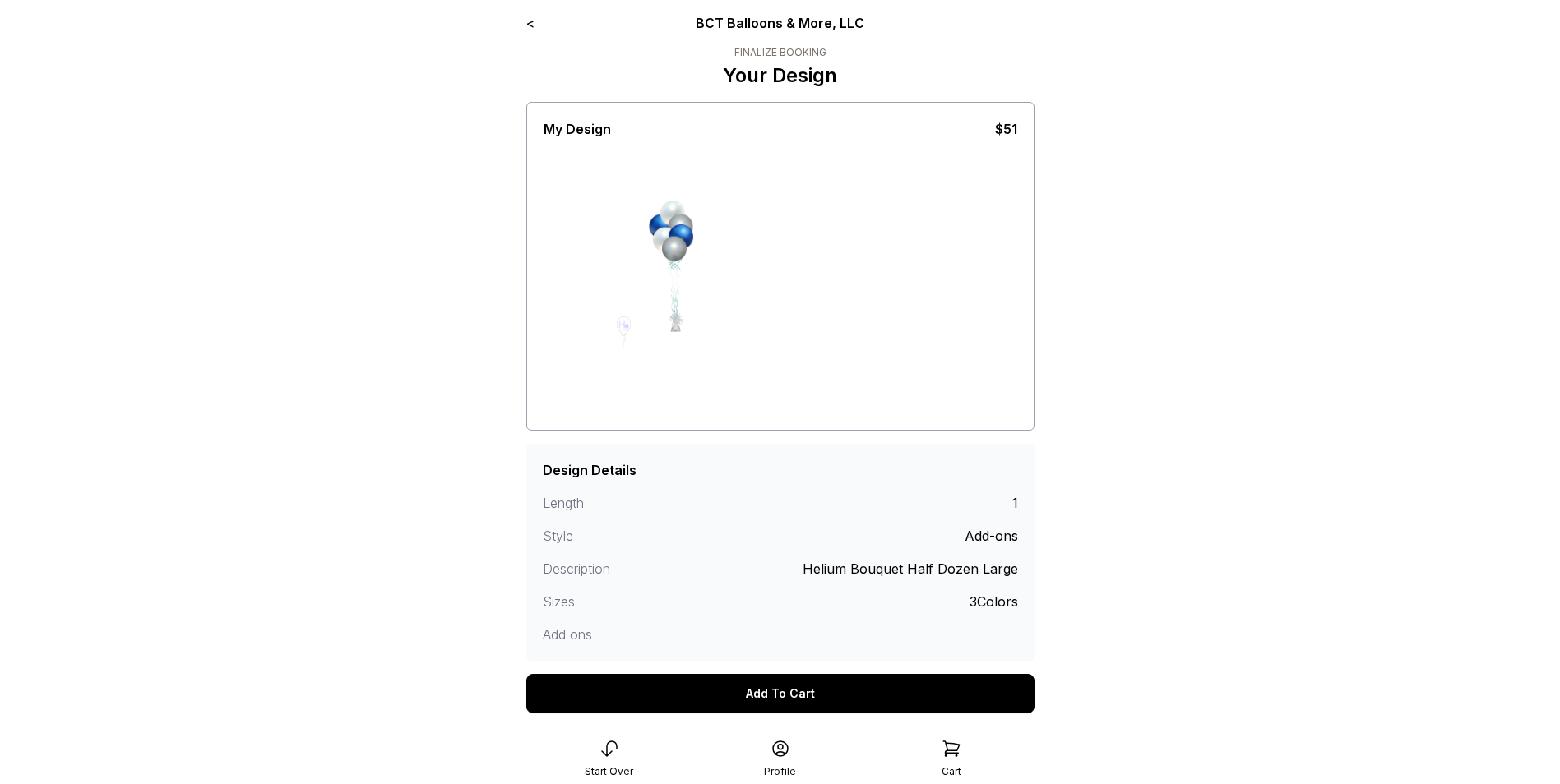
click at [768, 689] on div "Add To Cart" at bounding box center [780, 693] width 508 height 39
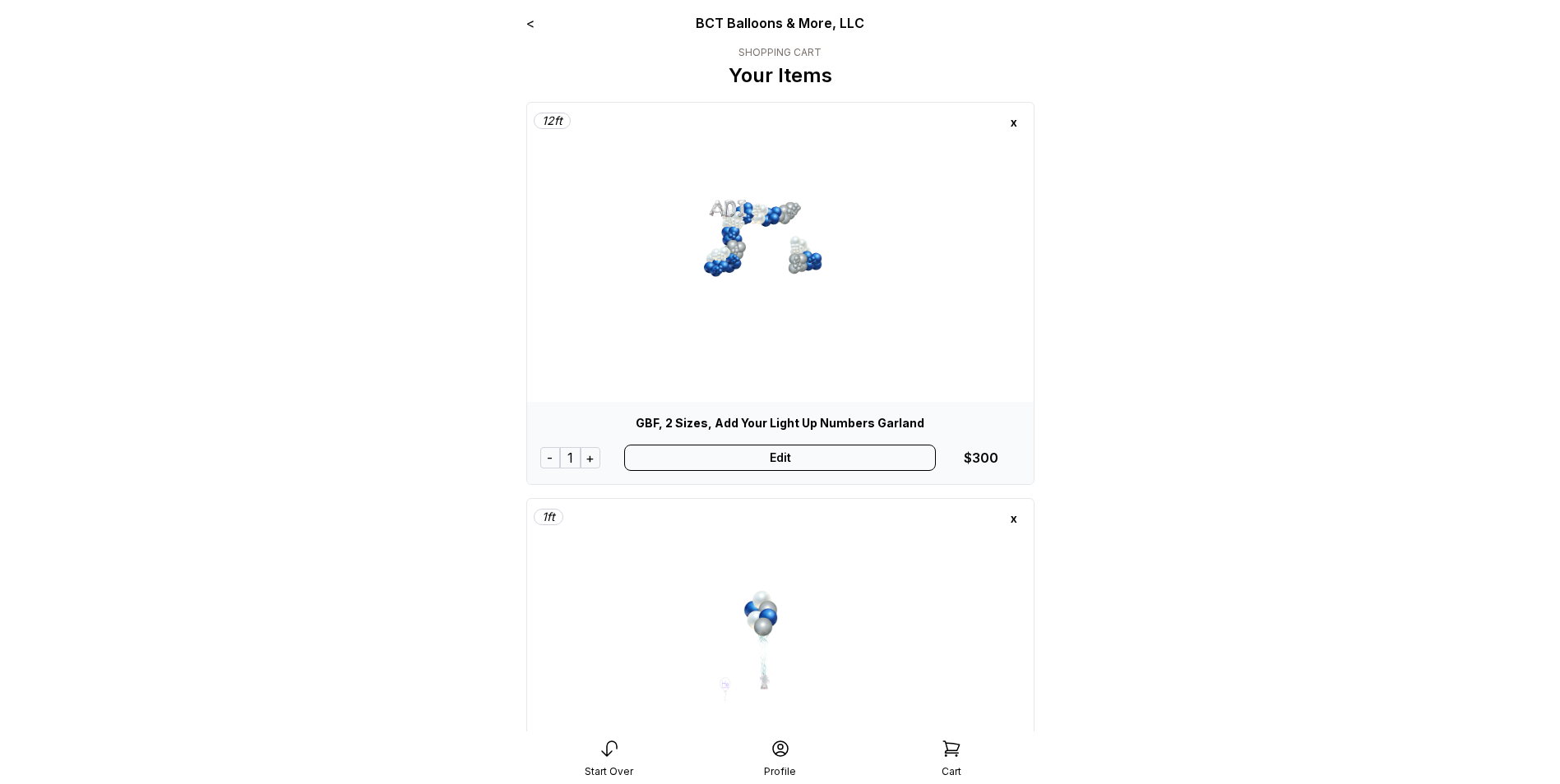
click at [729, 464] on div "Edit" at bounding box center [779, 458] width 312 height 26
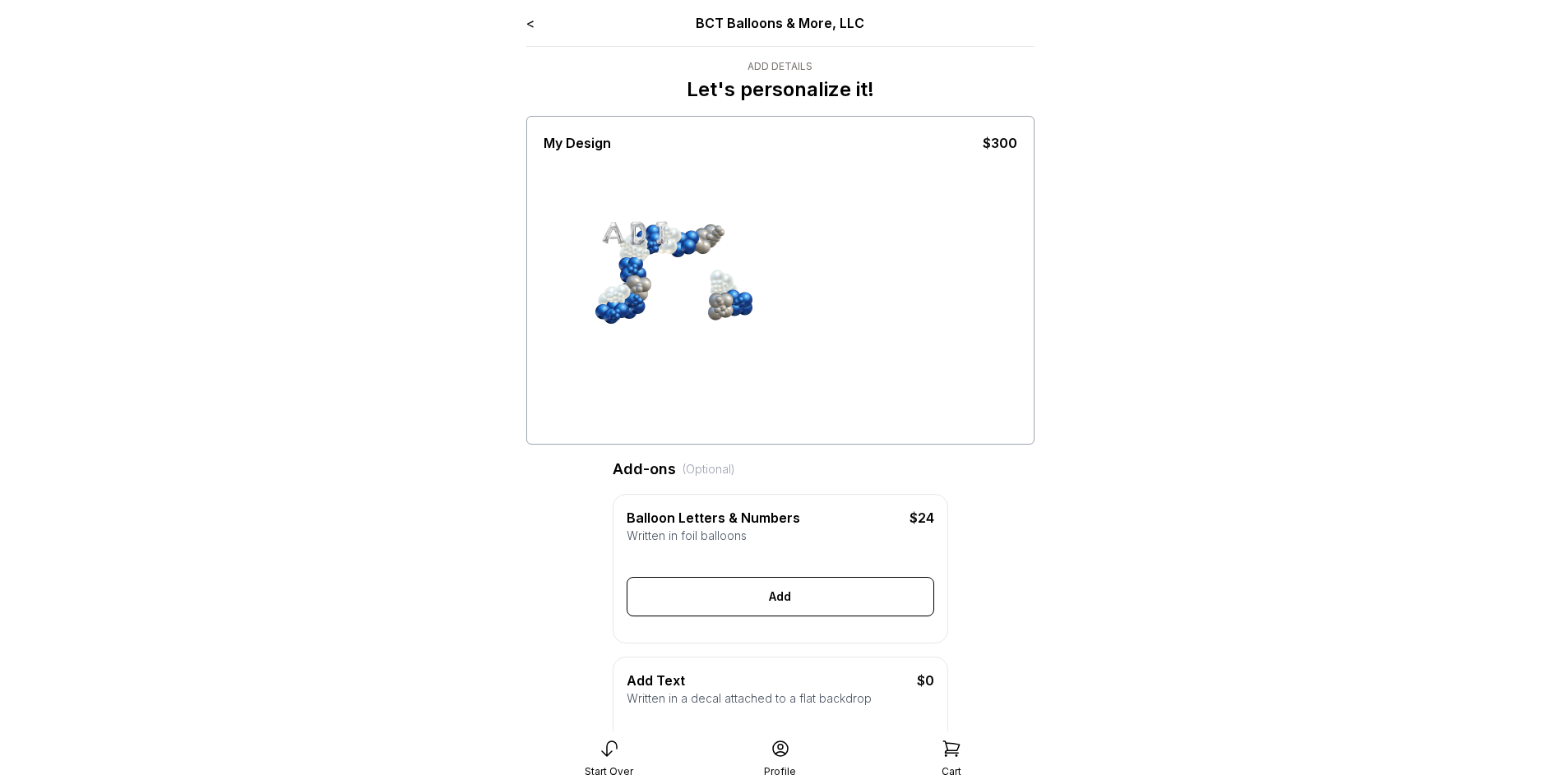
click at [529, 22] on link "<" at bounding box center [530, 23] width 8 height 16
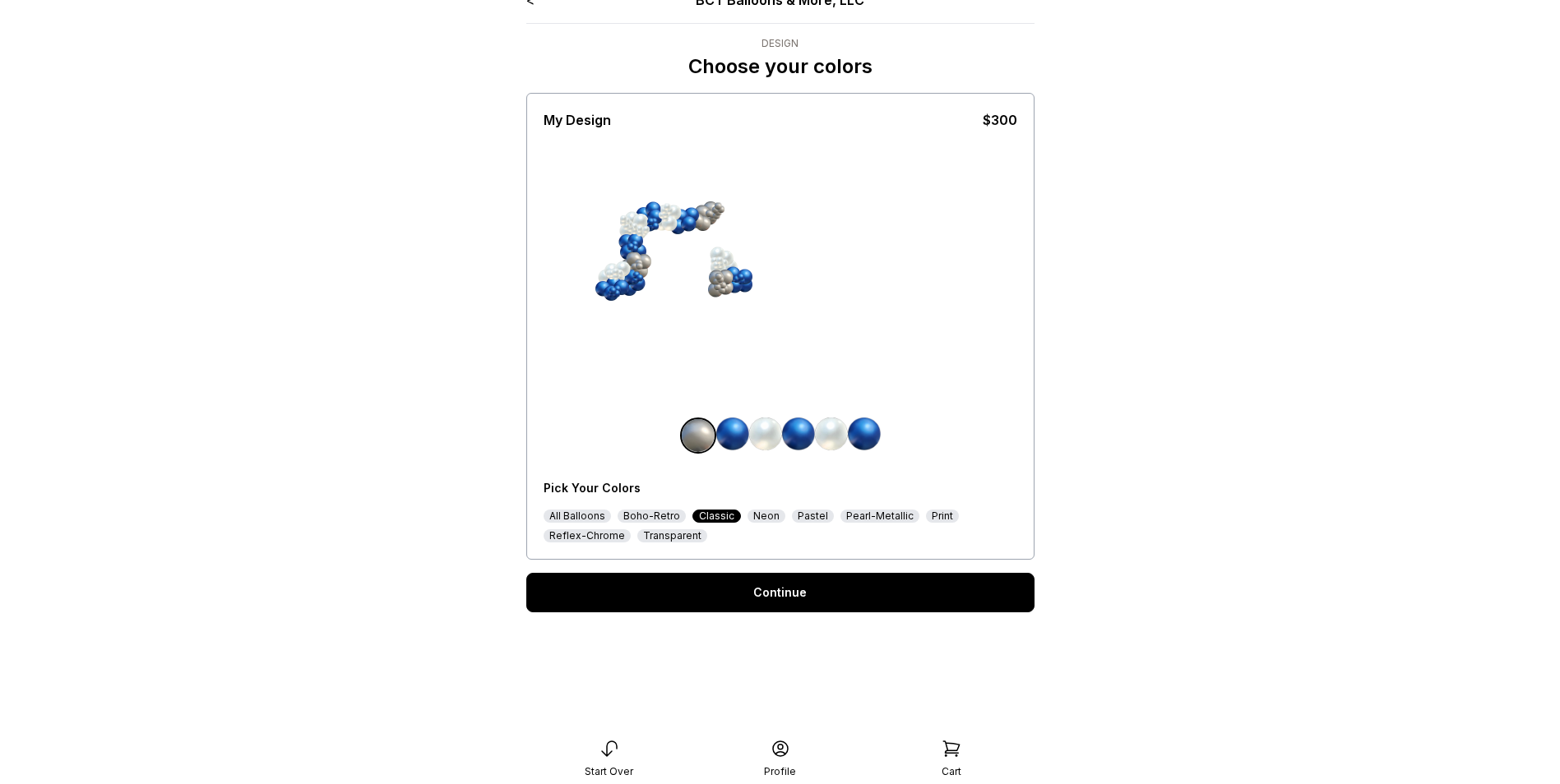
scroll to position [33, 0]
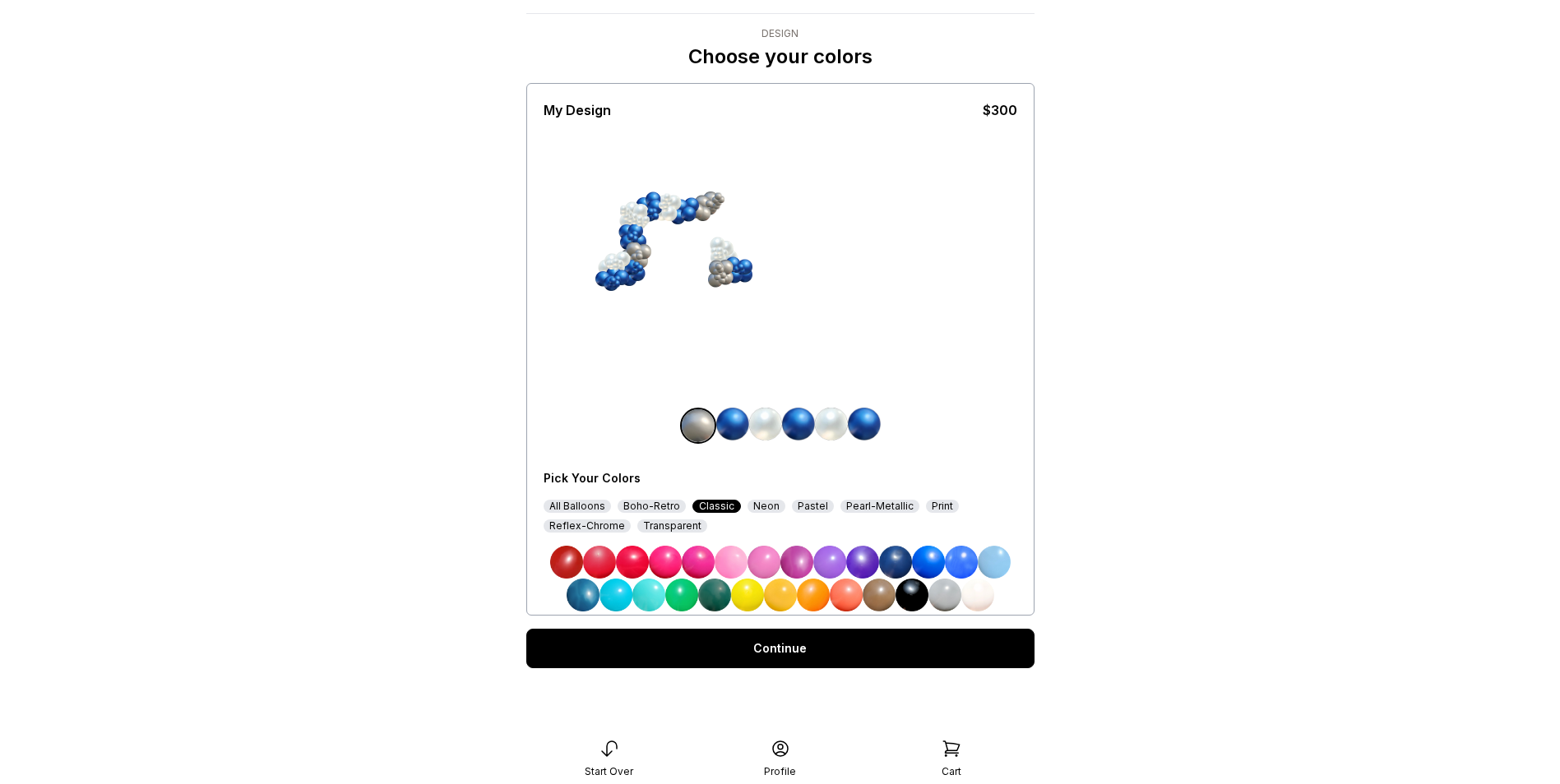
click at [595, 523] on div "Reflex-Chrome" at bounding box center [587, 525] width 87 height 13
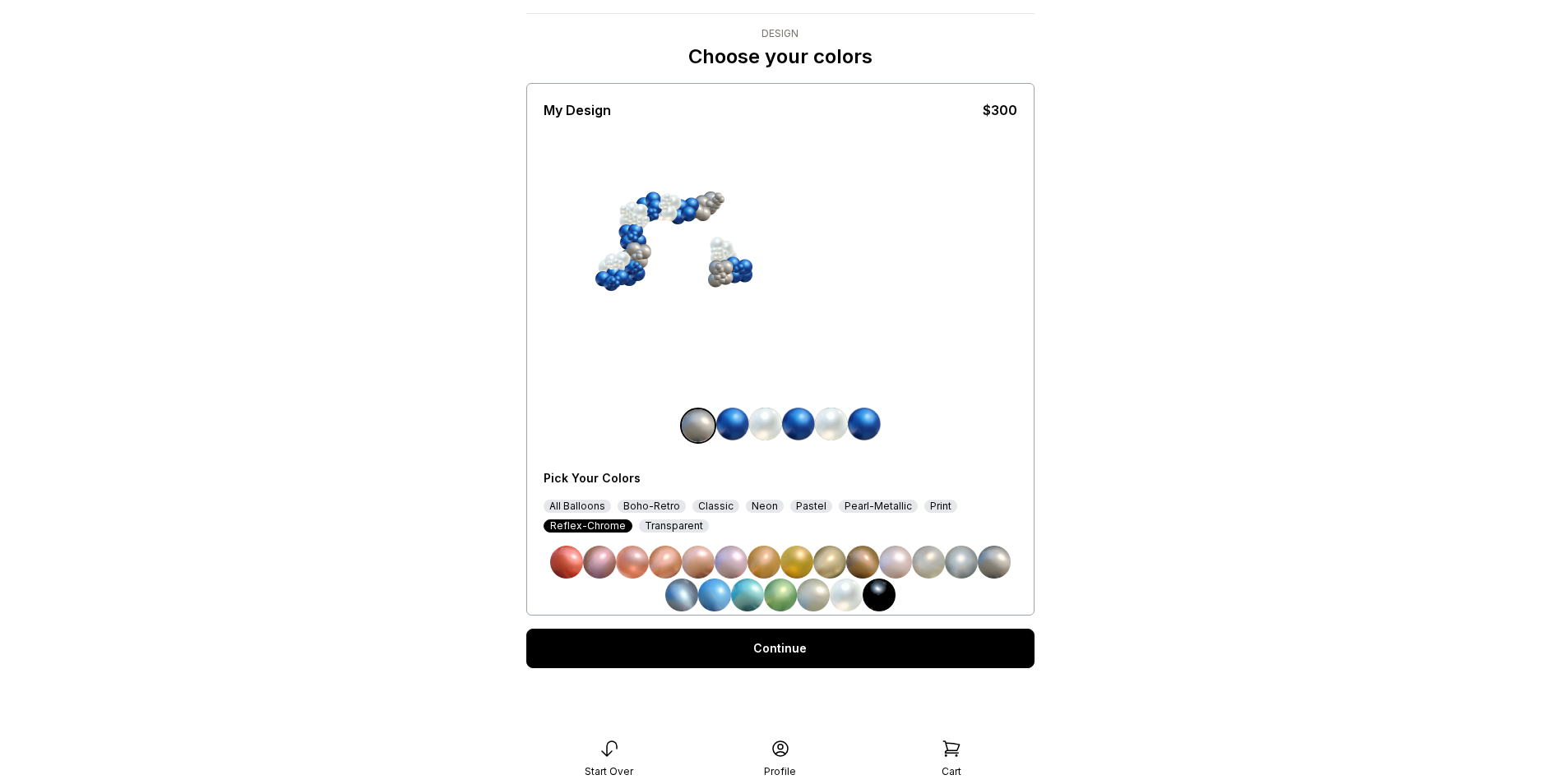
click at [958, 568] on img at bounding box center [962, 563] width 33 height 33
click at [793, 654] on link "Continue" at bounding box center [780, 648] width 508 height 39
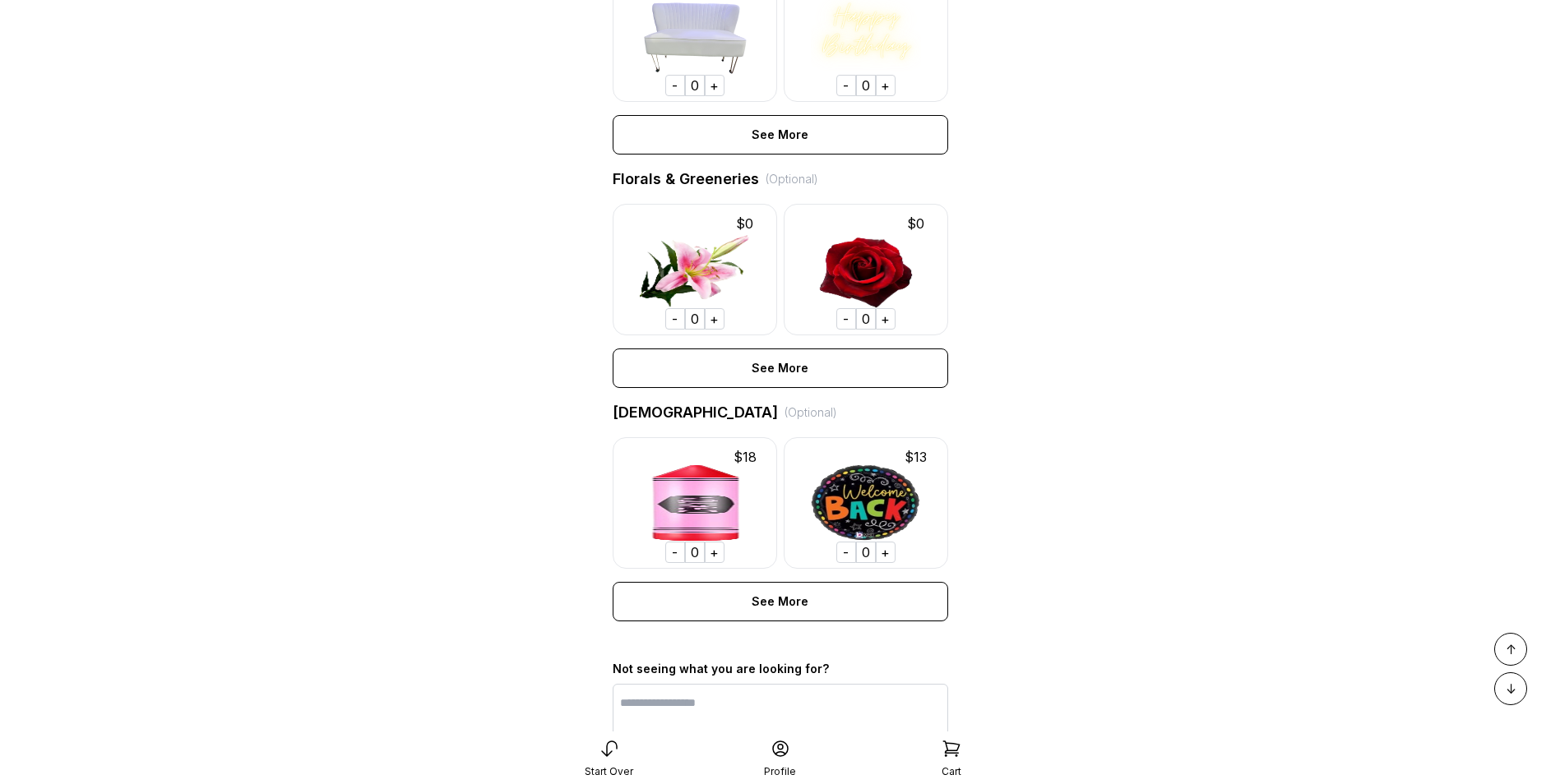
scroll to position [1066, 0]
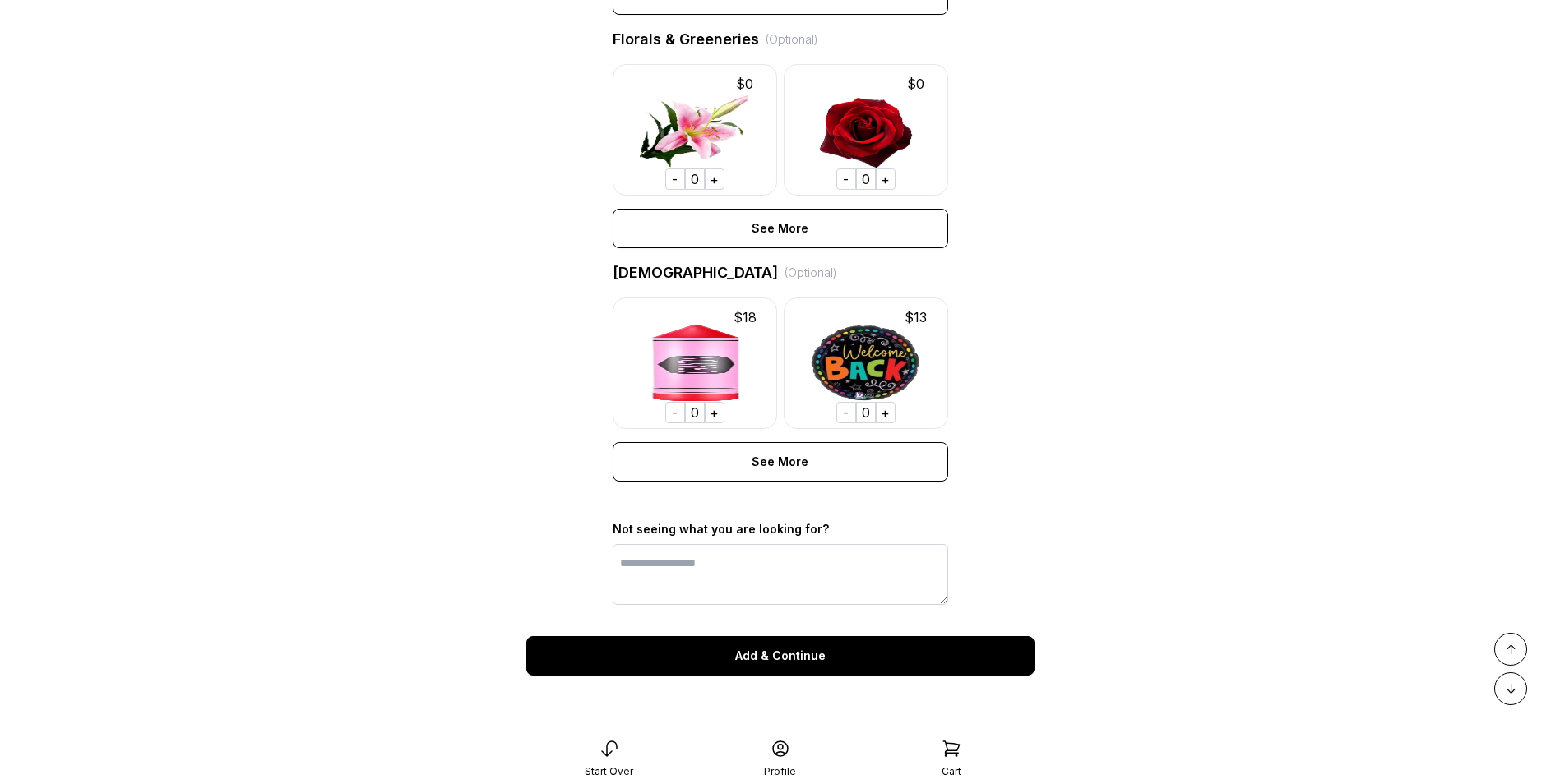
click at [808, 658] on div "Add & Continue" at bounding box center [780, 656] width 508 height 39
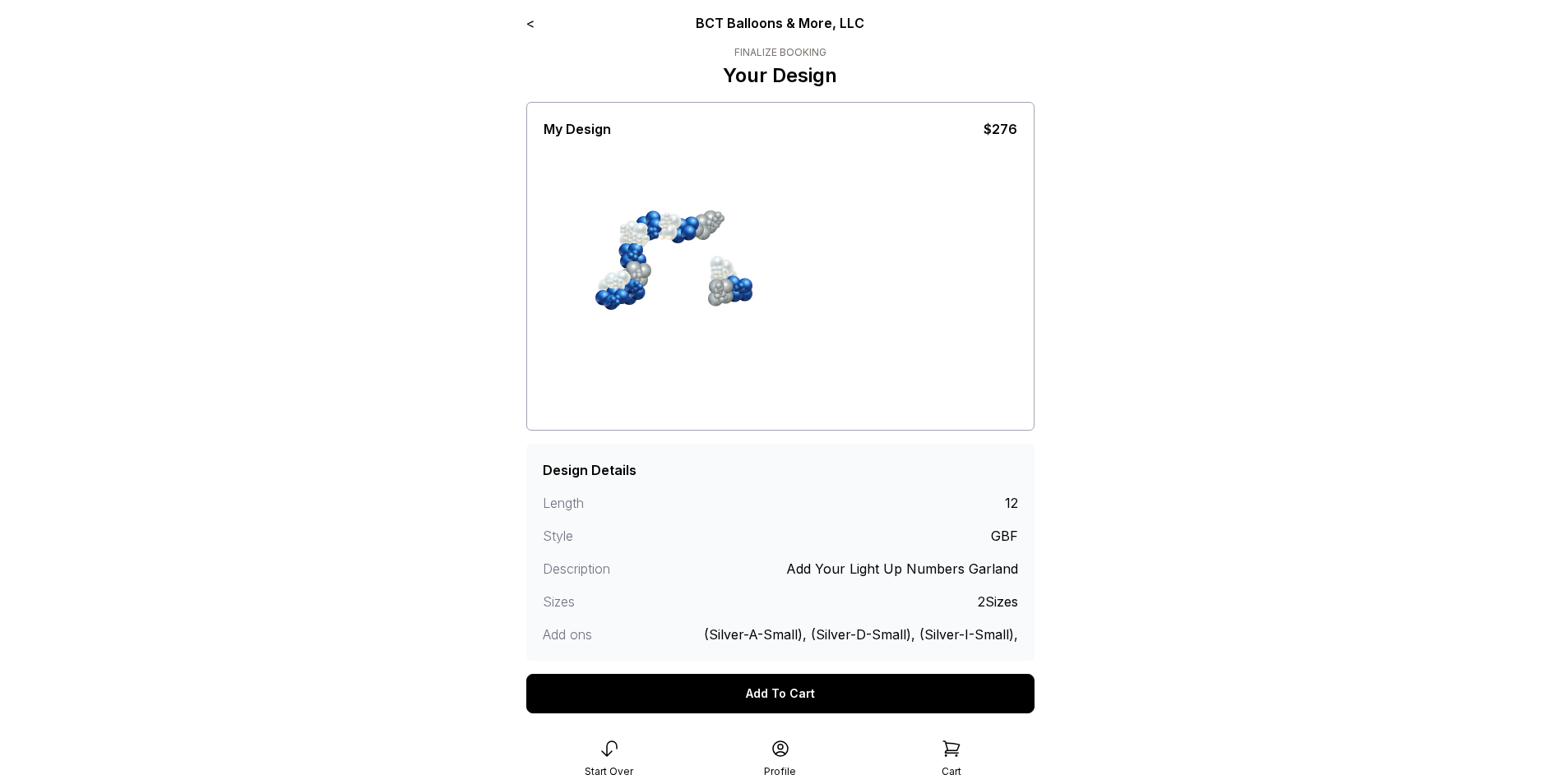
click at [803, 700] on div "Add To Cart" at bounding box center [780, 693] width 508 height 39
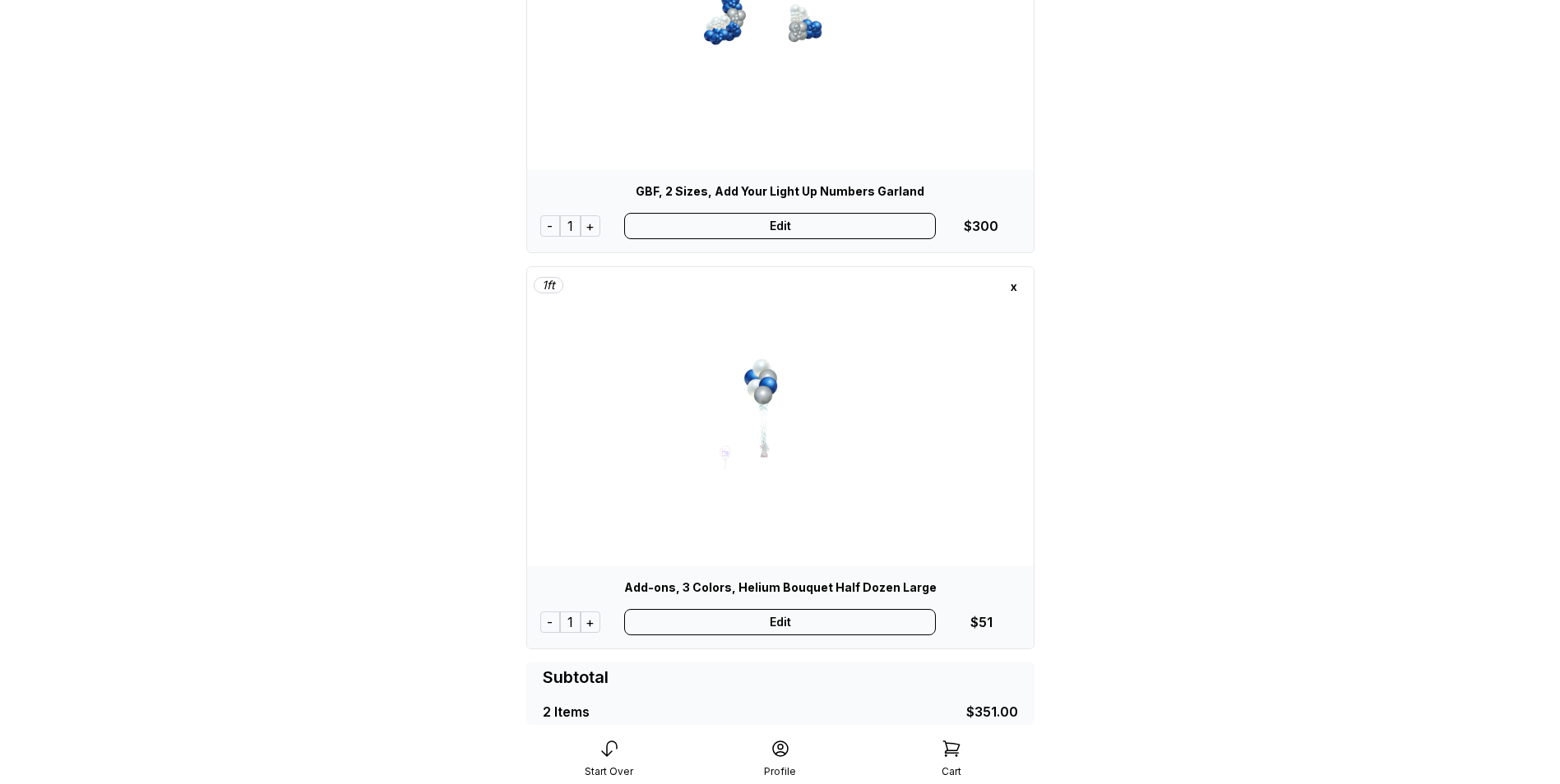
scroll to position [247, 0]
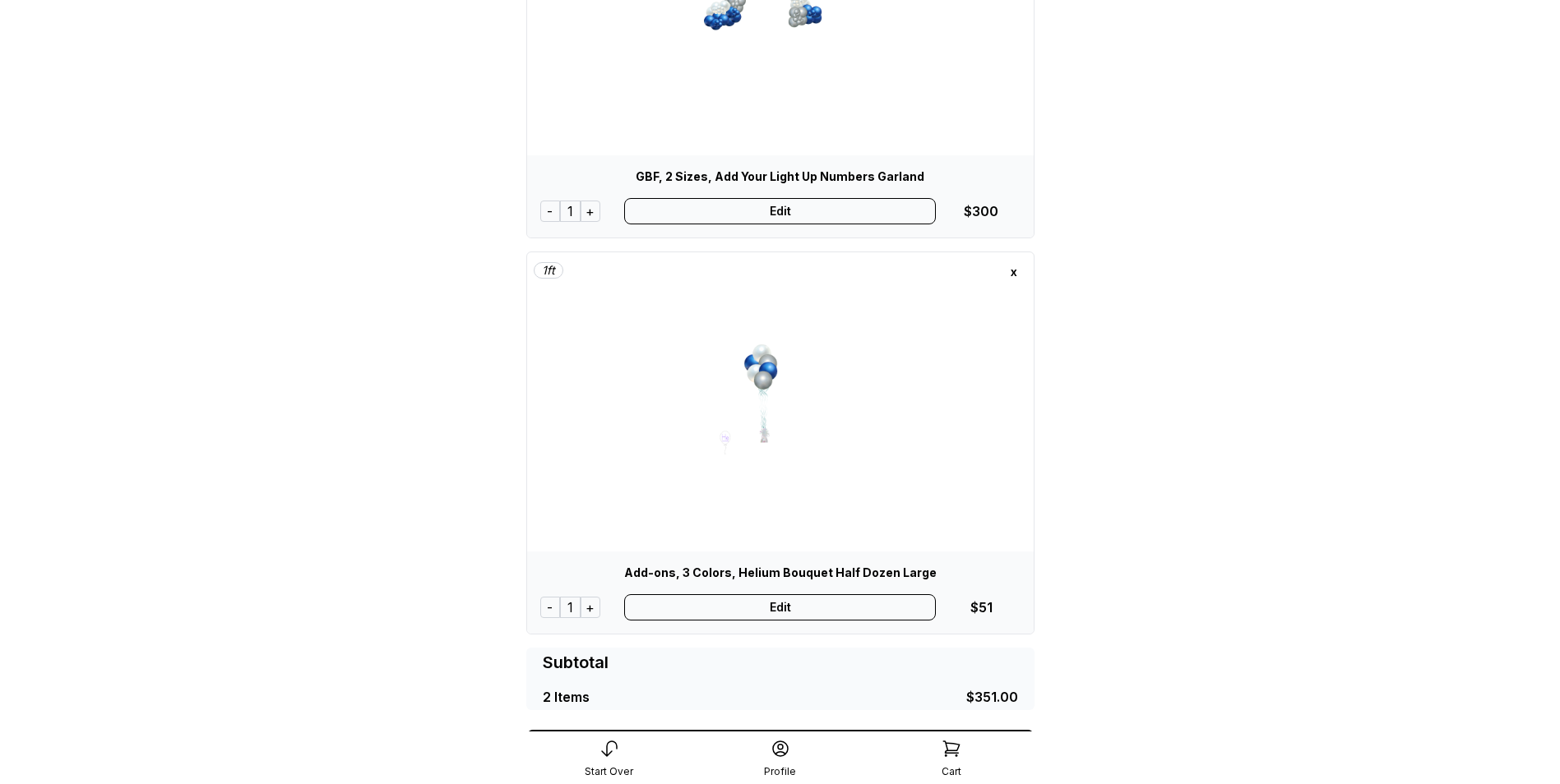
click at [587, 610] on div "+" at bounding box center [590, 607] width 20 height 22
click at [592, 610] on div "+" at bounding box center [592, 607] width 20 height 22
click at [594, 609] on div "+" at bounding box center [592, 607] width 20 height 22
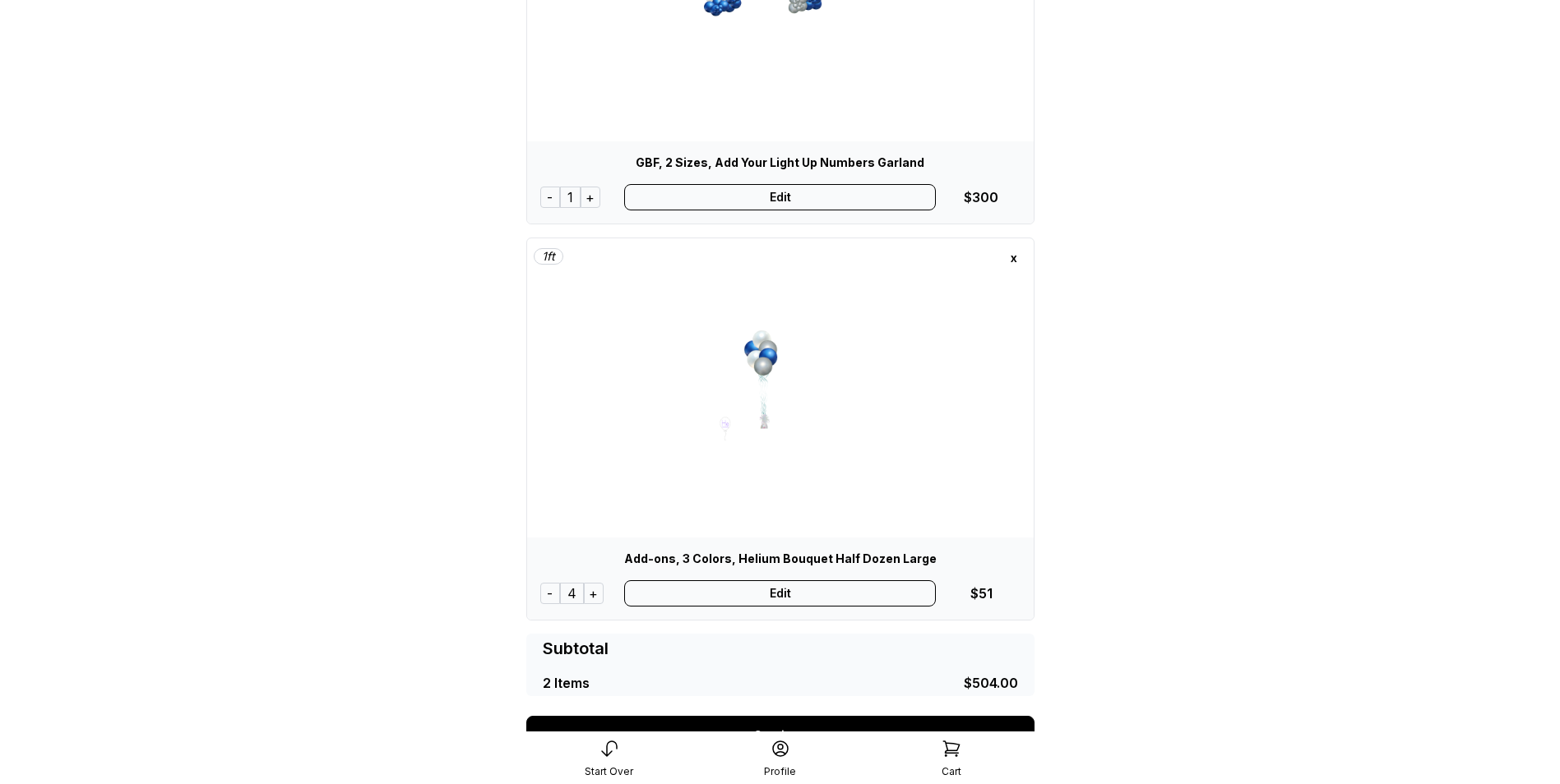
scroll to position [259, 0]
click at [590, 595] on div "+" at bounding box center [593, 595] width 20 height 22
click at [590, 595] on div "+" at bounding box center [592, 595] width 20 height 22
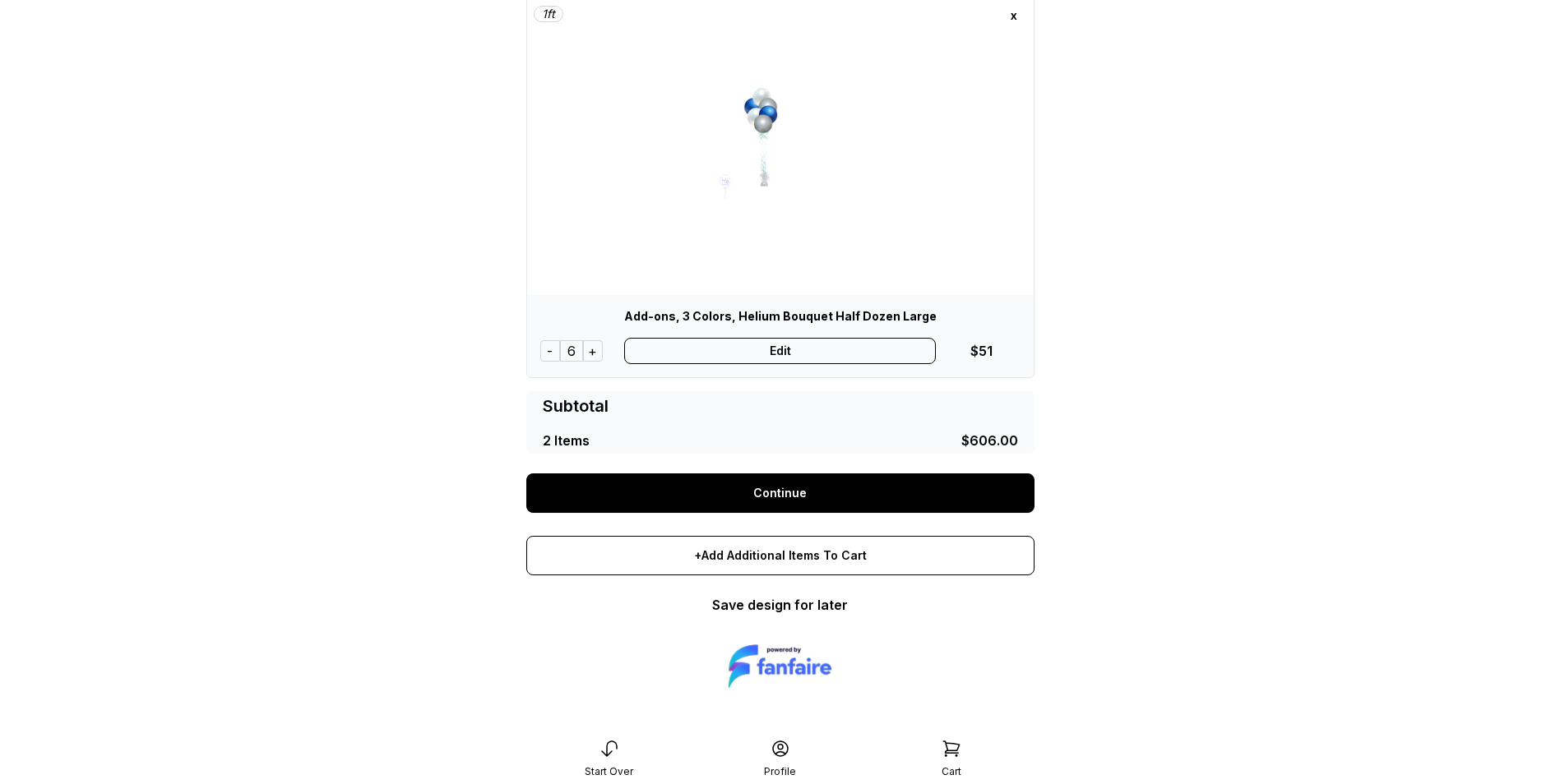
scroll to position [505, 0]
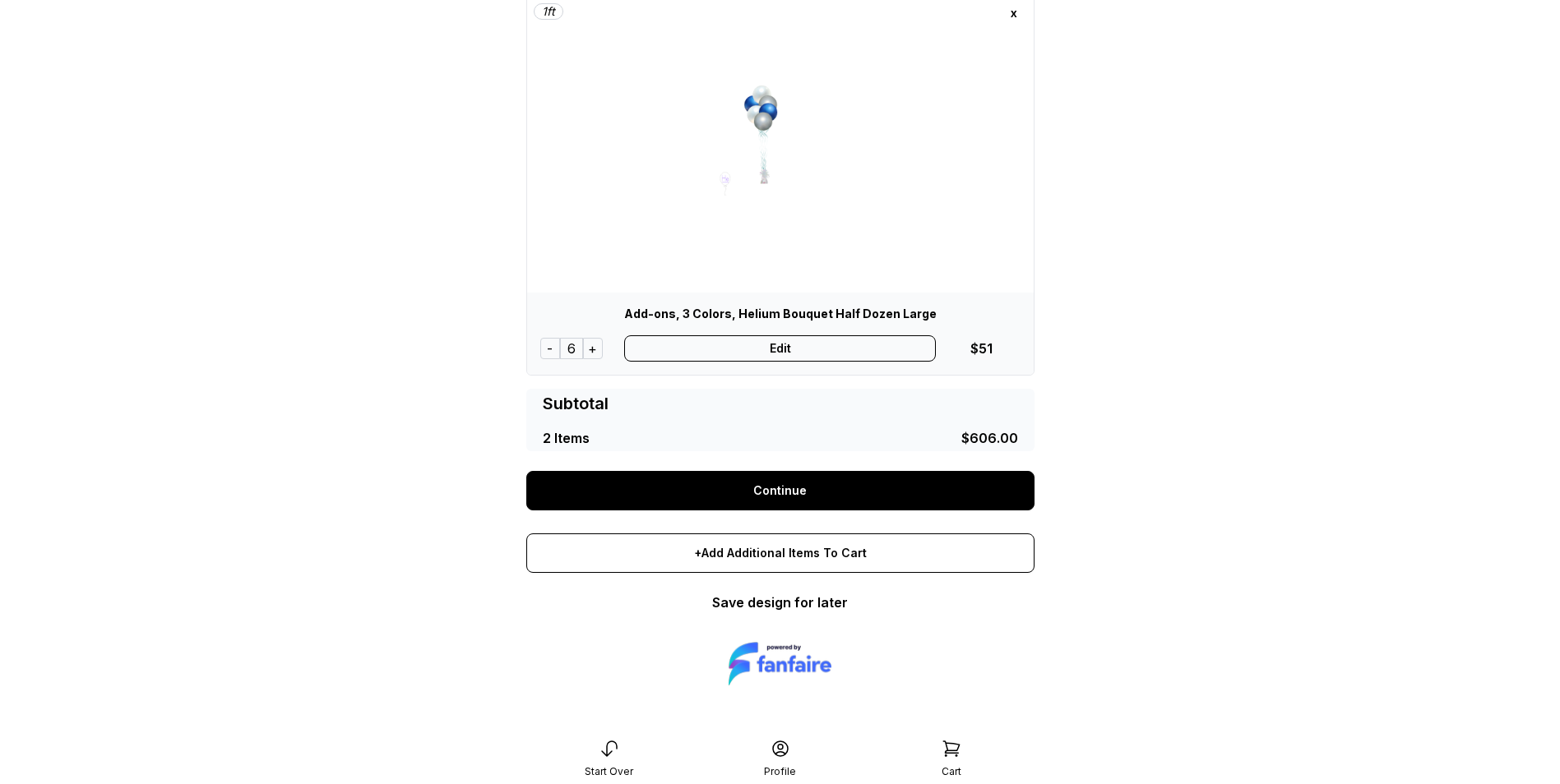
click at [782, 497] on link "Continue" at bounding box center [780, 490] width 508 height 39
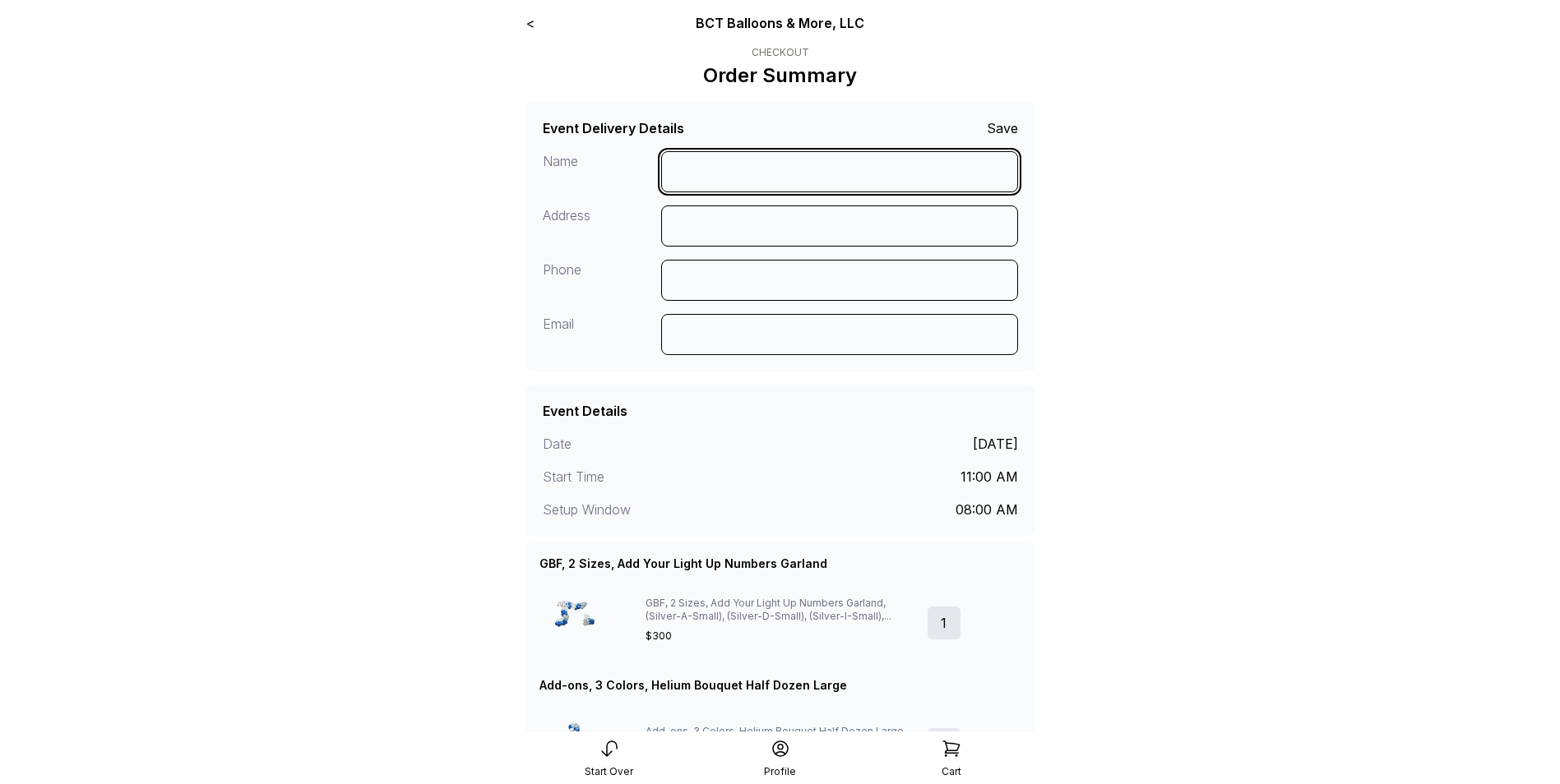
click at [737, 177] on input at bounding box center [839, 171] width 357 height 41
type input "**********"
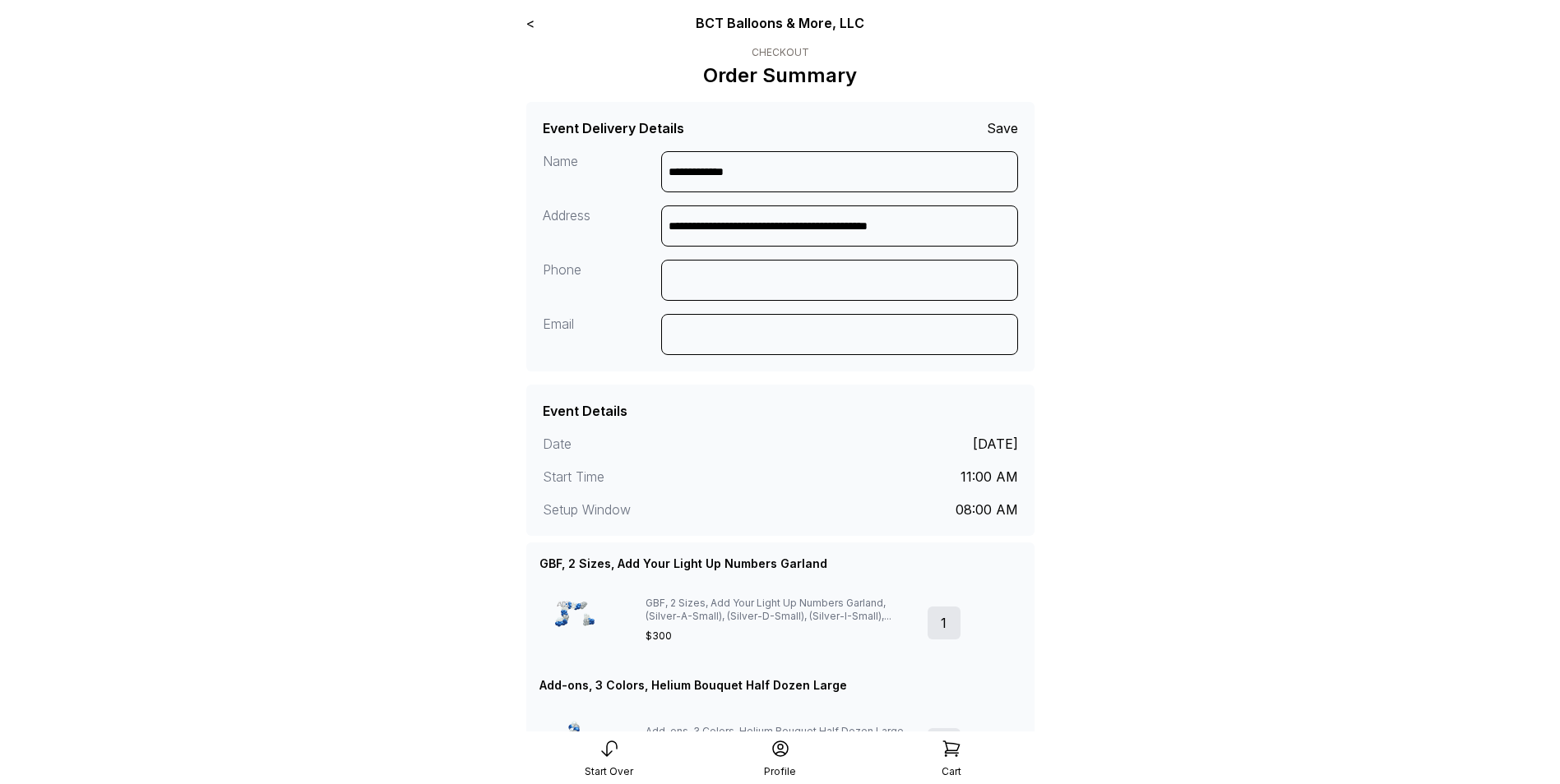
type input "**********"
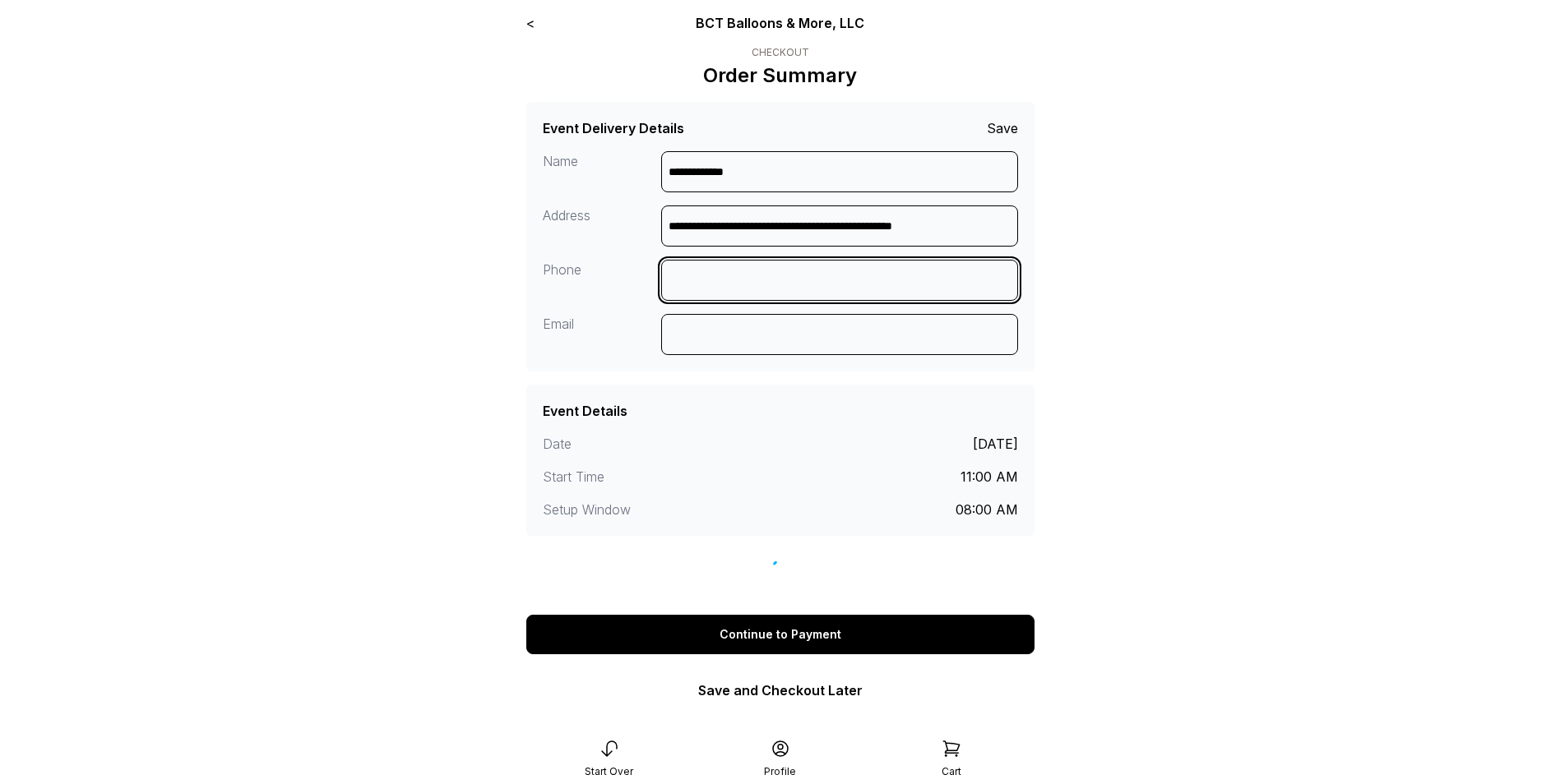
click at [796, 280] on input at bounding box center [839, 280] width 357 height 41
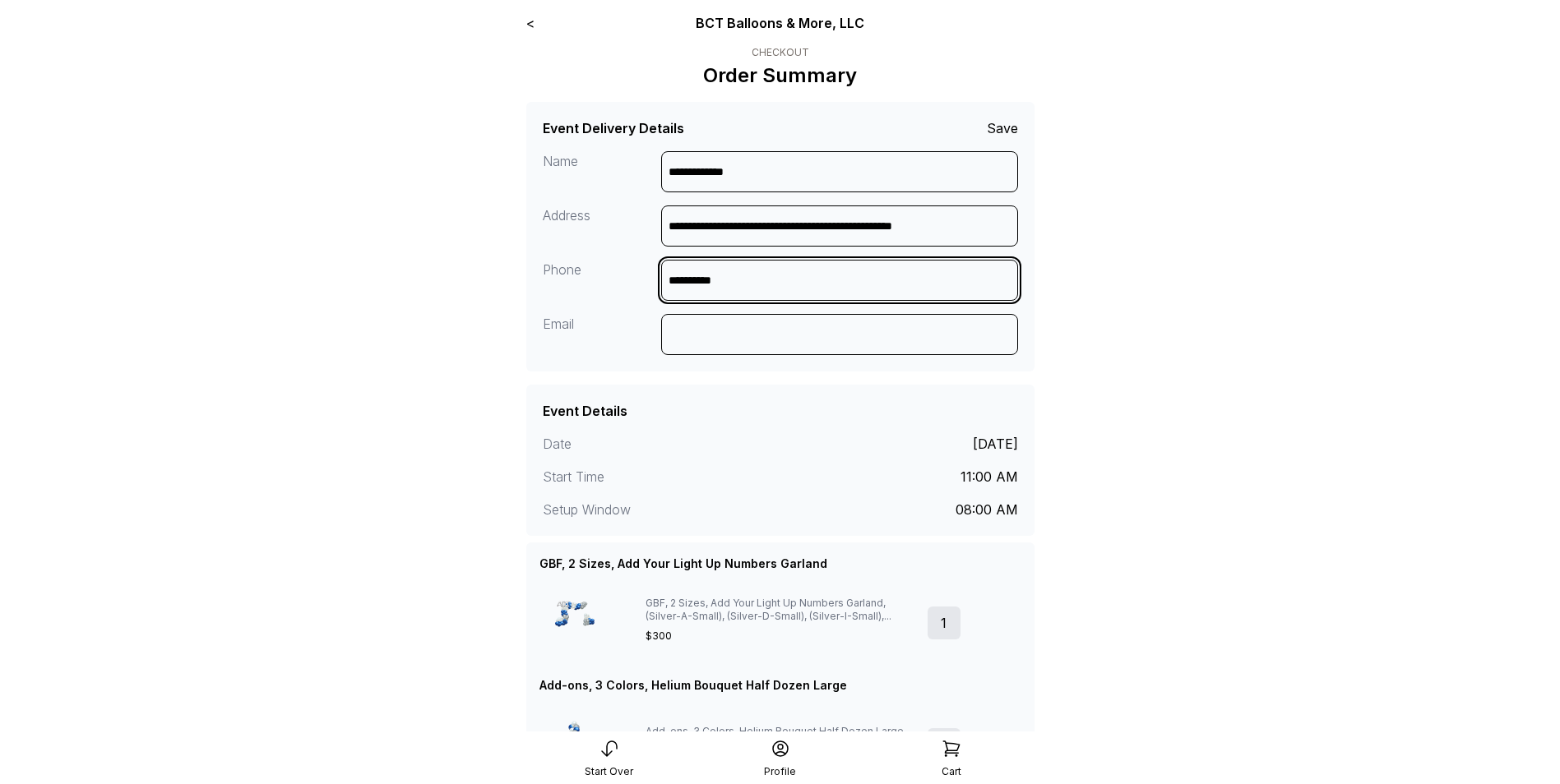
type input "**********"
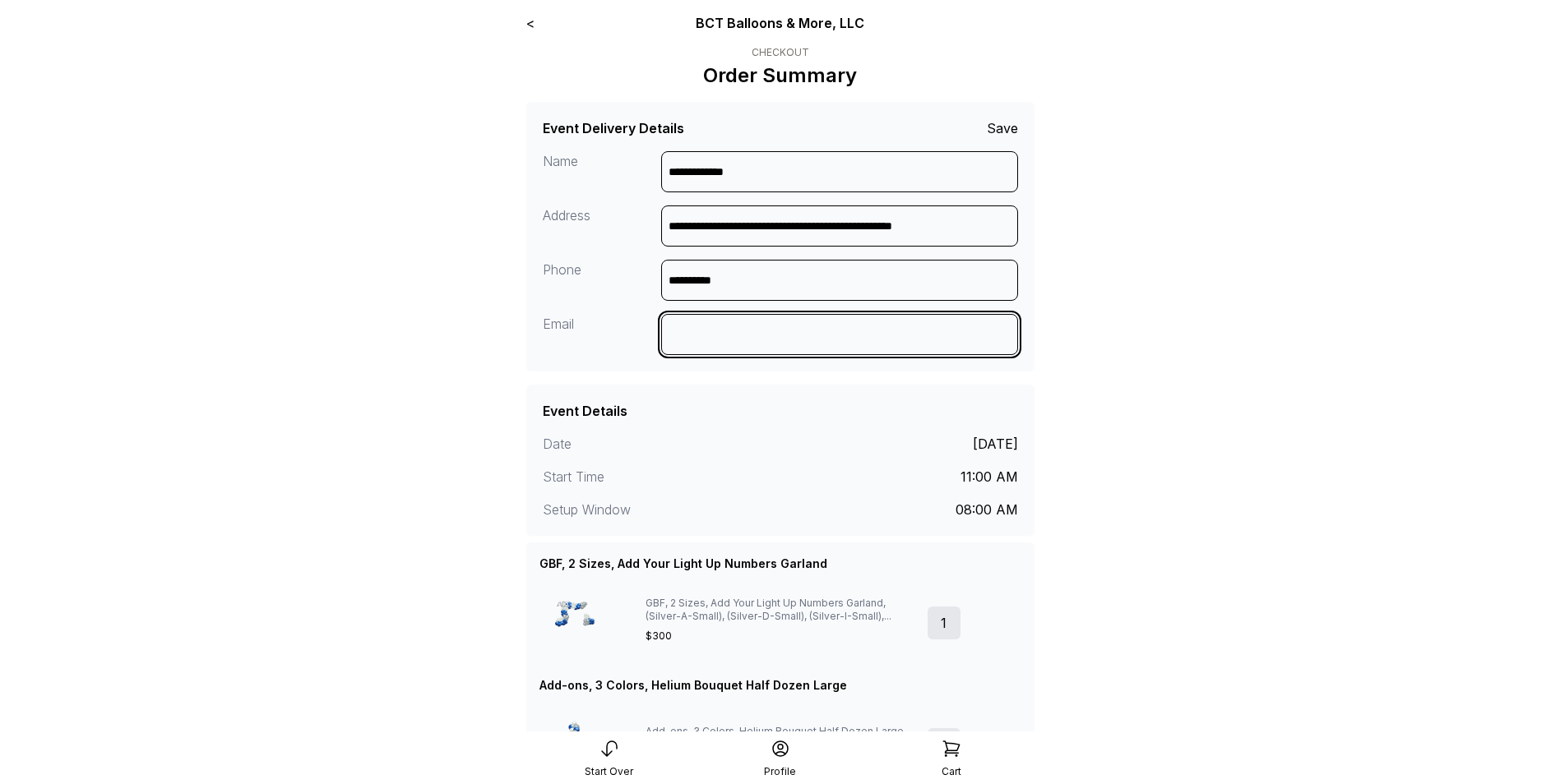
click at [789, 335] on input at bounding box center [839, 334] width 357 height 41
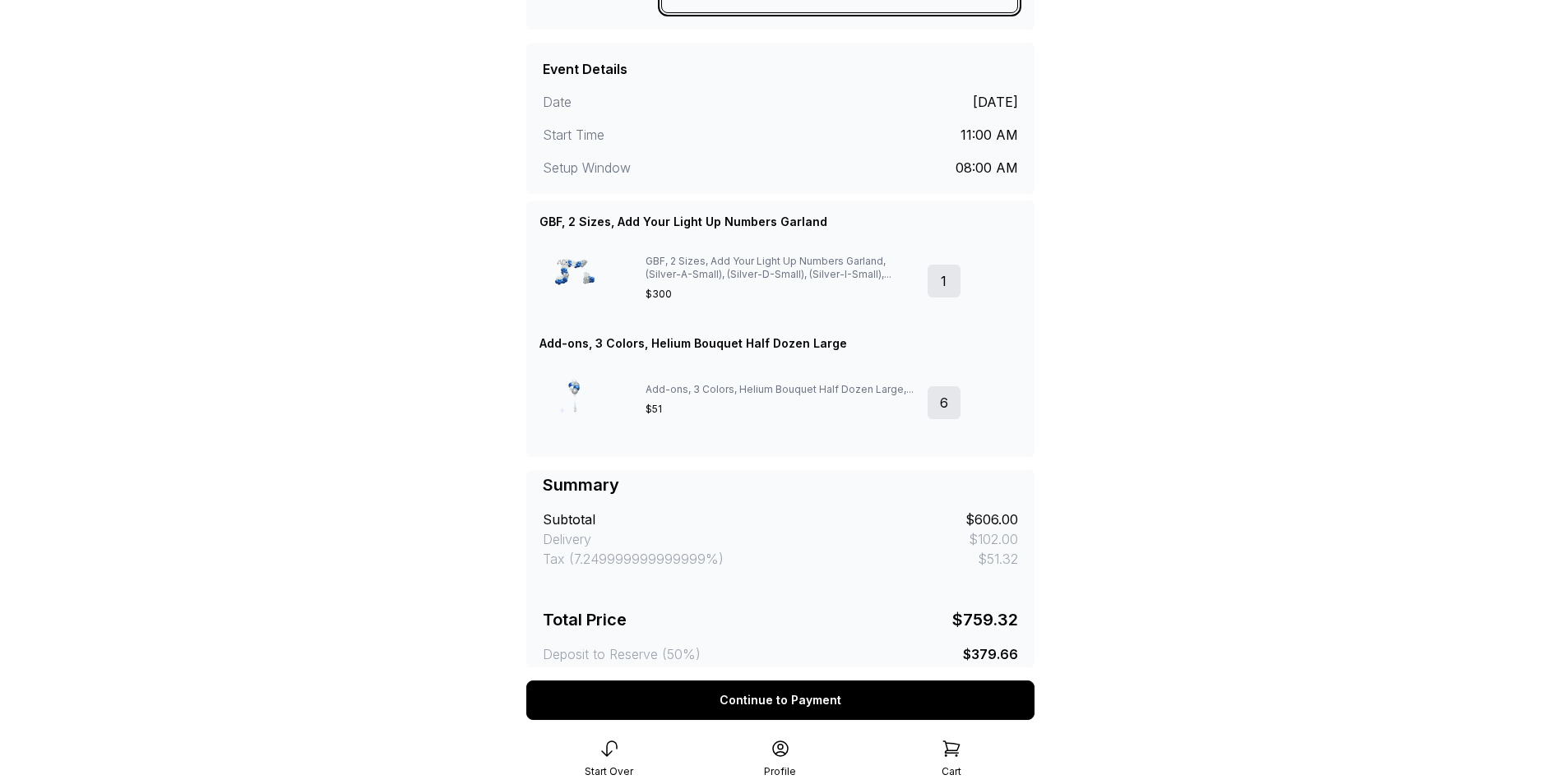
scroll to position [350, 0]
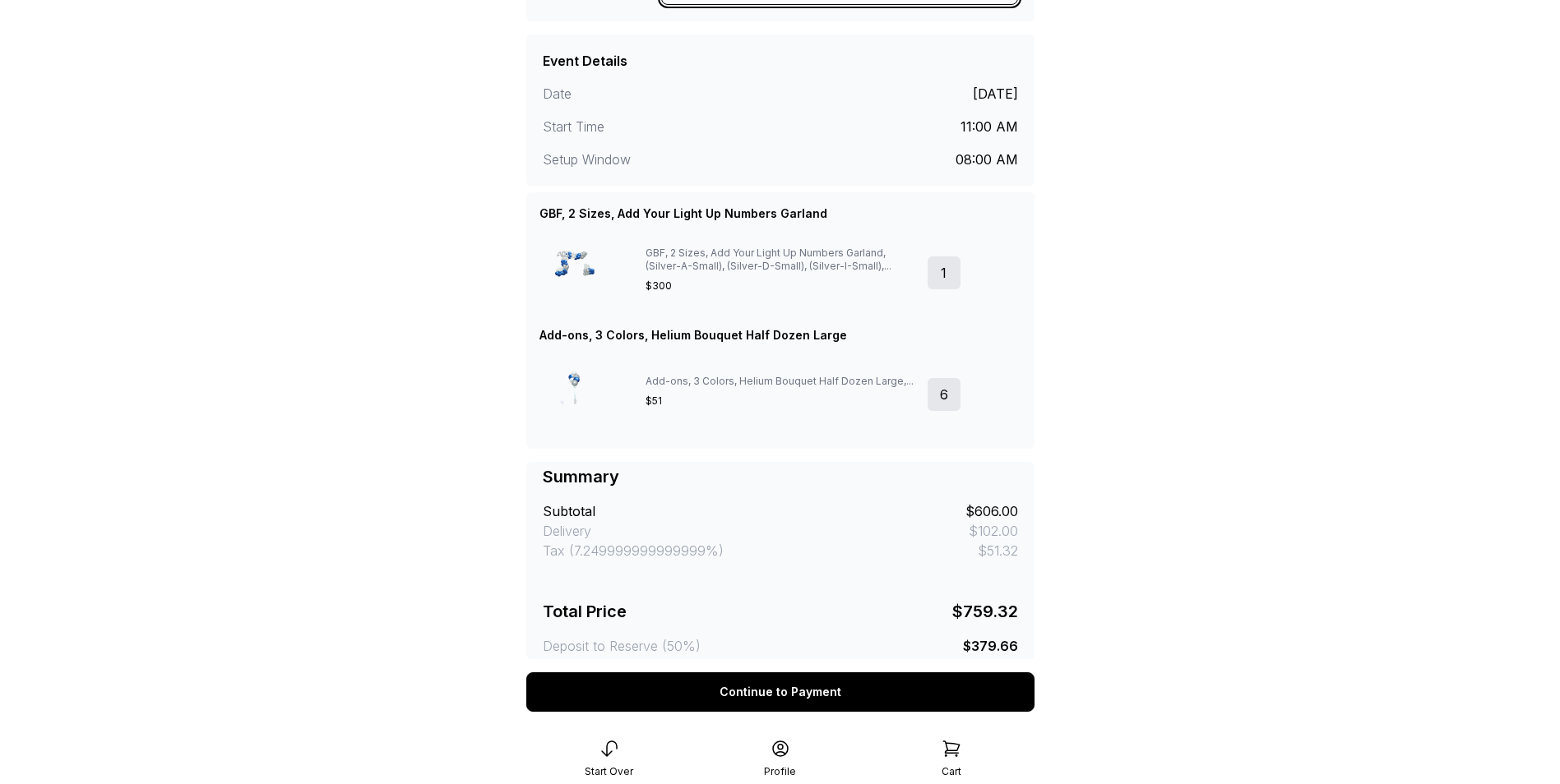
type input "**********"
click at [749, 695] on div "Continue to Payment" at bounding box center [780, 691] width 508 height 39
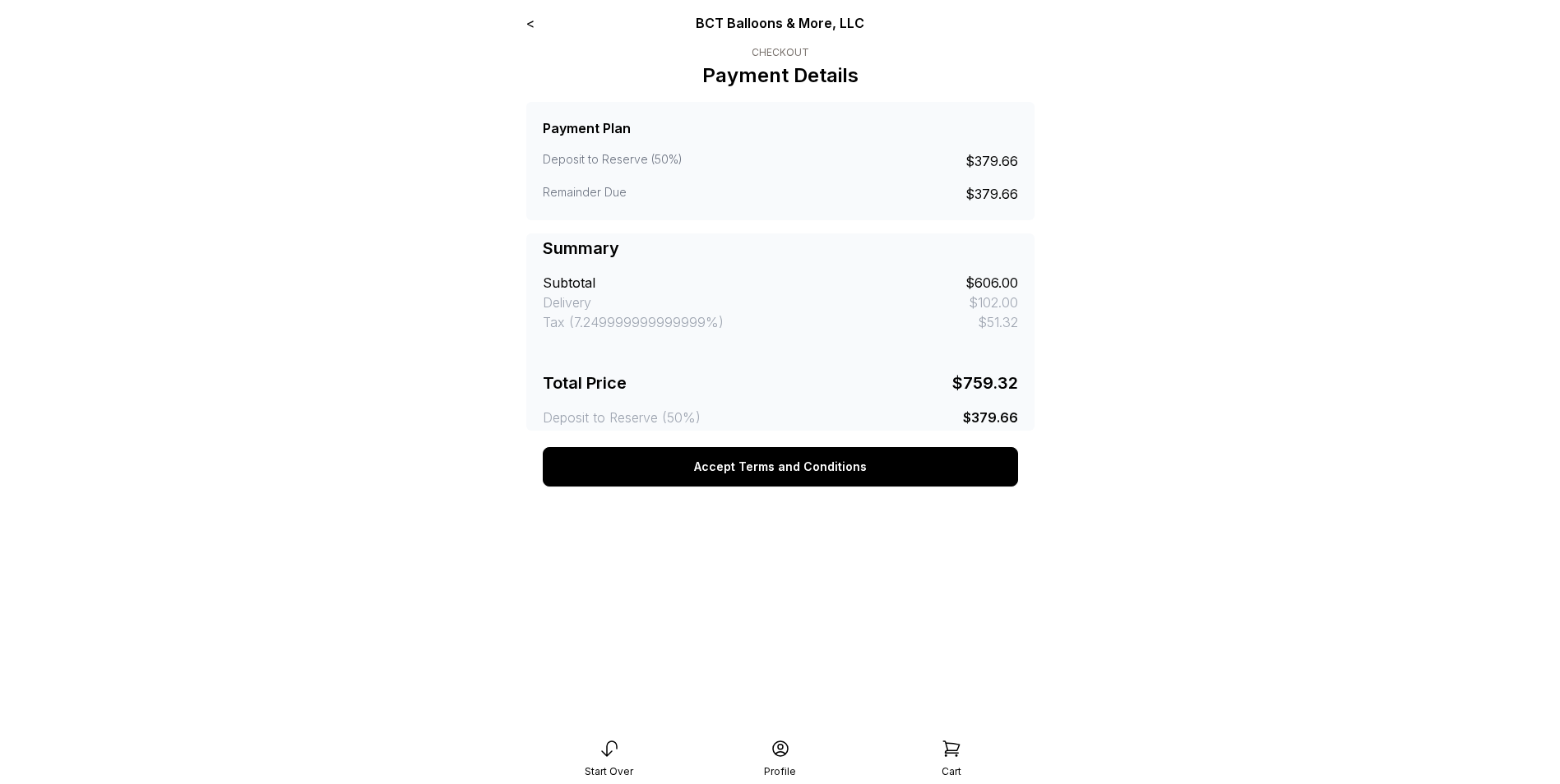
click at [779, 474] on button "Accept Terms and Conditions" at bounding box center [780, 466] width 475 height 39
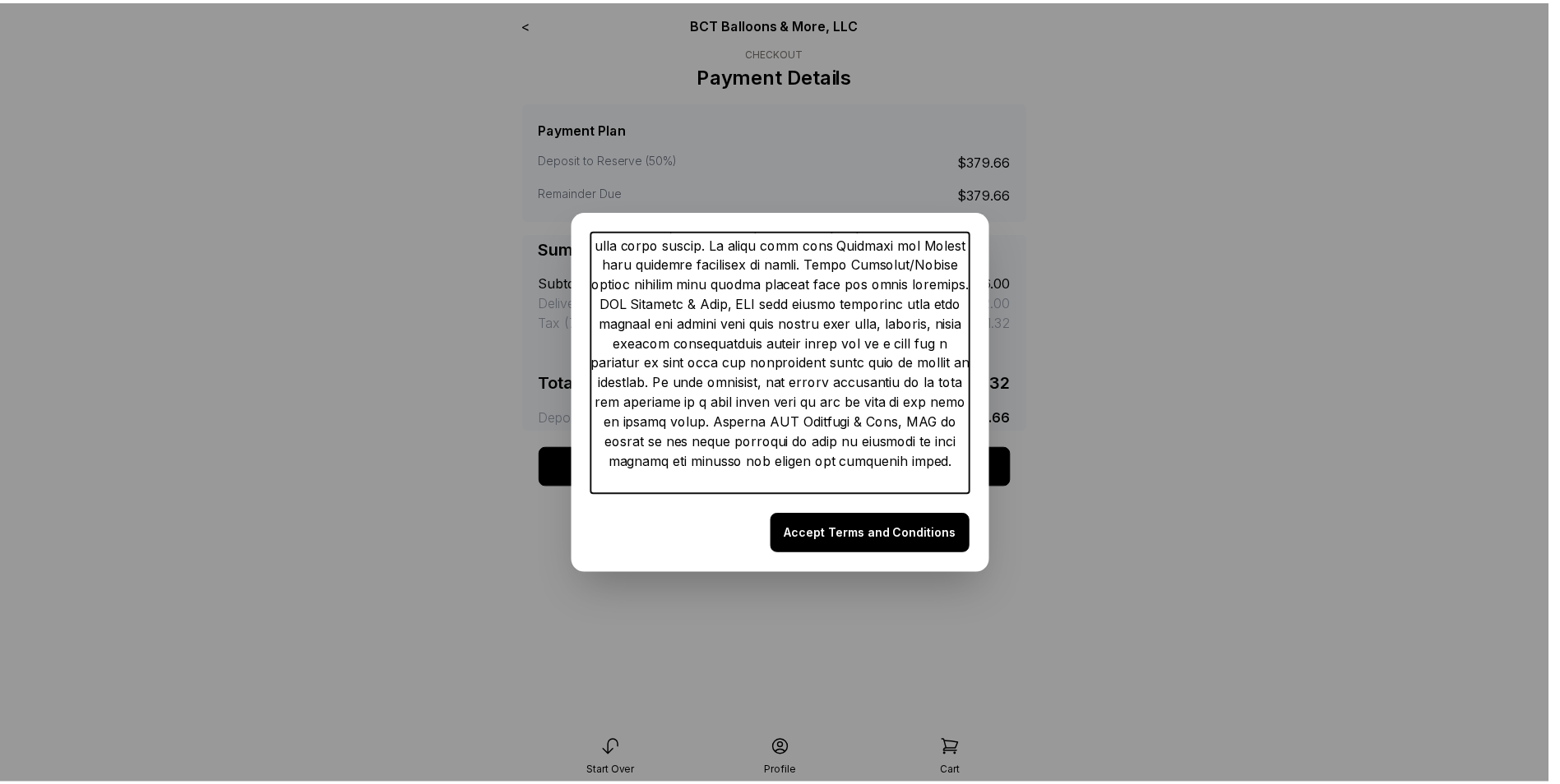
scroll to position [3550, 0]
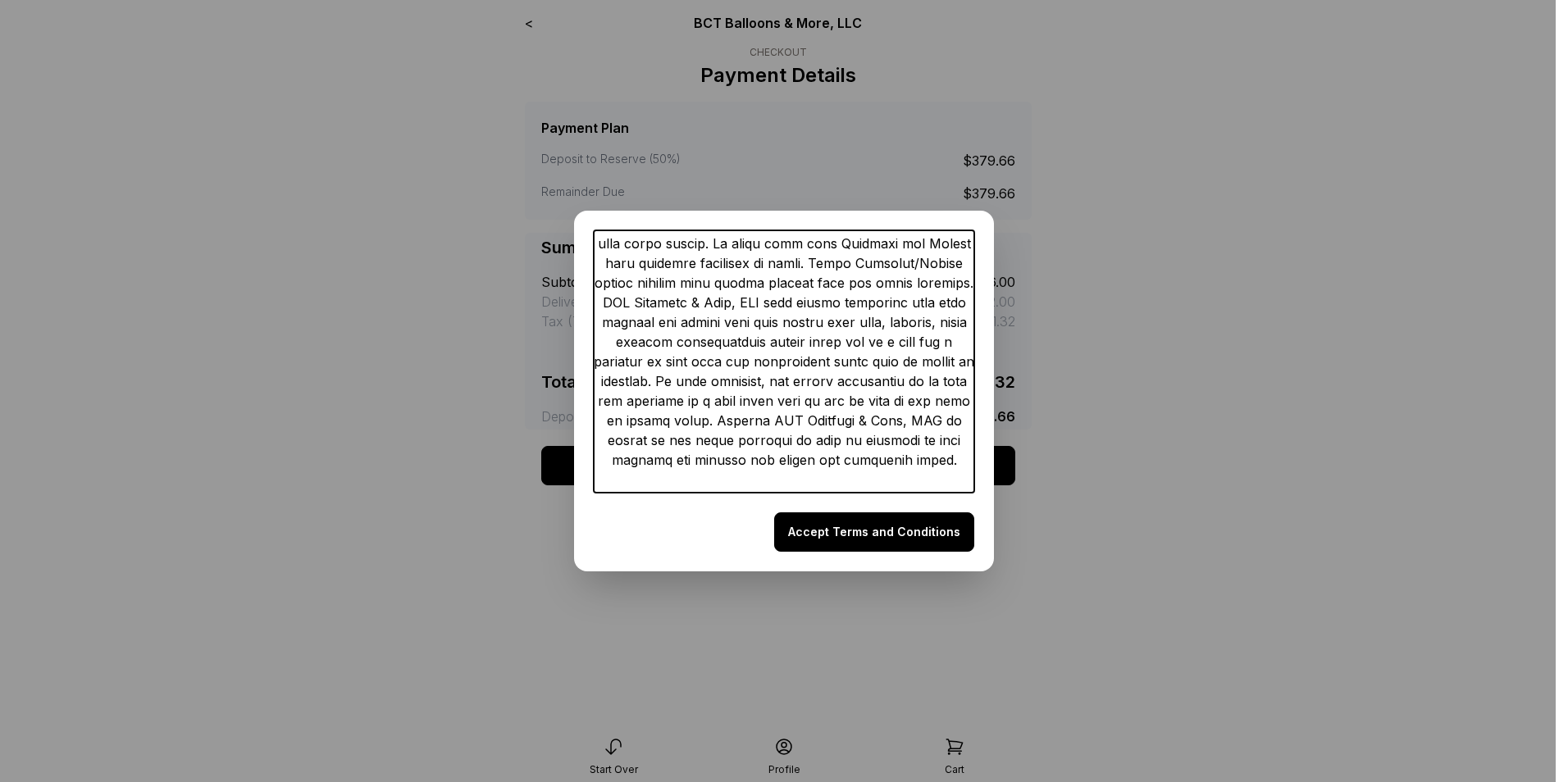
click at [874, 527] on button "Accept Terms and Conditions" at bounding box center [874, 532] width 200 height 39
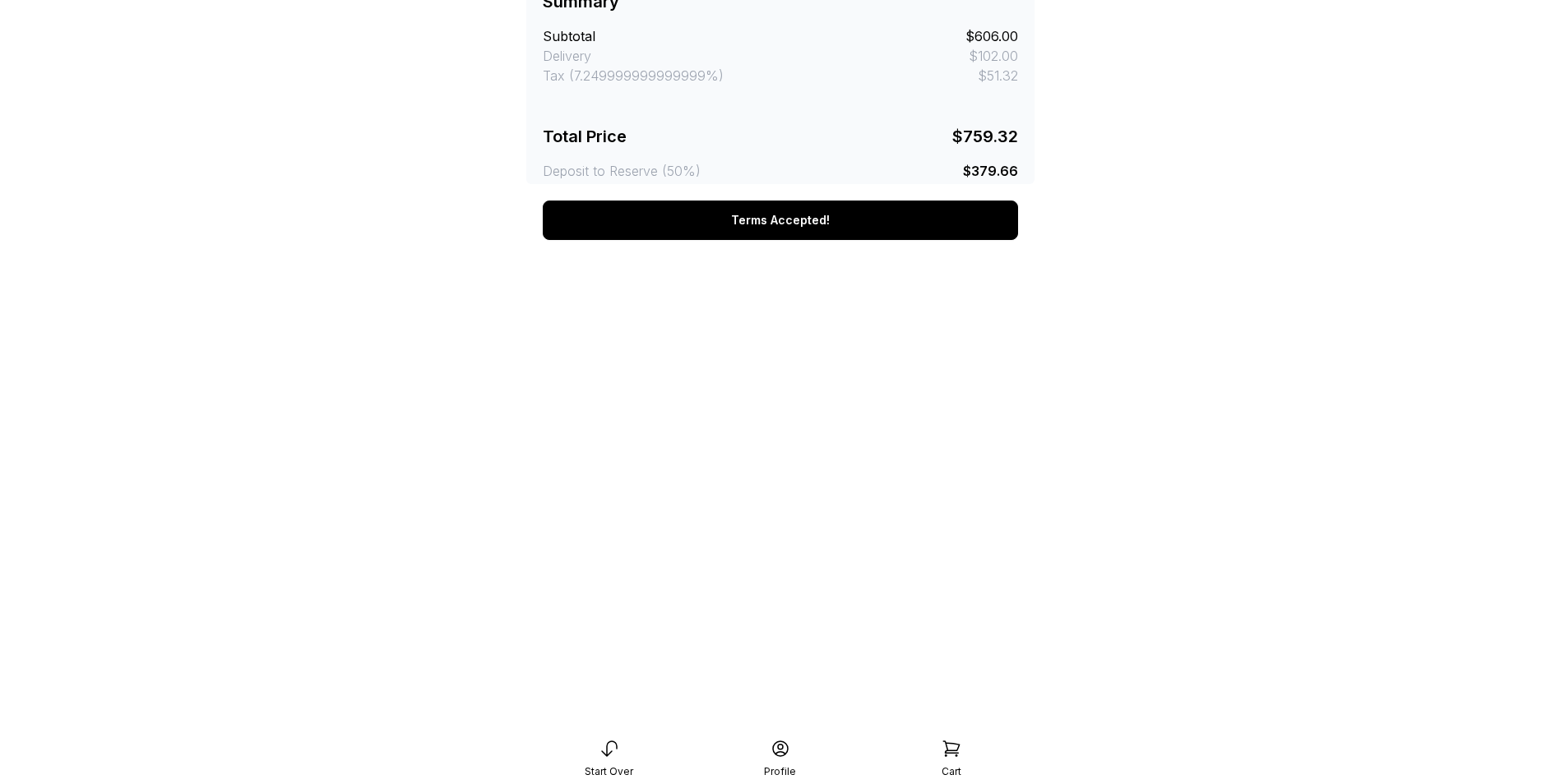
scroll to position [348, 0]
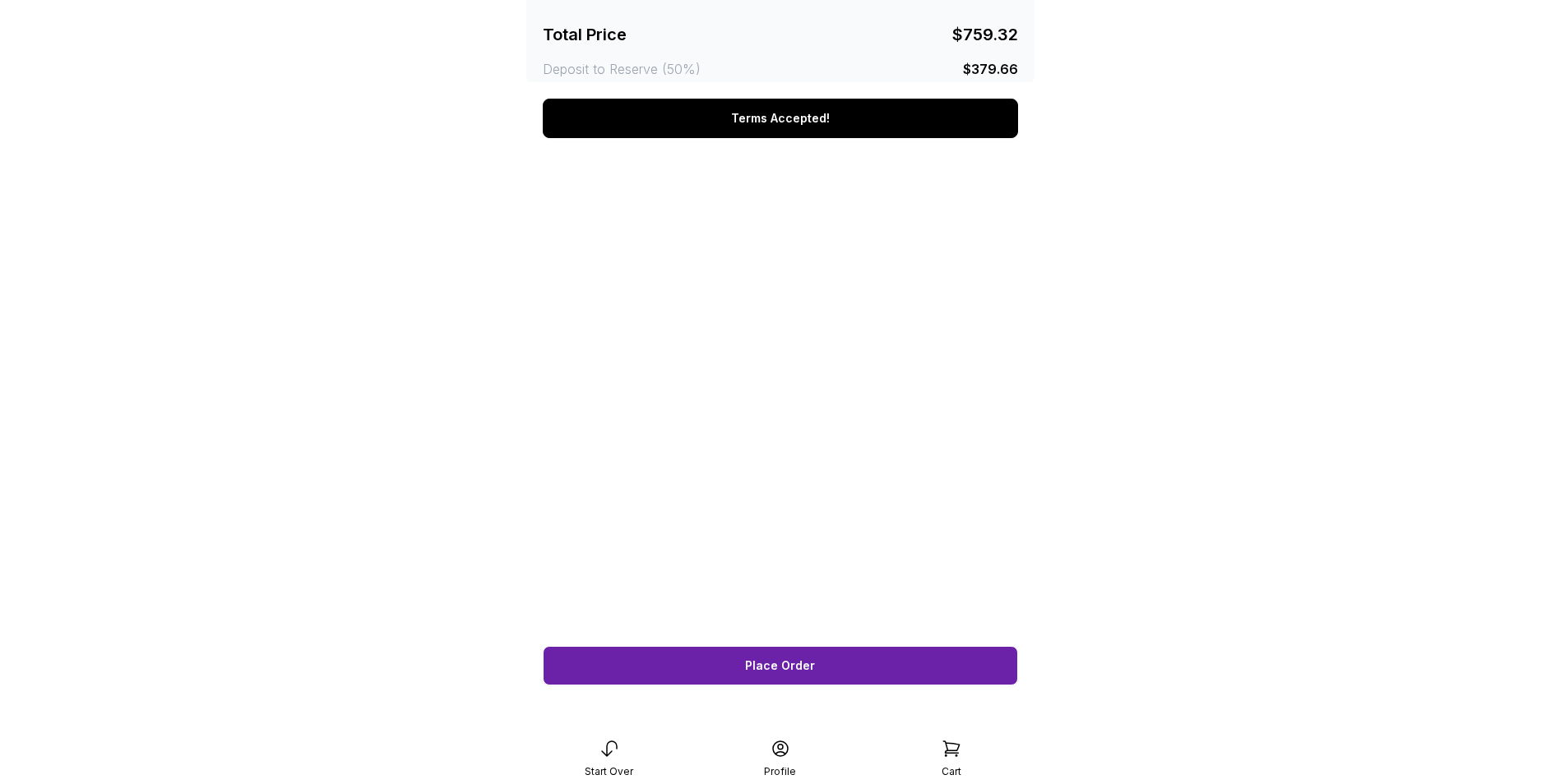
click at [770, 665] on span "Place Order" at bounding box center [780, 665] width 69 height 11
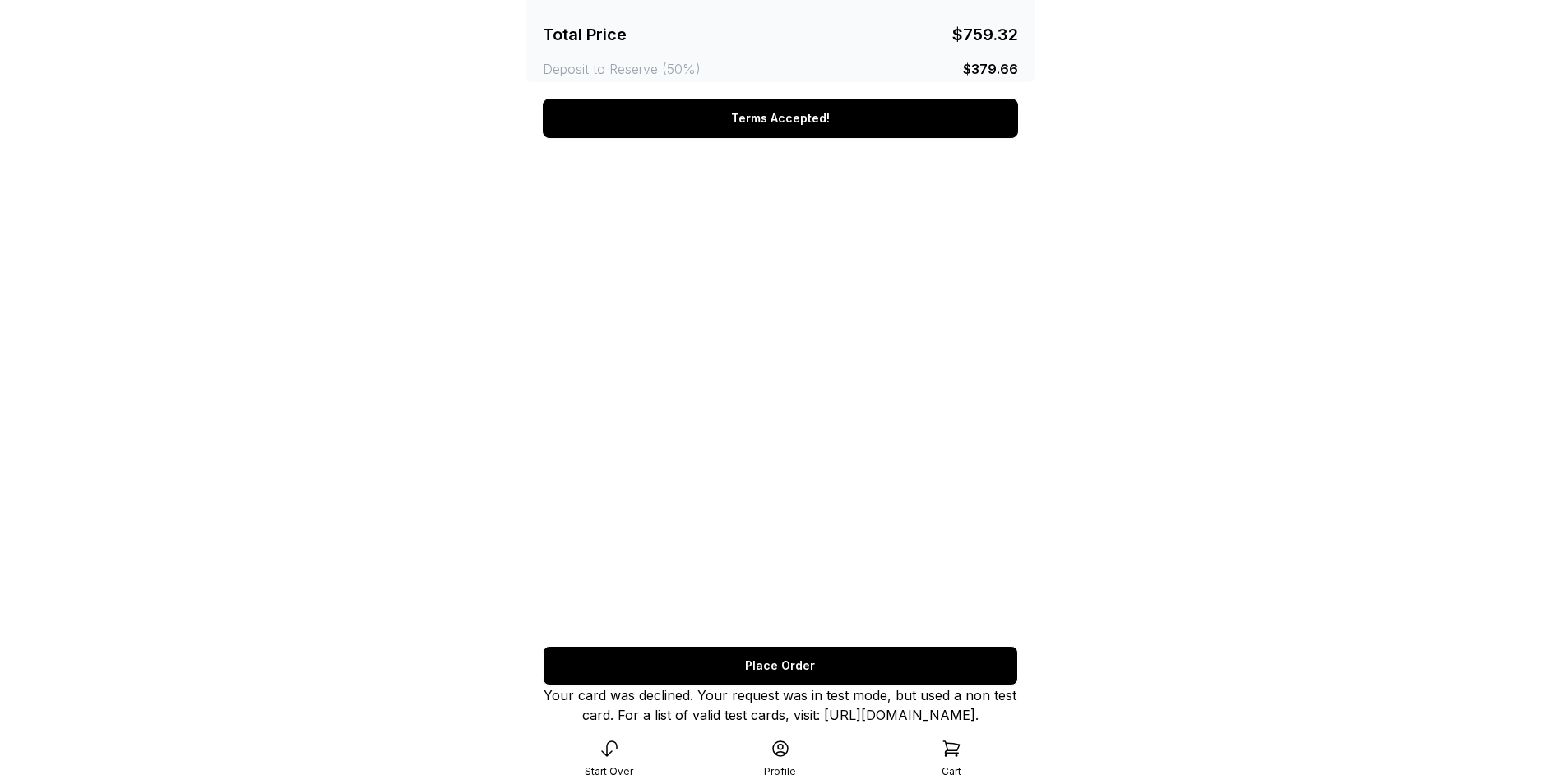
scroll to position [388, 0]
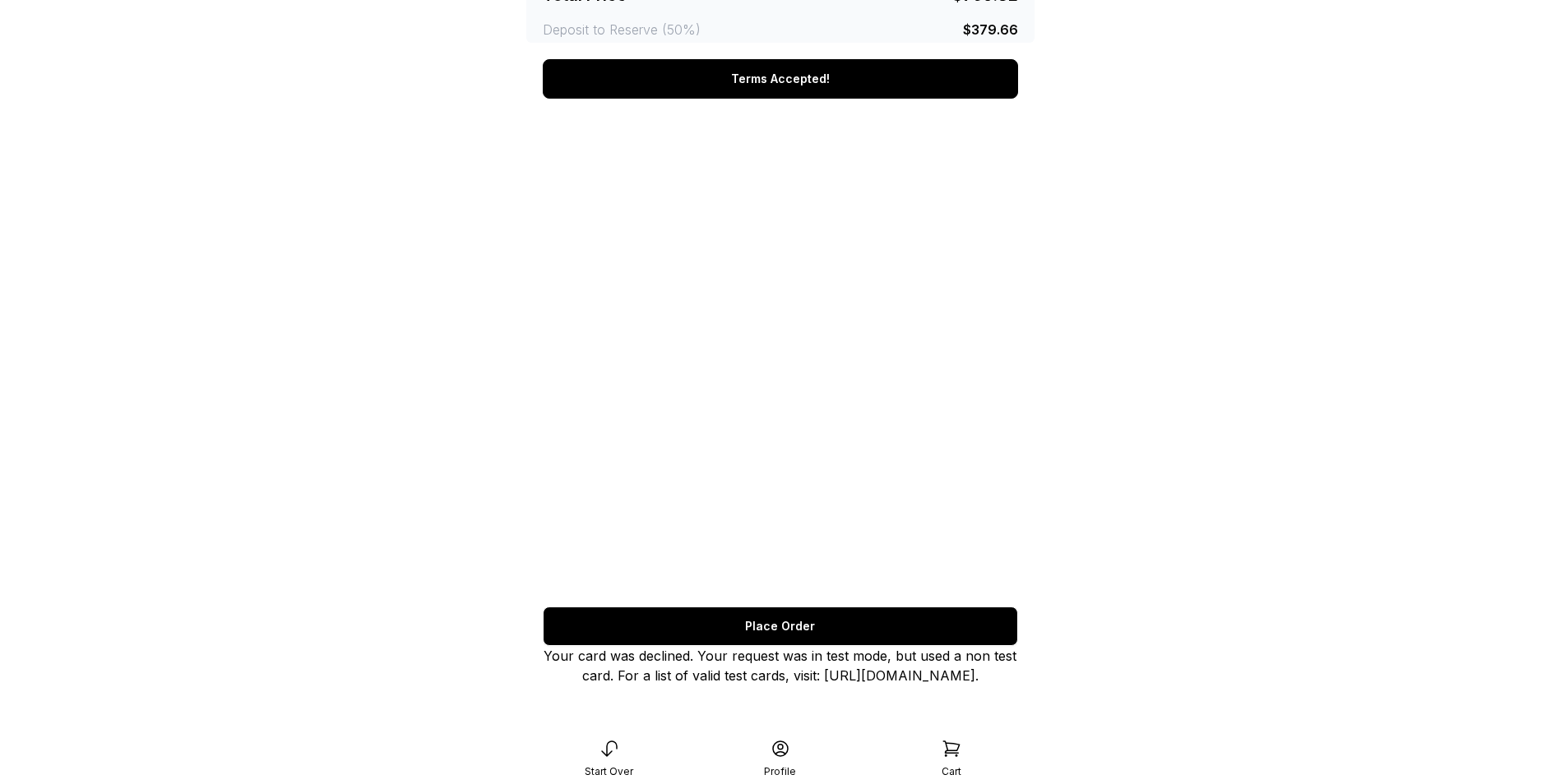
click at [954, 749] on icon at bounding box center [951, 748] width 16 height 15
